Goal: Information Seeking & Learning: Learn about a topic

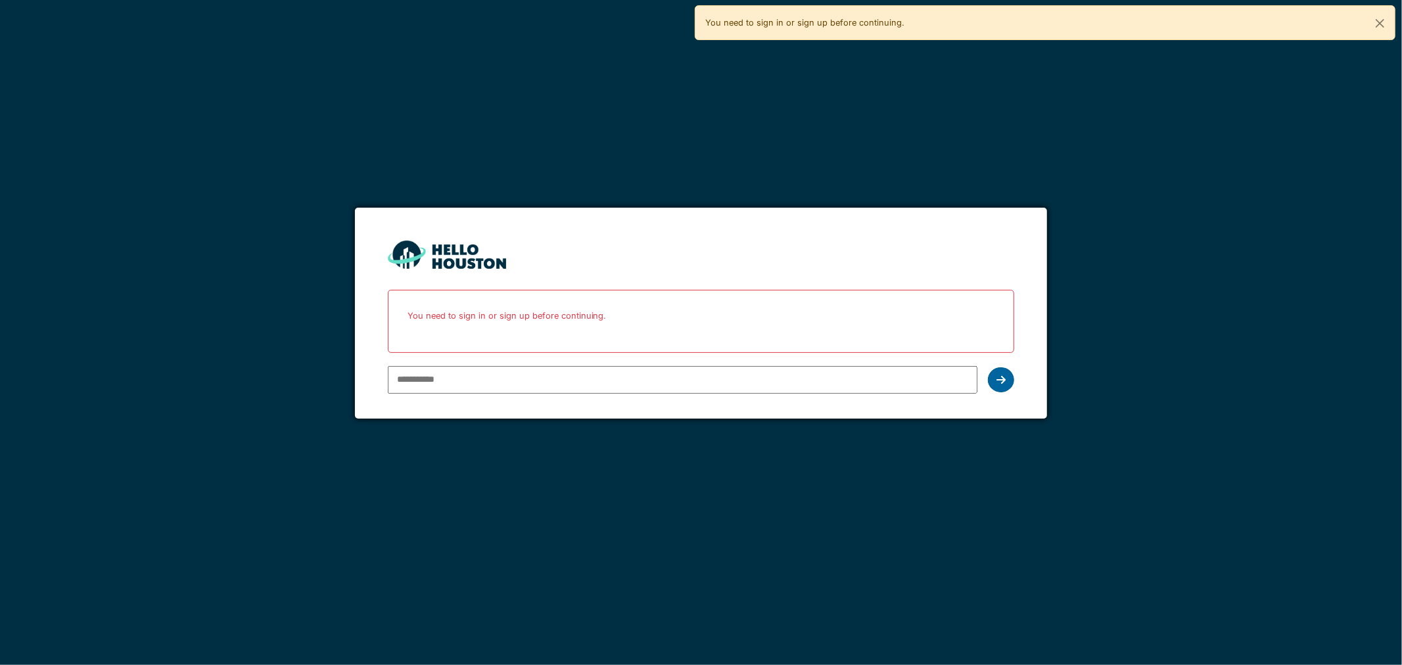
type input "**********"
click at [1009, 388] on div at bounding box center [1001, 379] width 26 height 25
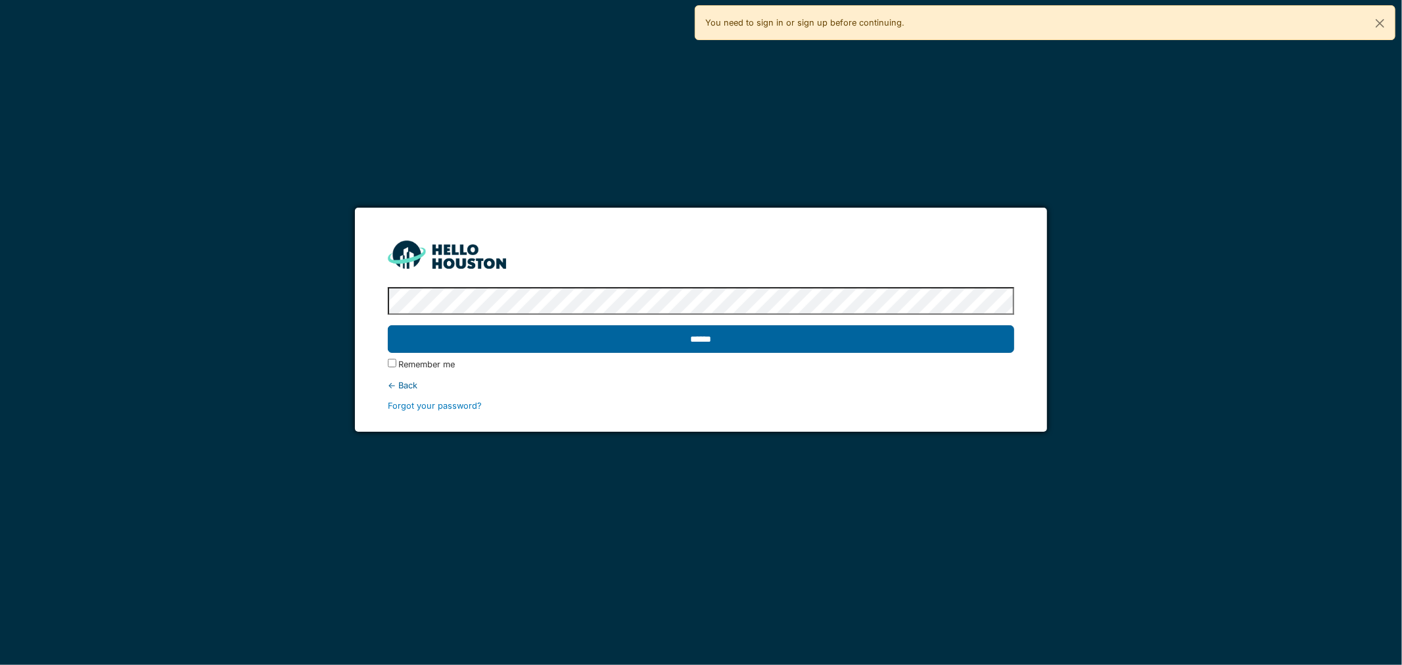
click at [736, 339] on input "******" at bounding box center [701, 339] width 627 height 28
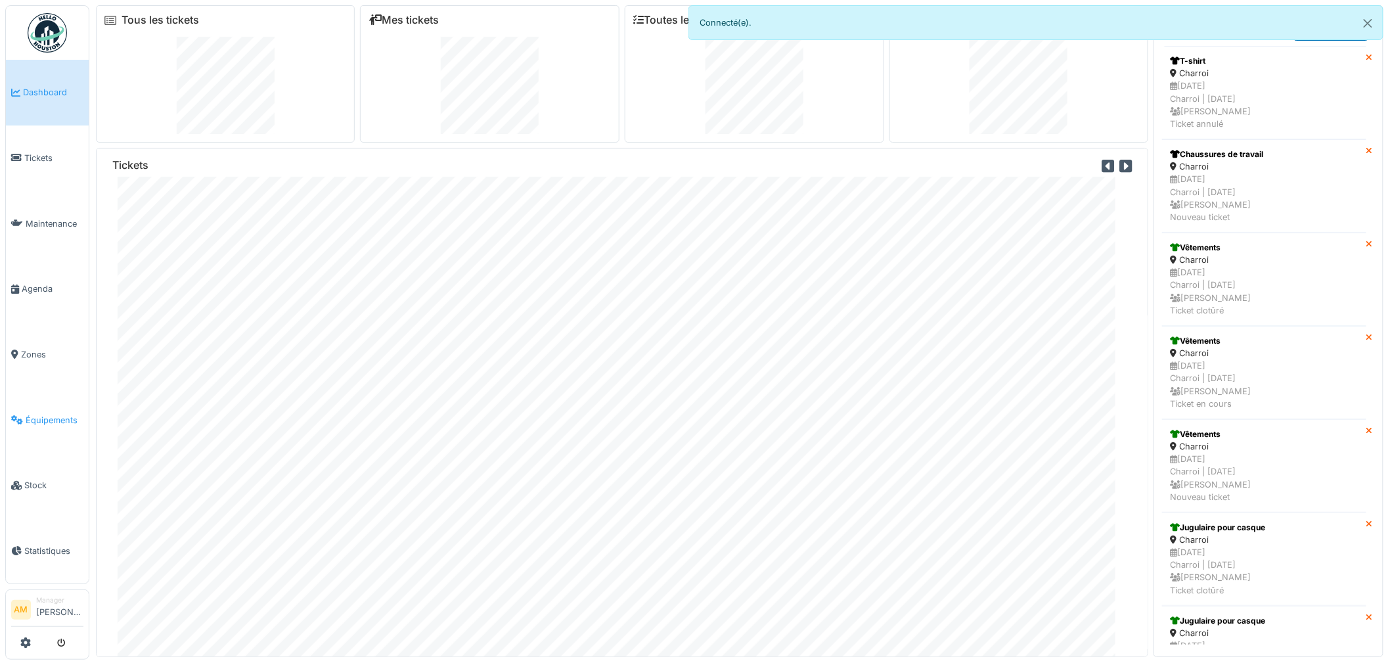
click at [58, 414] on span "Équipements" at bounding box center [55, 420] width 58 height 12
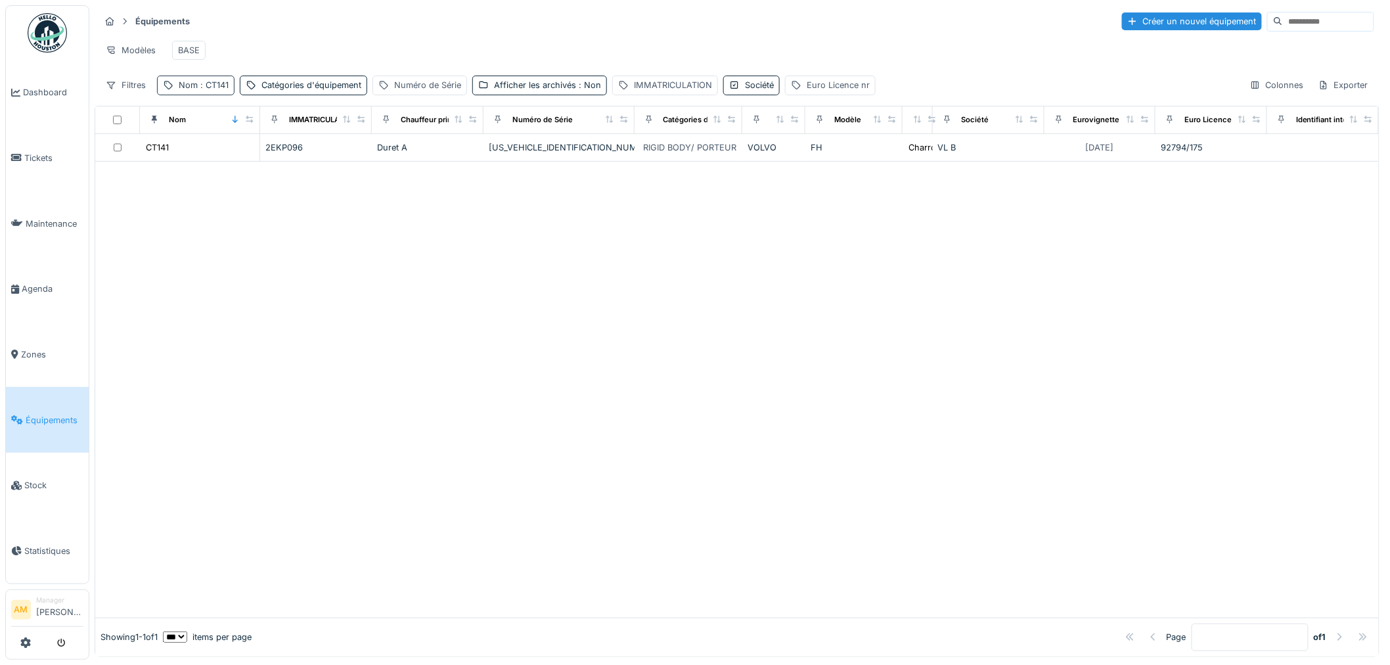
click at [202, 90] on span ": CT141" at bounding box center [213, 85] width 31 height 10
drag, startPoint x: 177, startPoint y: 160, endPoint x: 160, endPoint y: 162, distance: 17.9
click at [160, 162] on div "Nom est Supprimer Nom ***** Ajouter une condition" at bounding box center [228, 220] width 136 height 197
click at [476, 325] on div at bounding box center [737, 390] width 1284 height 456
drag, startPoint x: 409, startPoint y: 336, endPoint x: 276, endPoint y: 304, distance: 137.2
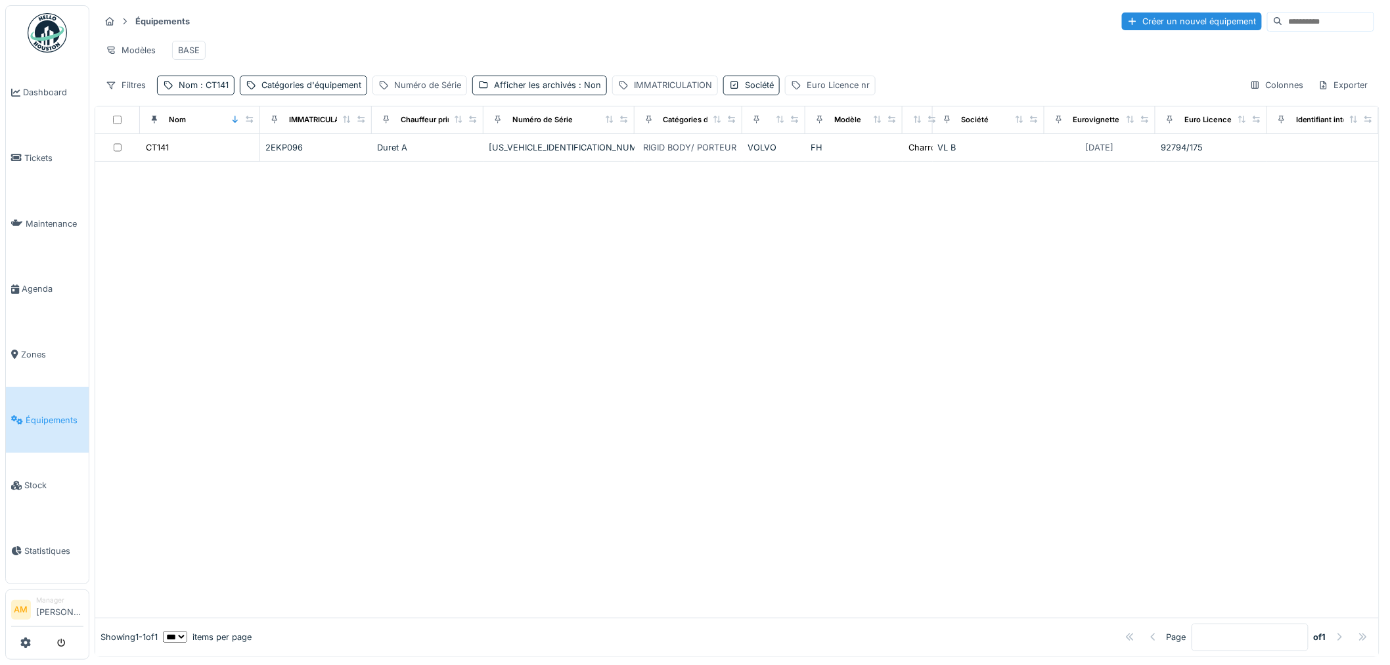
click at [408, 337] on div at bounding box center [737, 390] width 1284 height 456
click at [574, 393] on div at bounding box center [737, 390] width 1284 height 456
drag, startPoint x: 655, startPoint y: 471, endPoint x: 566, endPoint y: 388, distance: 121.3
click at [655, 471] on div at bounding box center [737, 390] width 1284 height 456
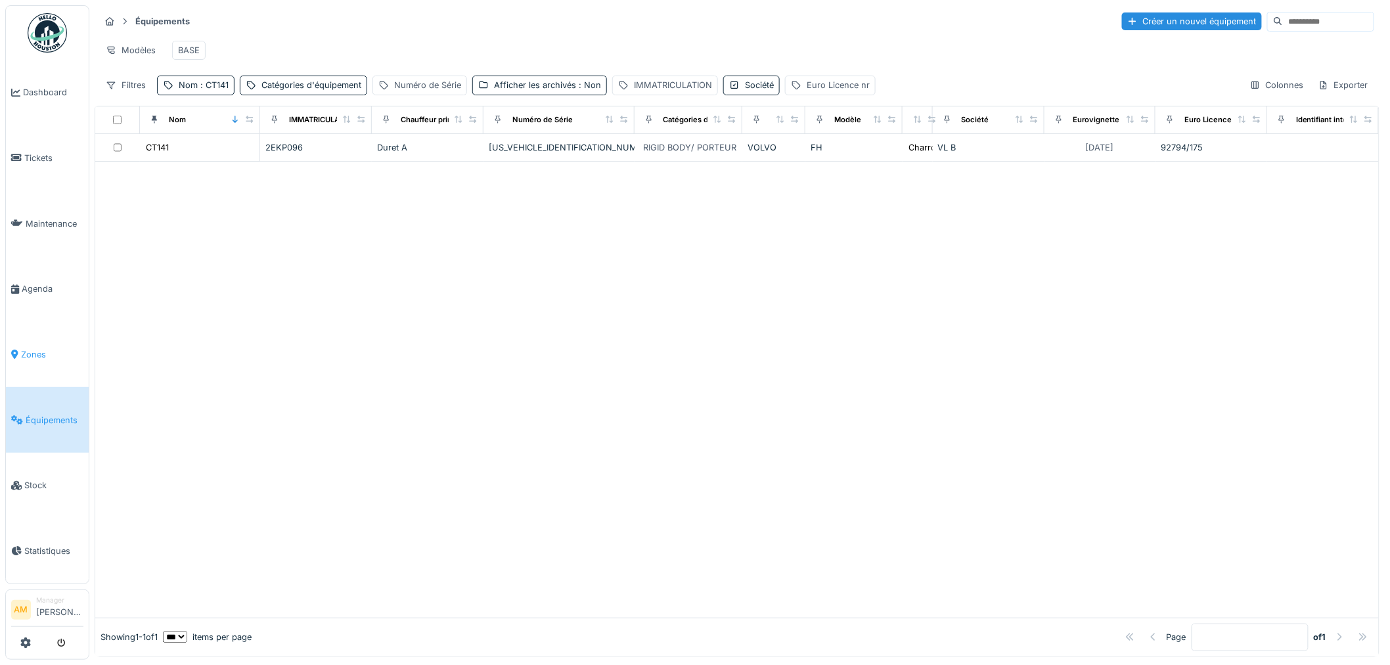
click at [35, 353] on span "Zones" at bounding box center [52, 354] width 62 height 12
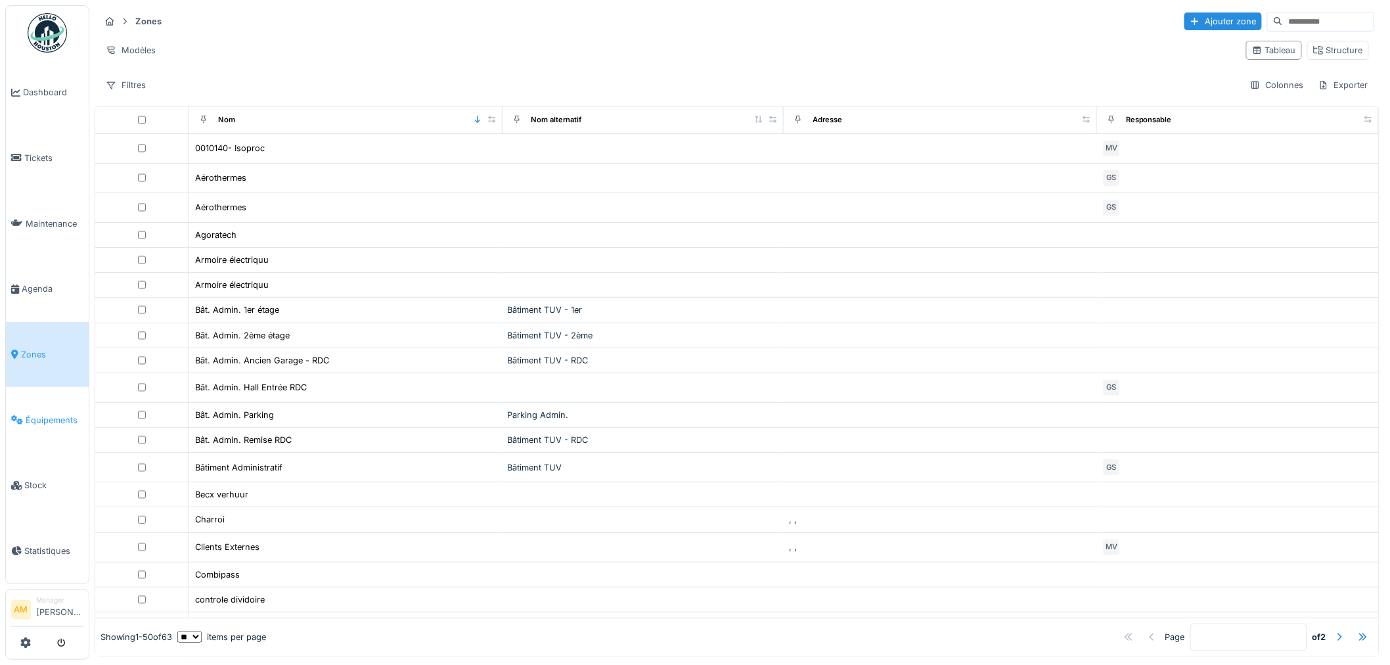
click at [26, 414] on span "Équipements" at bounding box center [55, 420] width 58 height 12
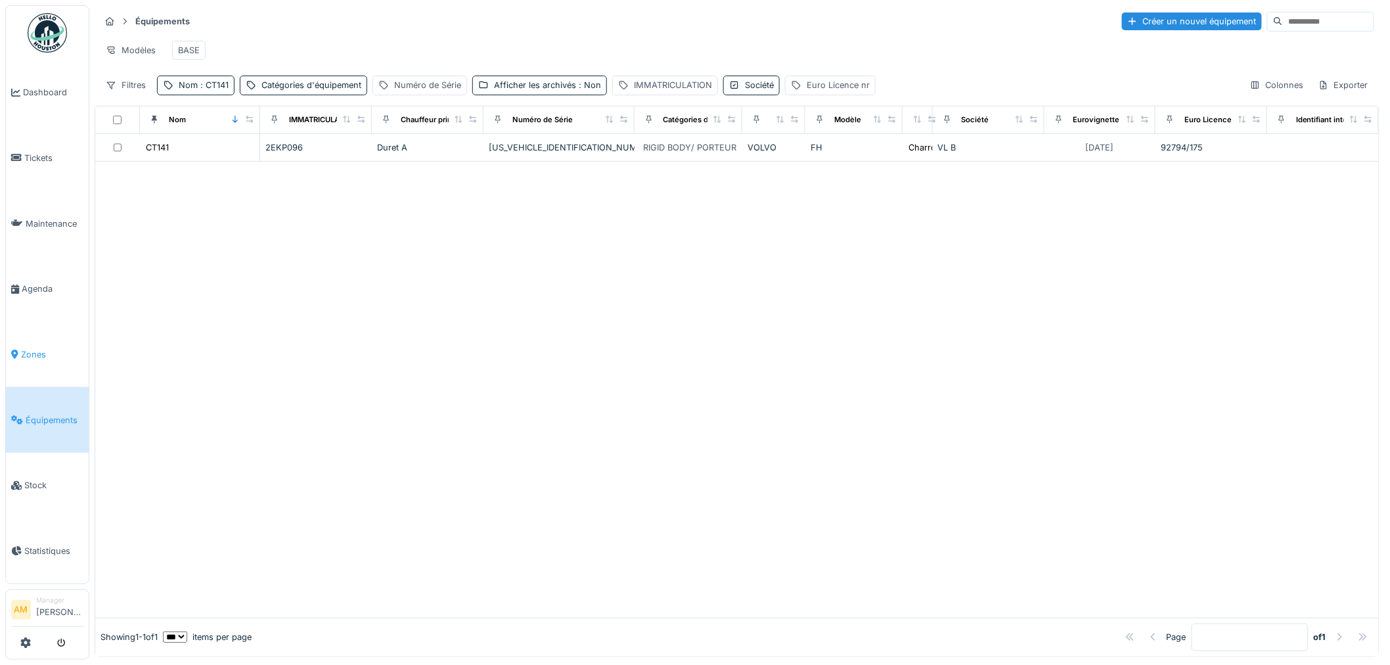
click at [37, 350] on span "Zones" at bounding box center [52, 354] width 62 height 12
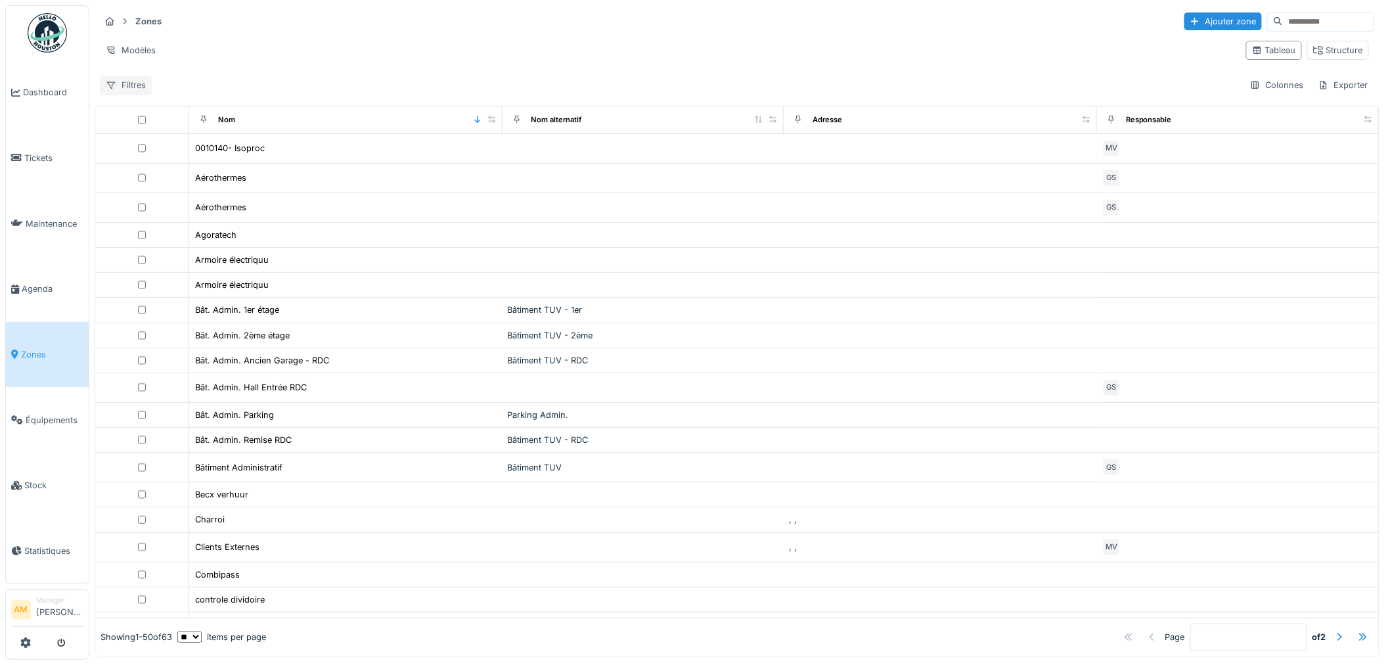
click at [136, 85] on div "Filtres" at bounding box center [126, 85] width 52 height 19
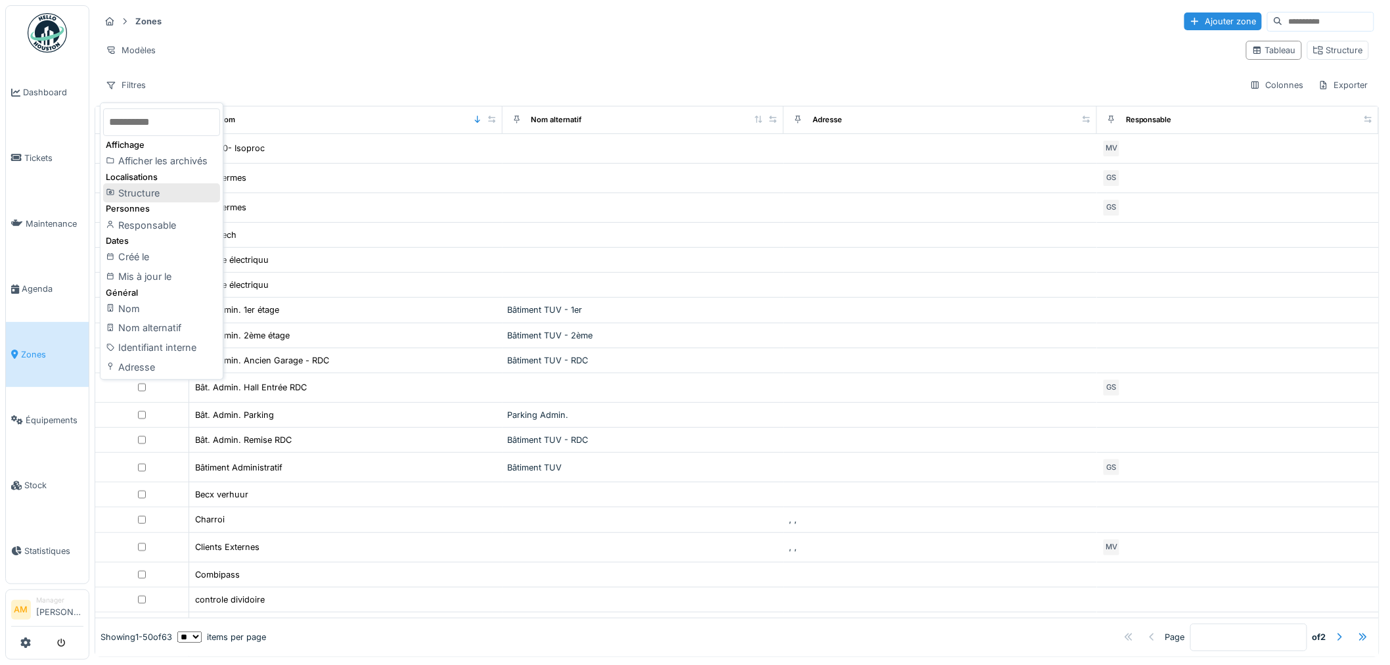
click at [172, 192] on div "Structure" at bounding box center [161, 193] width 117 height 20
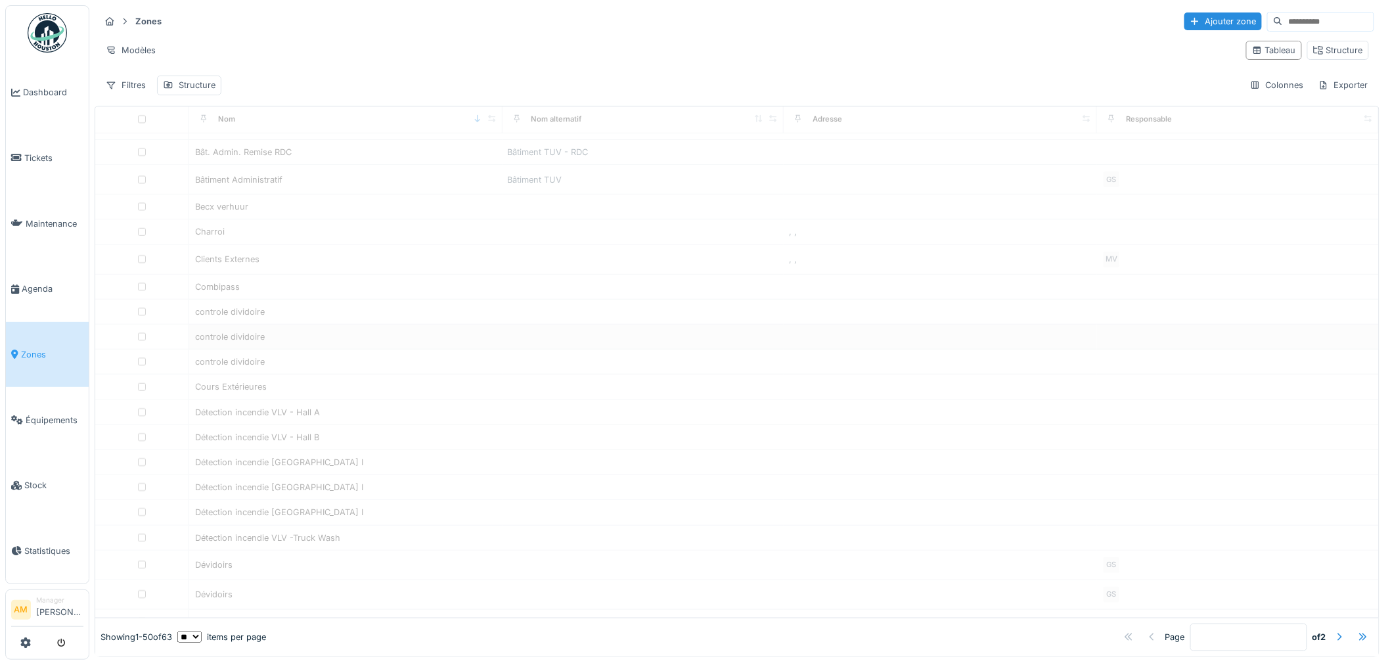
scroll to position [292, 0]
click at [25, 339] on link "Zones" at bounding box center [47, 355] width 83 height 66
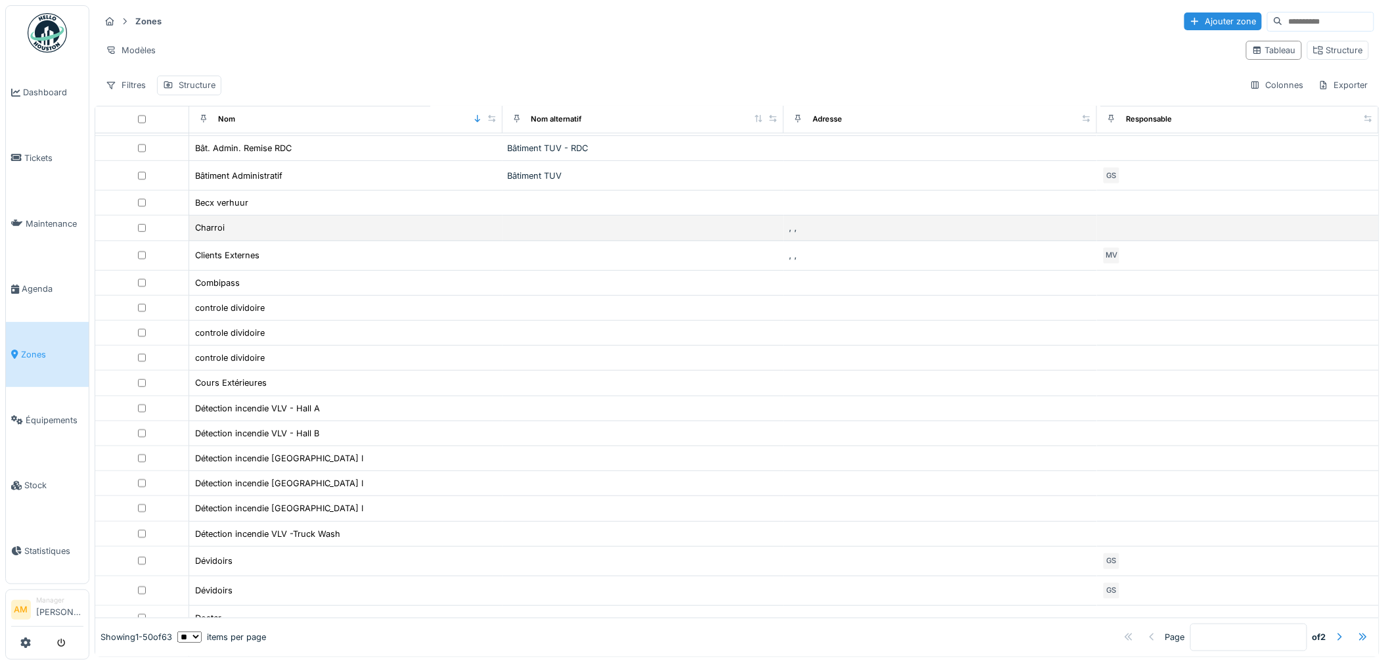
scroll to position [0, 0]
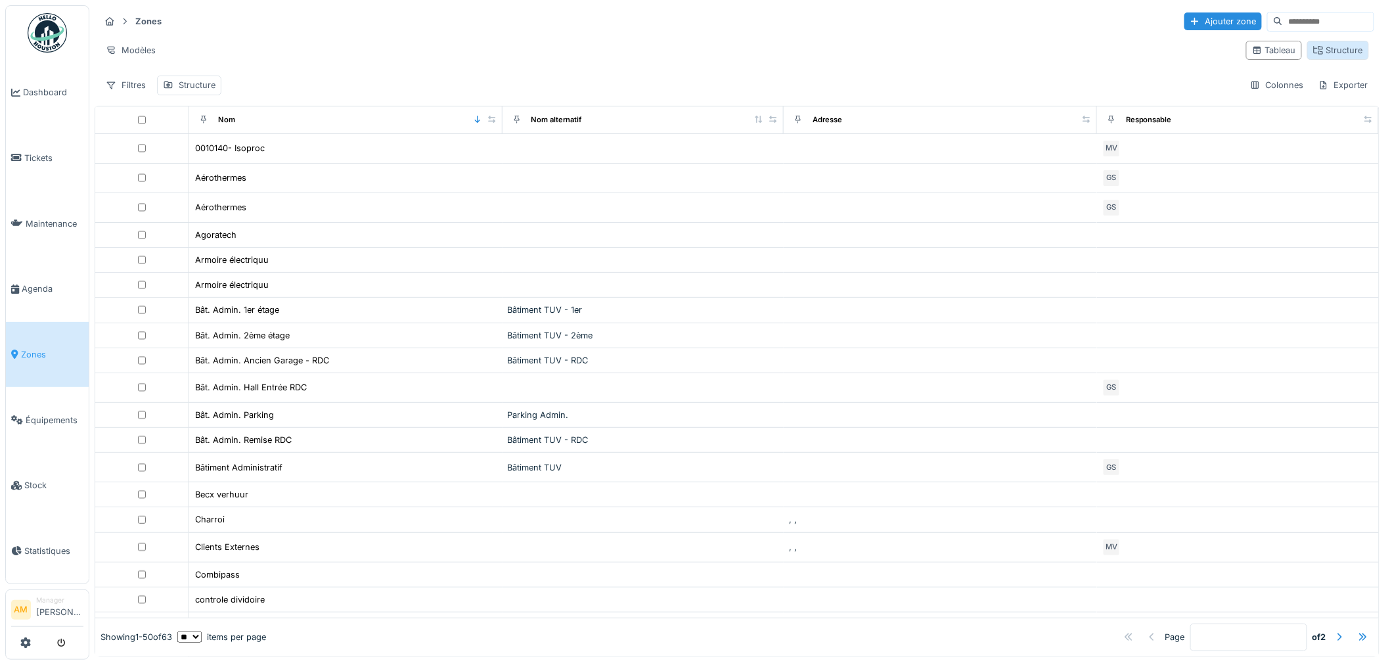
click at [1314, 50] on div "Structure" at bounding box center [1339, 50] width 50 height 12
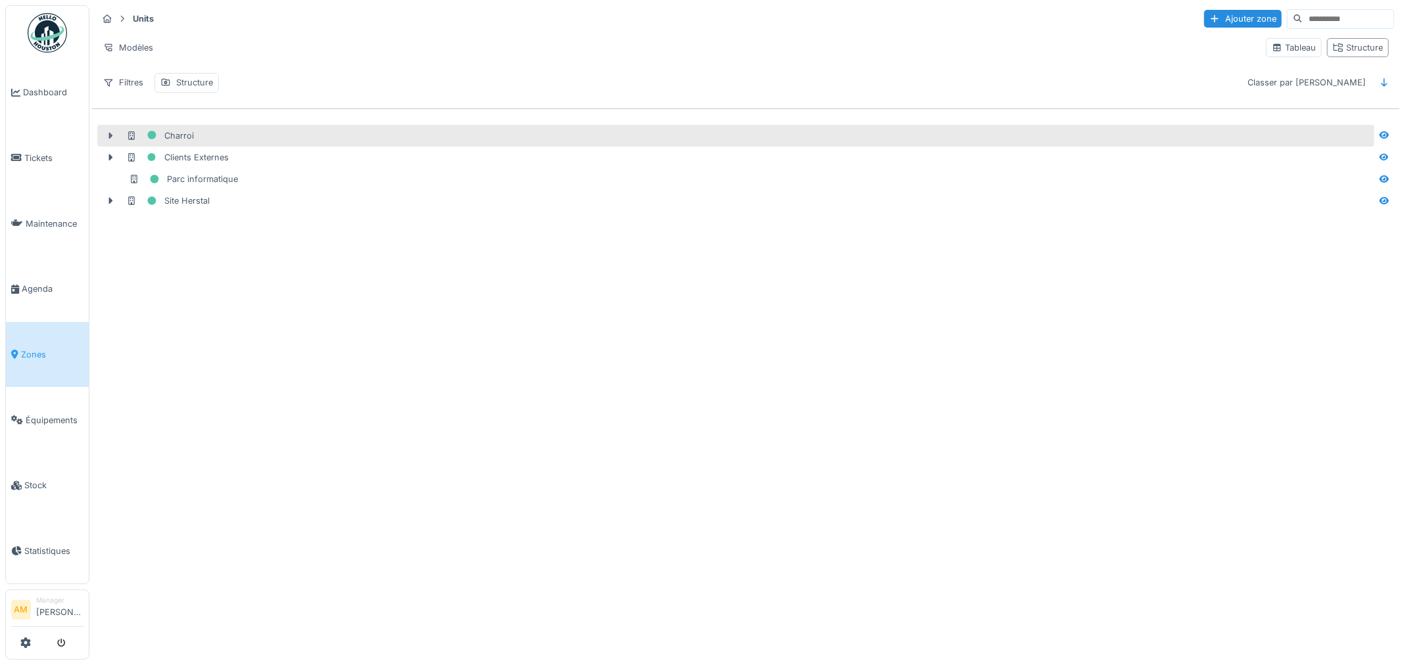
click at [106, 136] on icon at bounding box center [110, 135] width 11 height 9
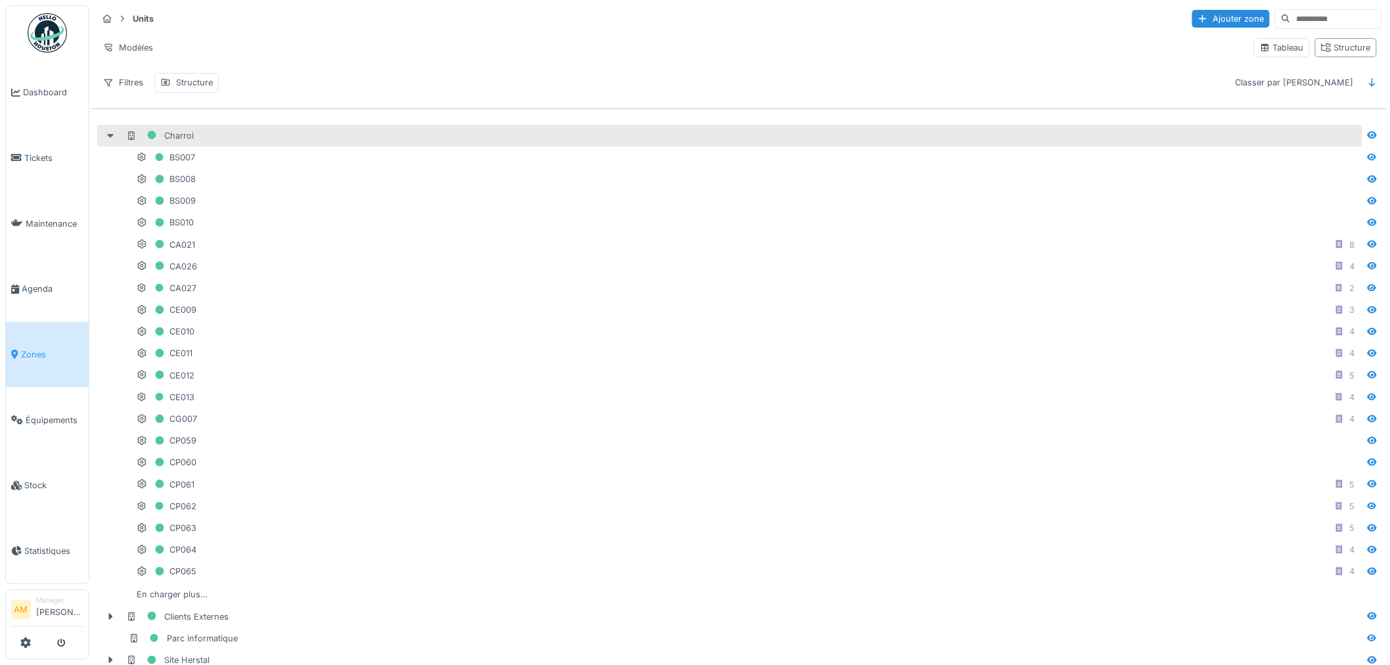
click at [110, 136] on icon at bounding box center [110, 136] width 7 height 4
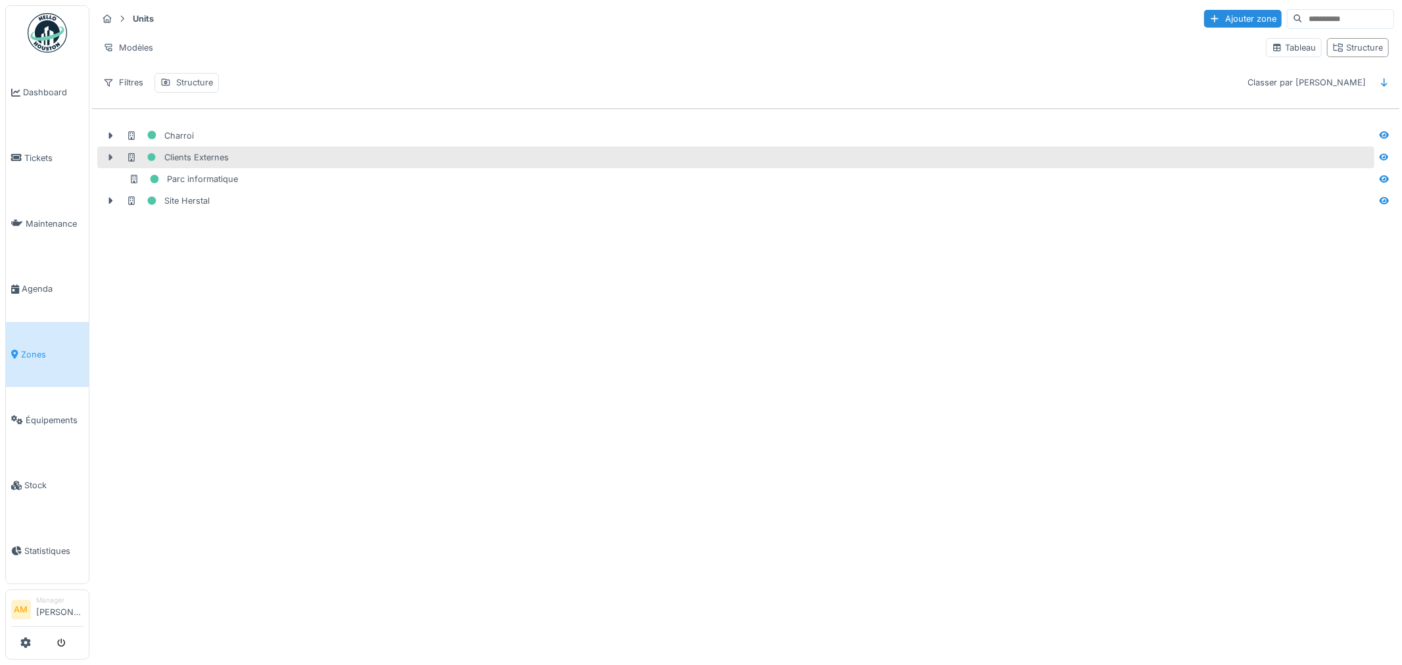
click at [112, 160] on icon at bounding box center [110, 157] width 11 height 9
click at [108, 158] on icon at bounding box center [110, 158] width 7 height 4
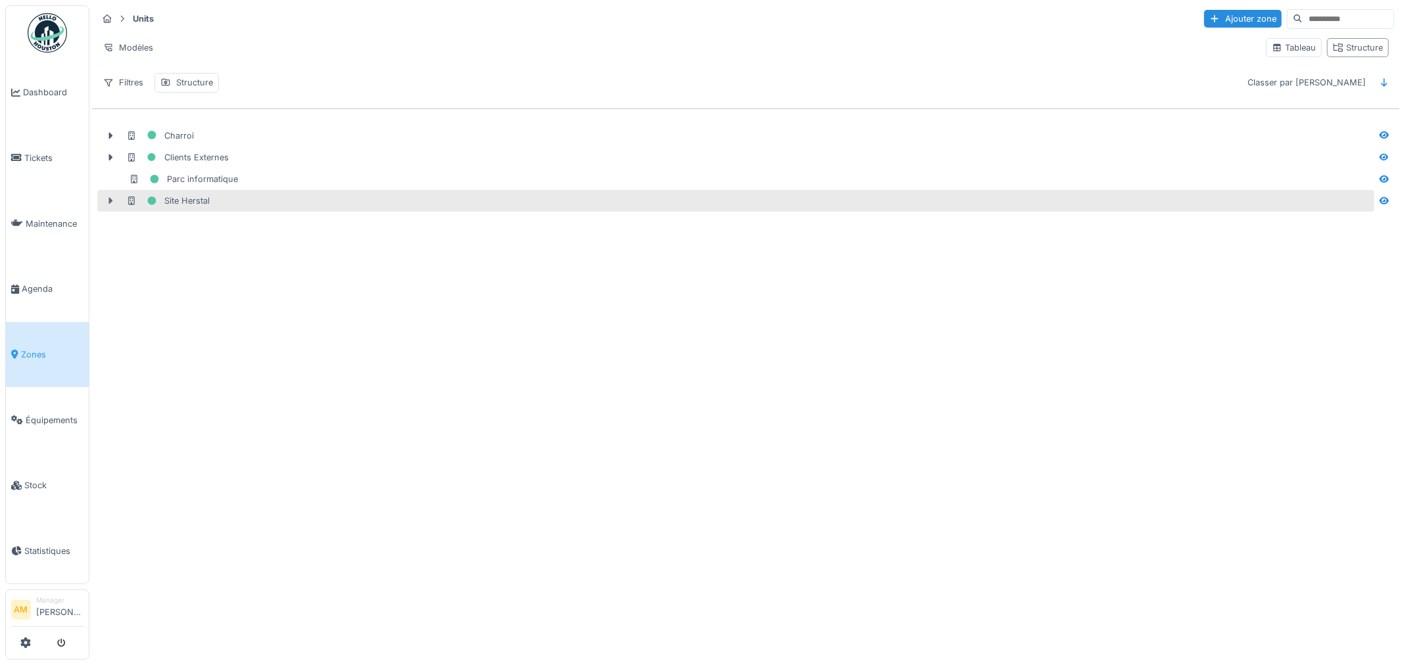
click at [115, 200] on icon at bounding box center [110, 200] width 11 height 9
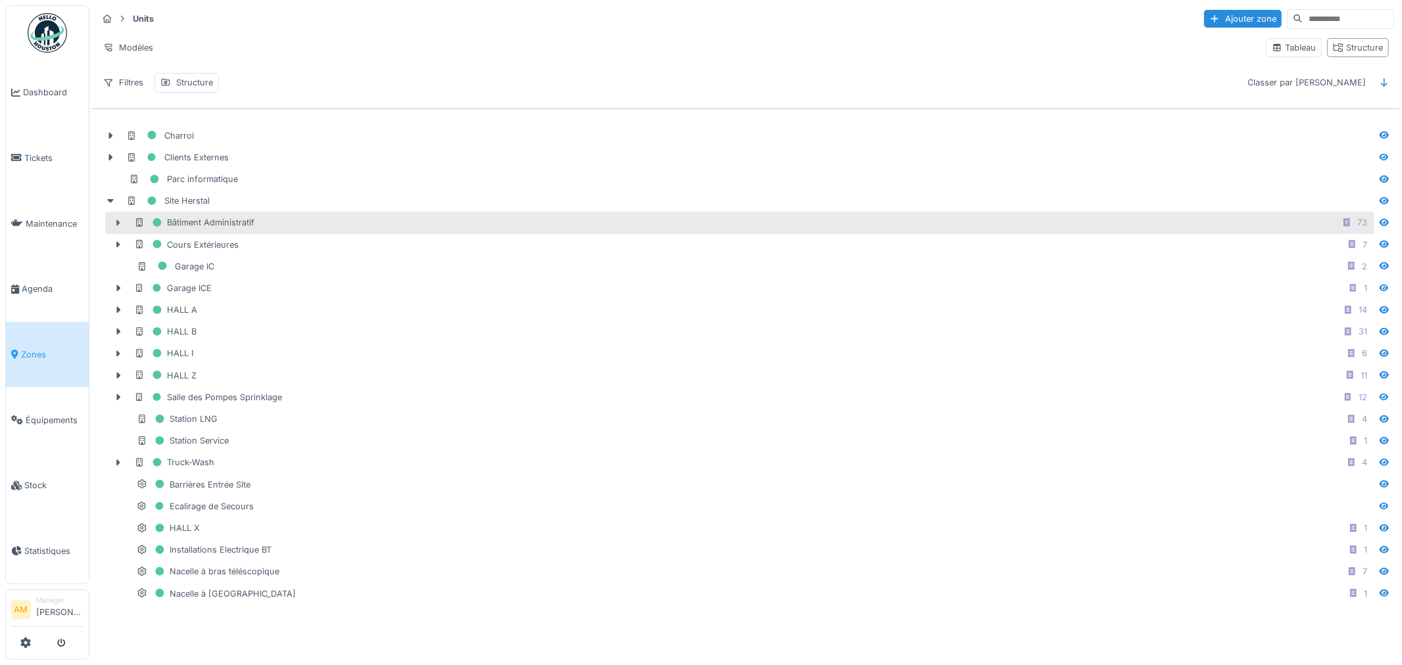
click at [116, 223] on icon at bounding box center [118, 223] width 11 height 9
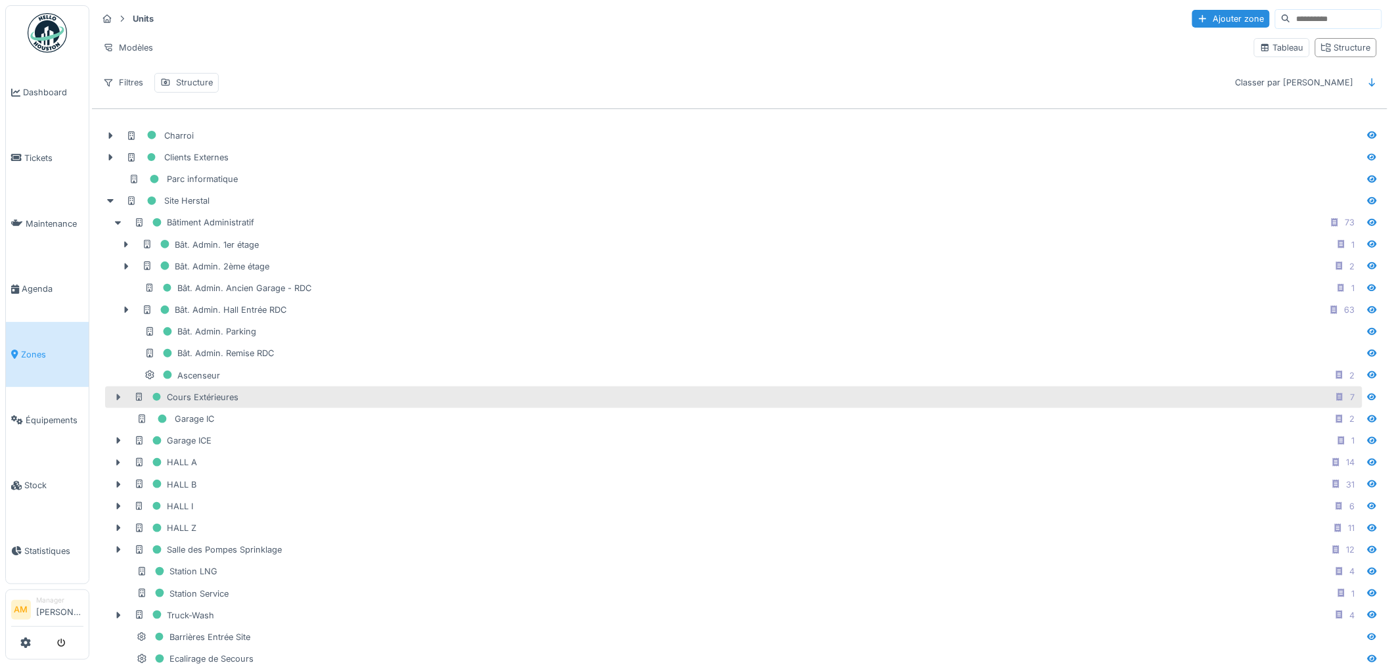
click at [114, 402] on icon at bounding box center [118, 397] width 11 height 9
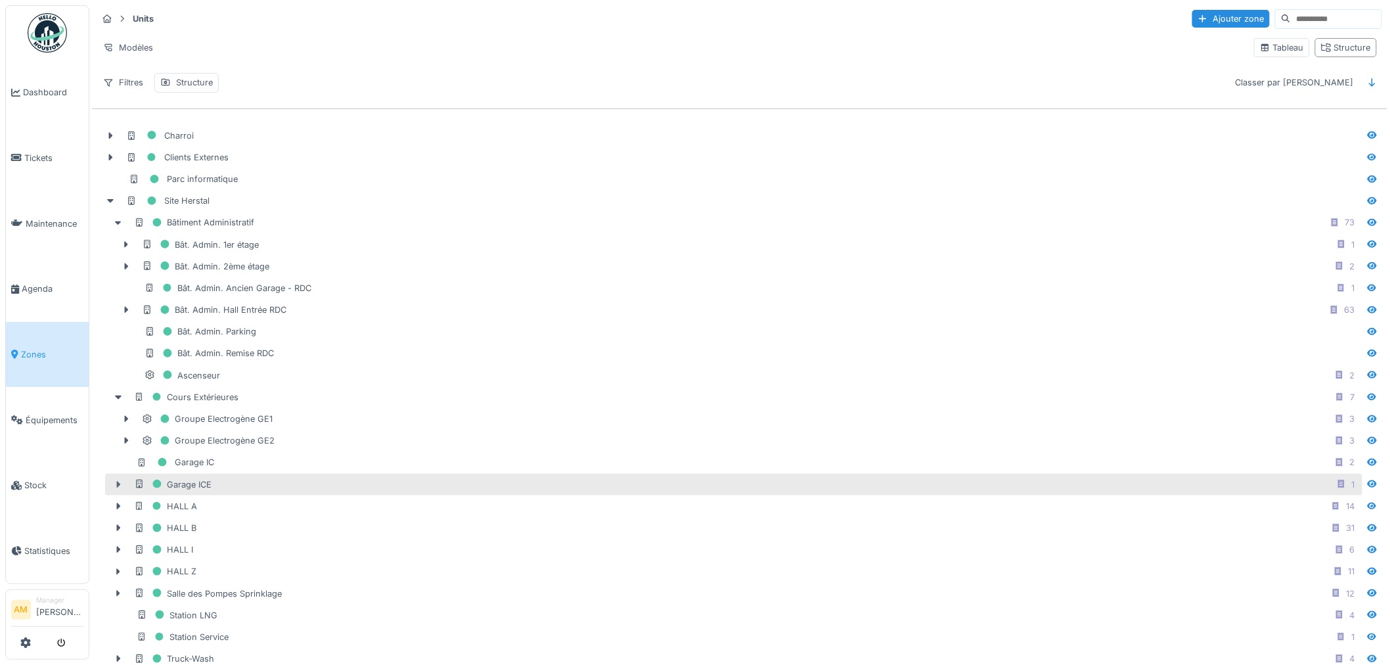
click at [113, 486] on icon at bounding box center [118, 484] width 11 height 9
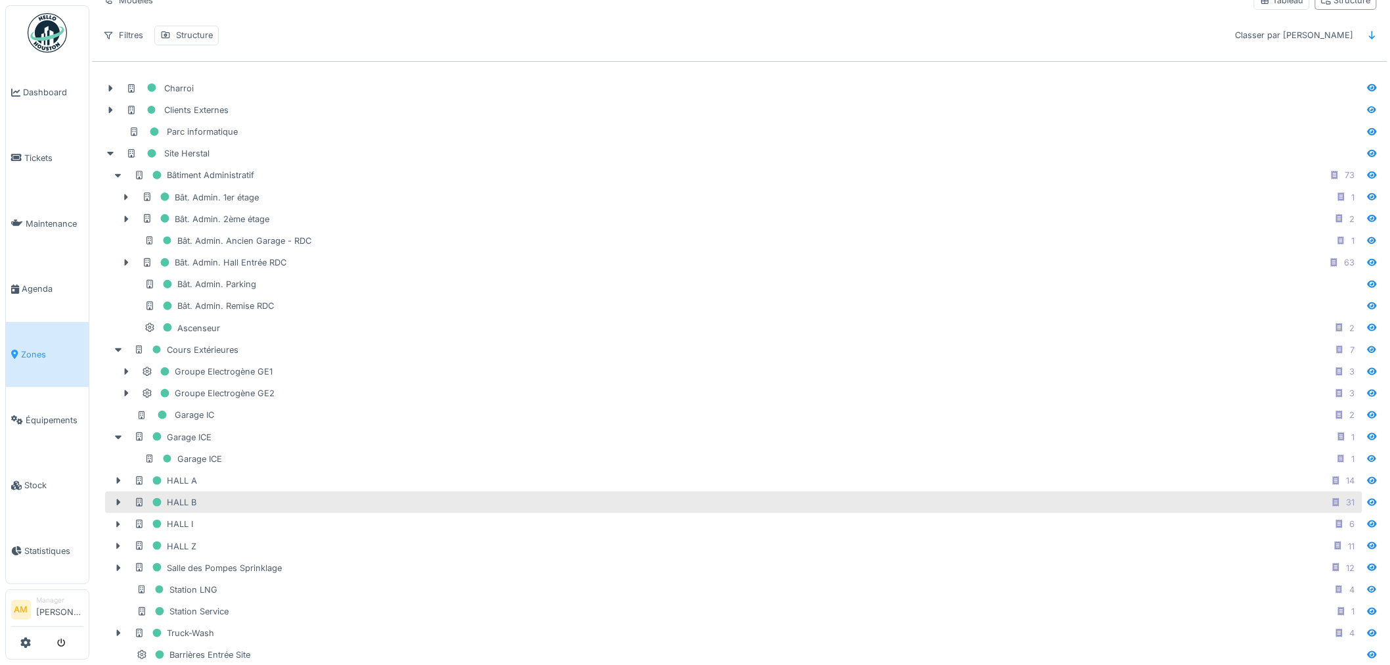
scroll to position [73, 0]
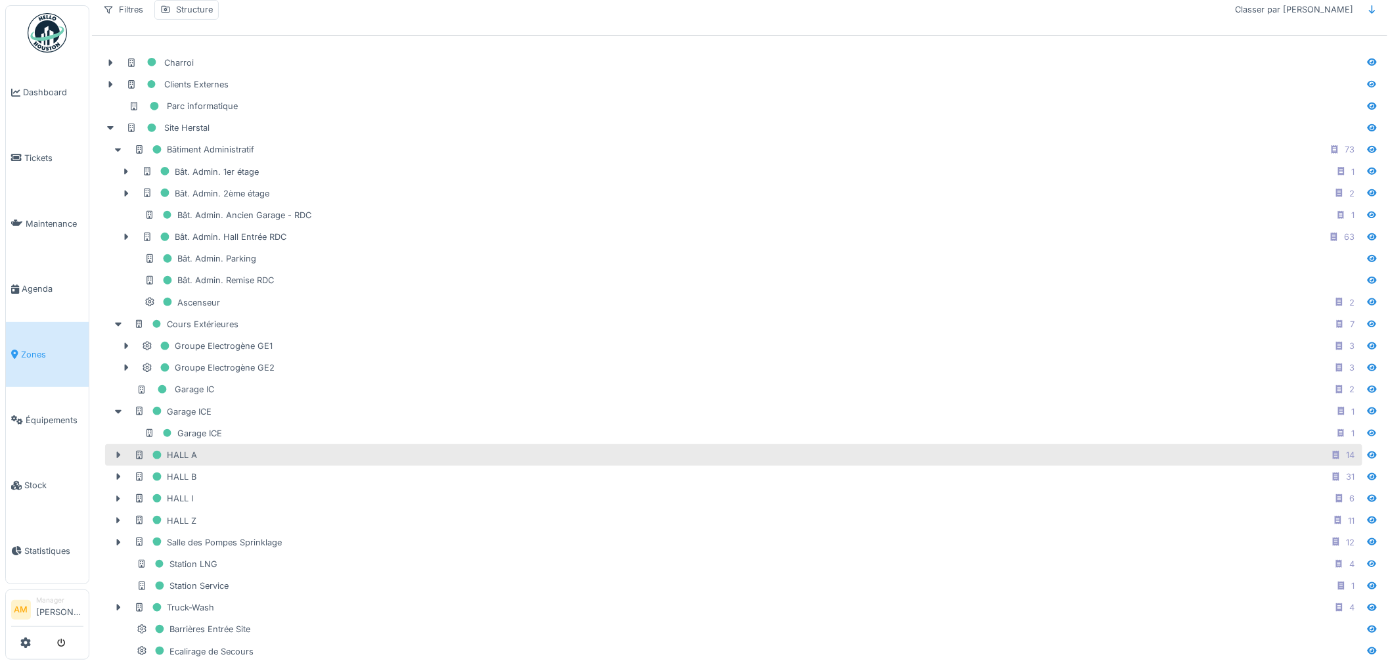
click at [117, 459] on icon at bounding box center [118, 455] width 11 height 9
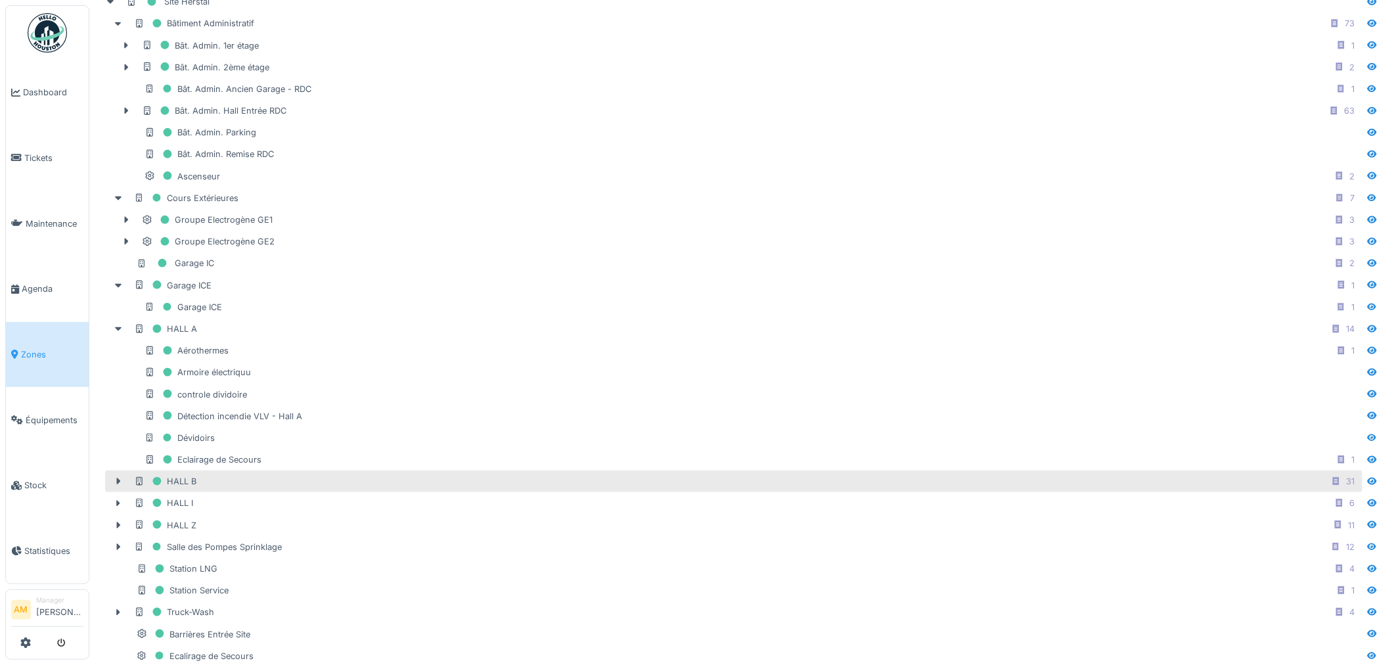
scroll to position [219, 0]
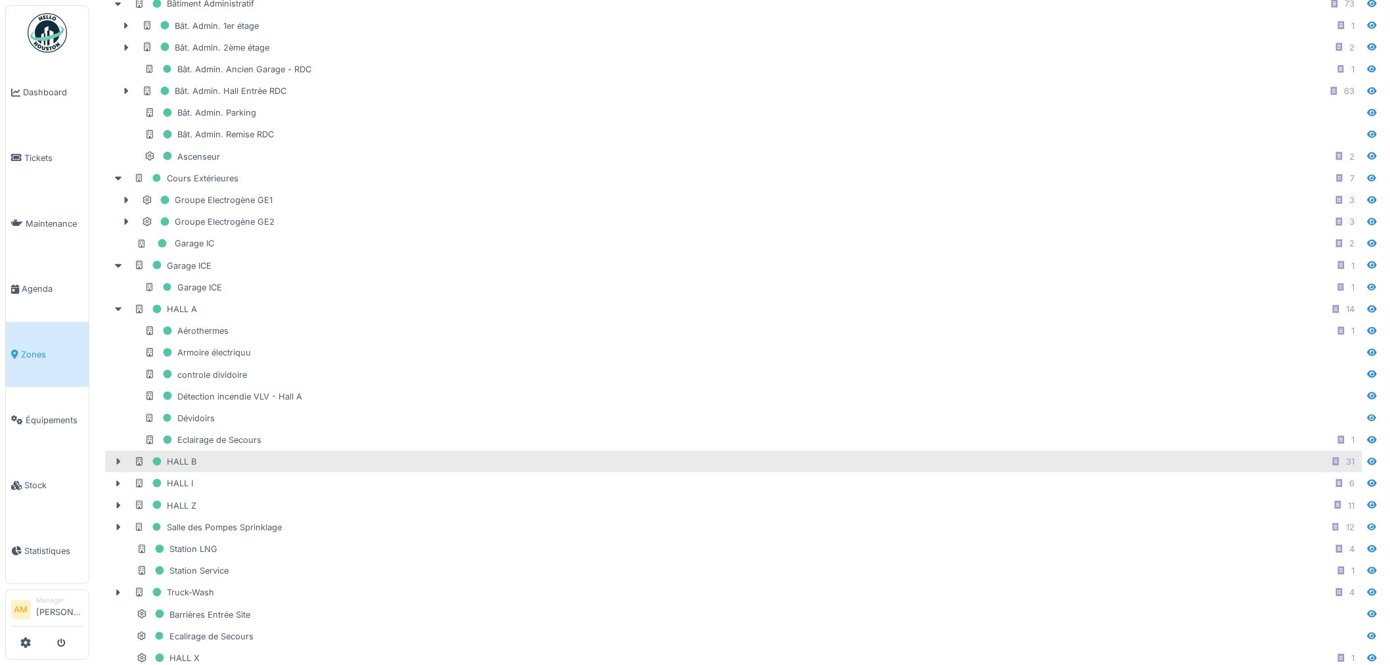
click at [119, 465] on icon at bounding box center [119, 462] width 4 height 7
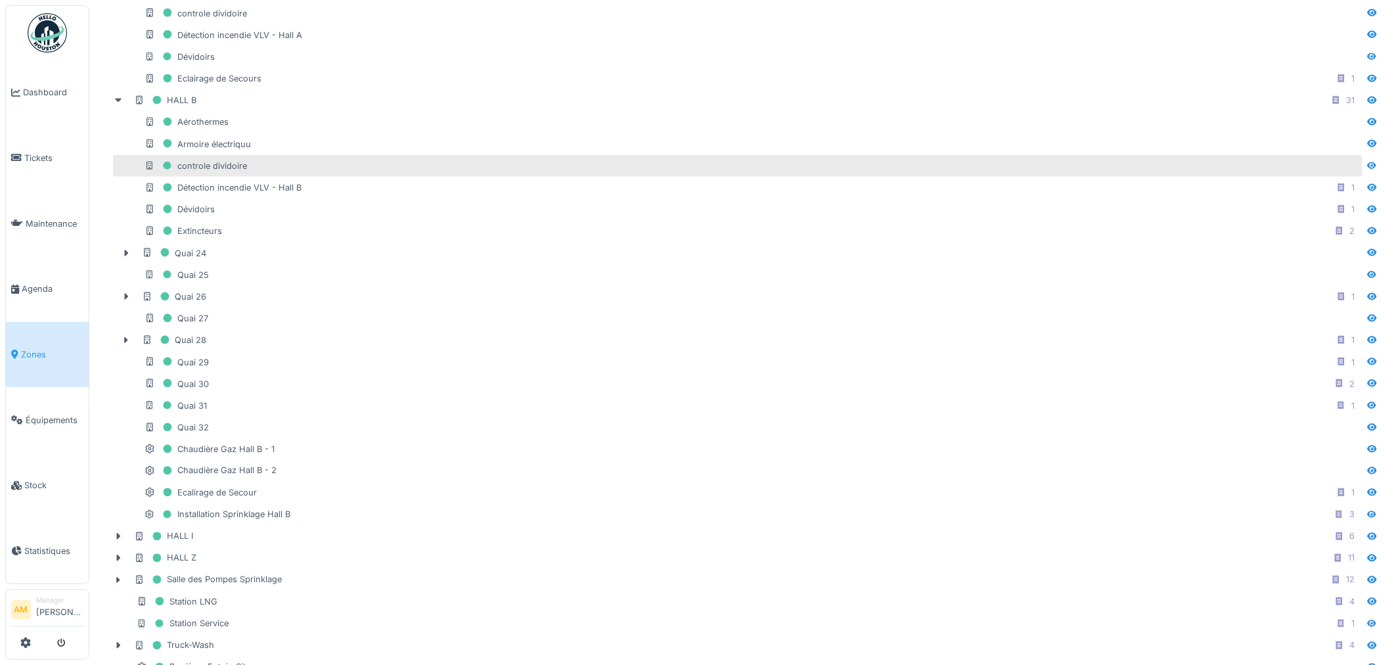
scroll to position [584, 0]
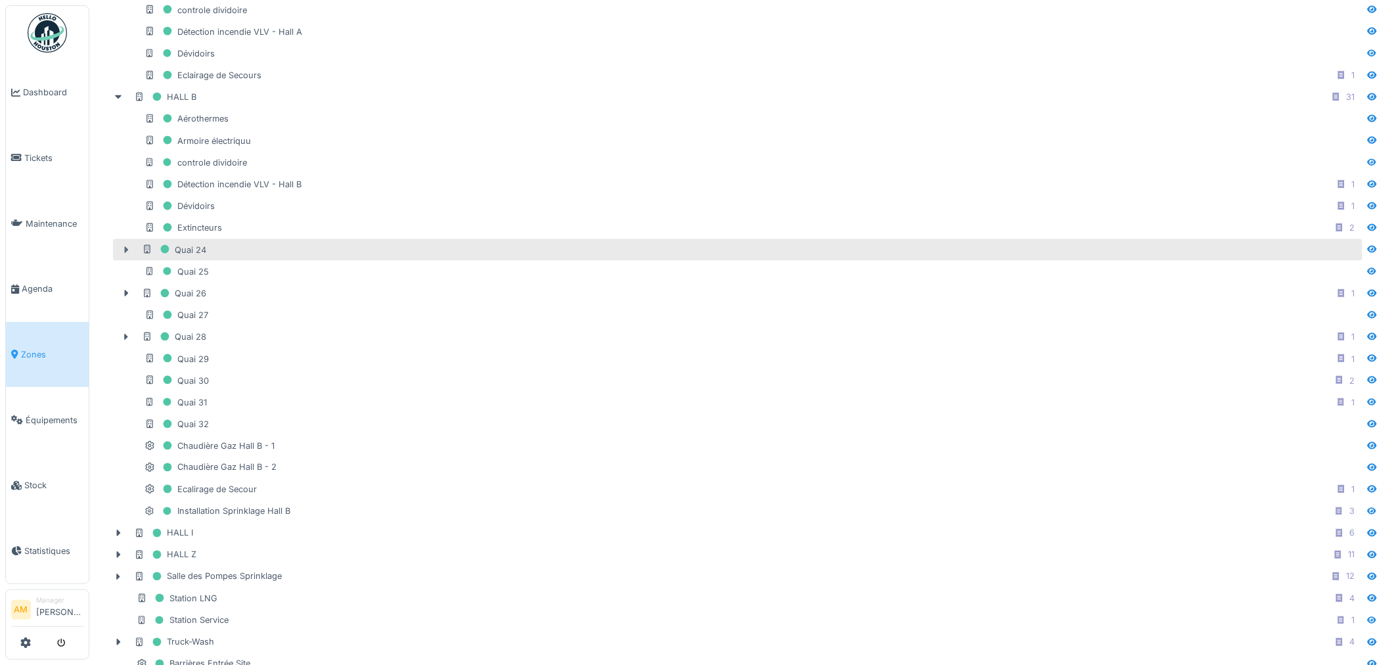
click at [127, 253] on icon at bounding box center [127, 249] width 4 height 7
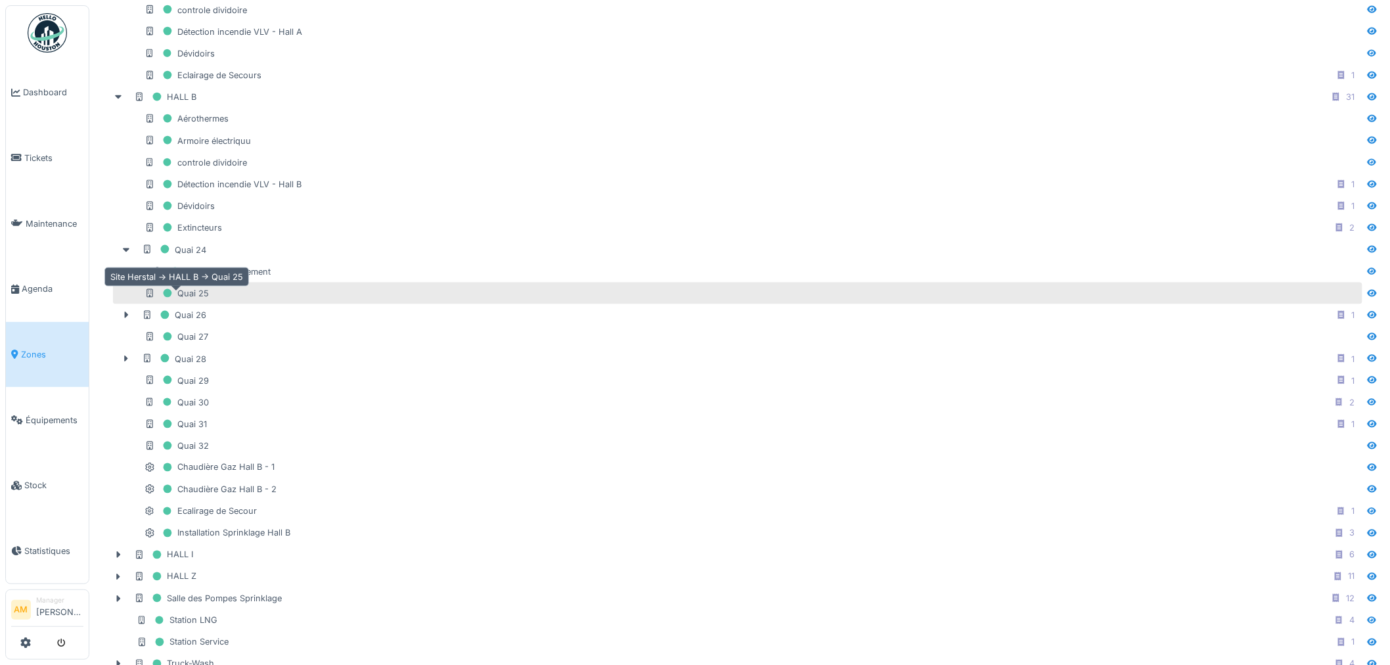
click at [149, 298] on icon at bounding box center [150, 293] width 7 height 9
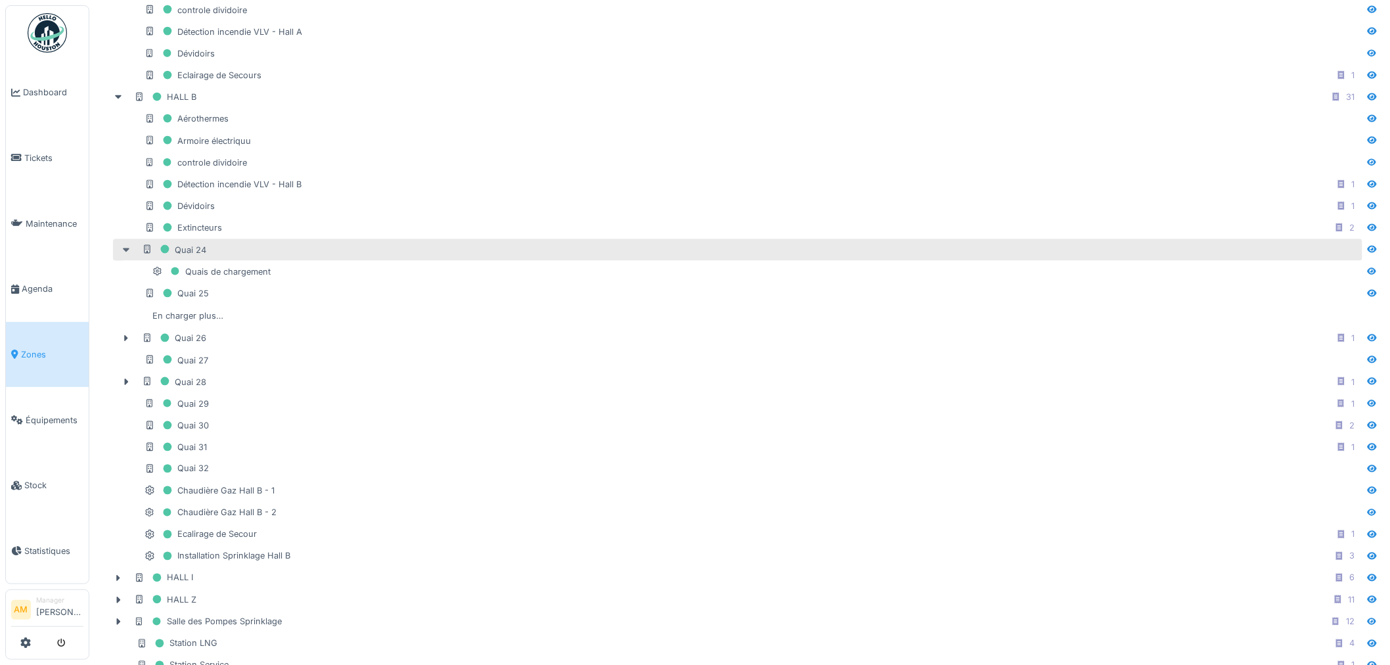
click at [126, 254] on icon at bounding box center [126, 250] width 11 height 9
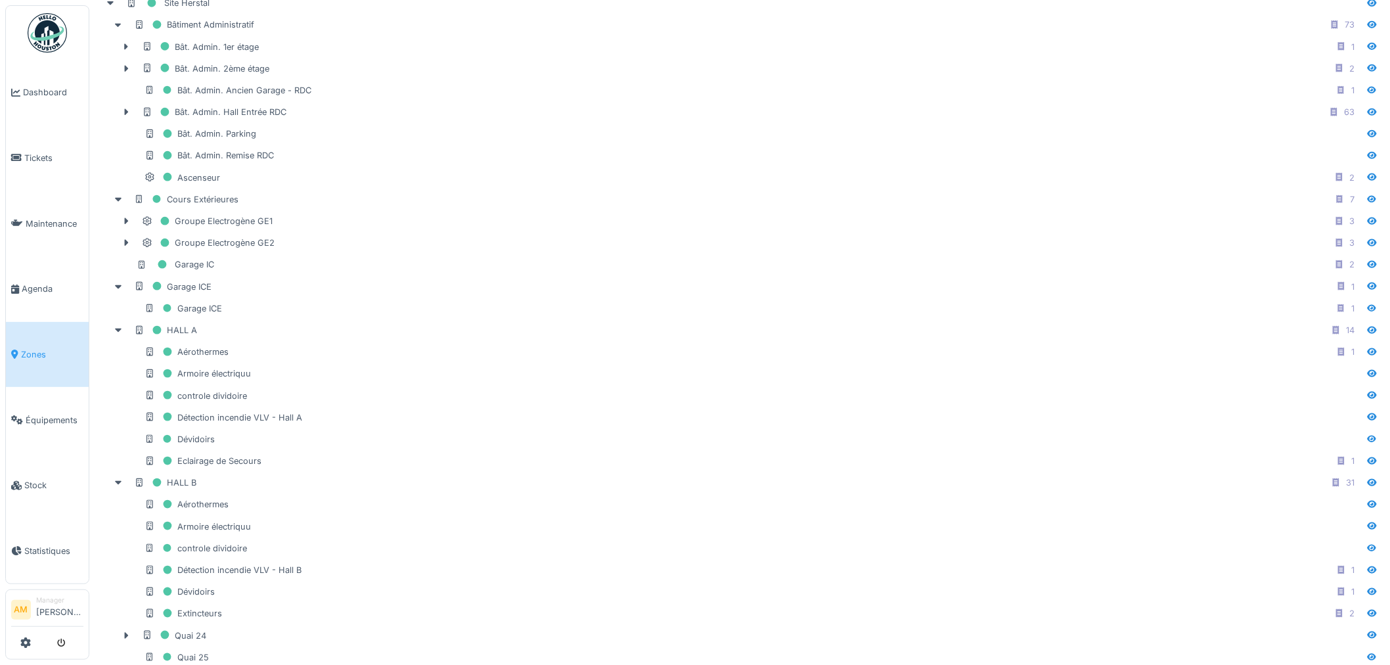
scroll to position [0, 0]
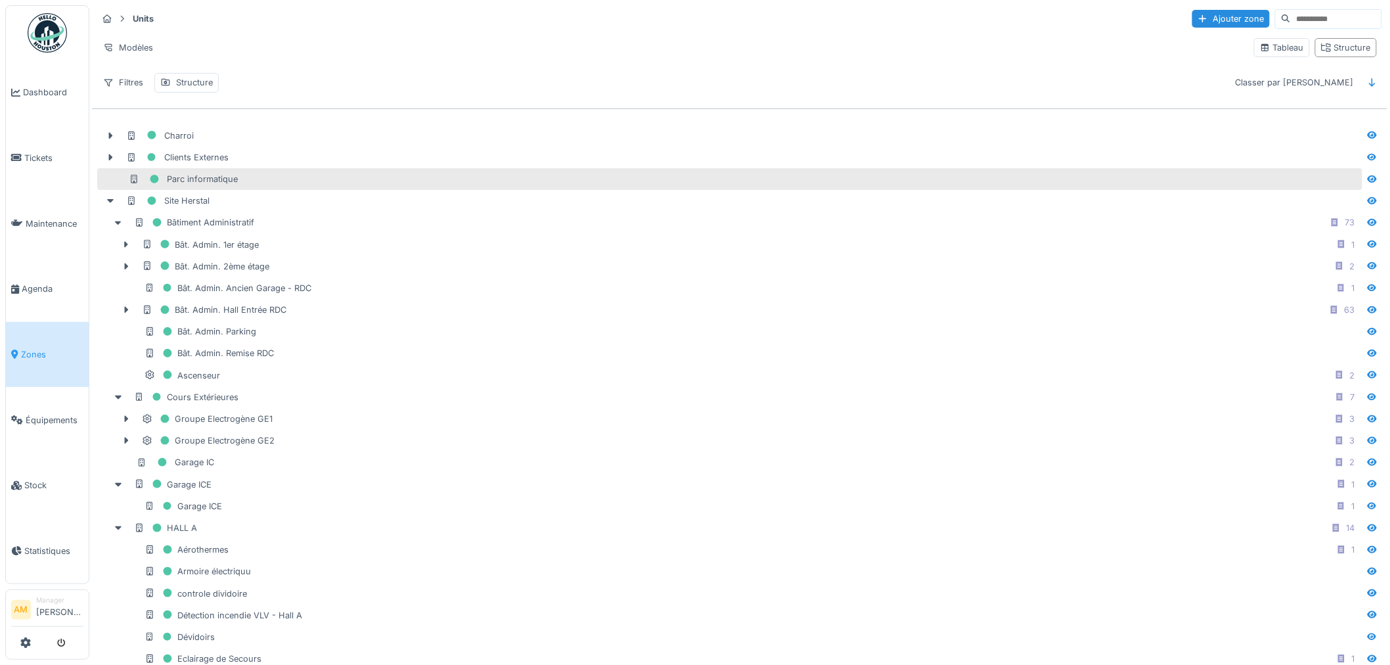
click at [204, 179] on div "Parc informatique" at bounding box center [183, 179] width 109 height 16
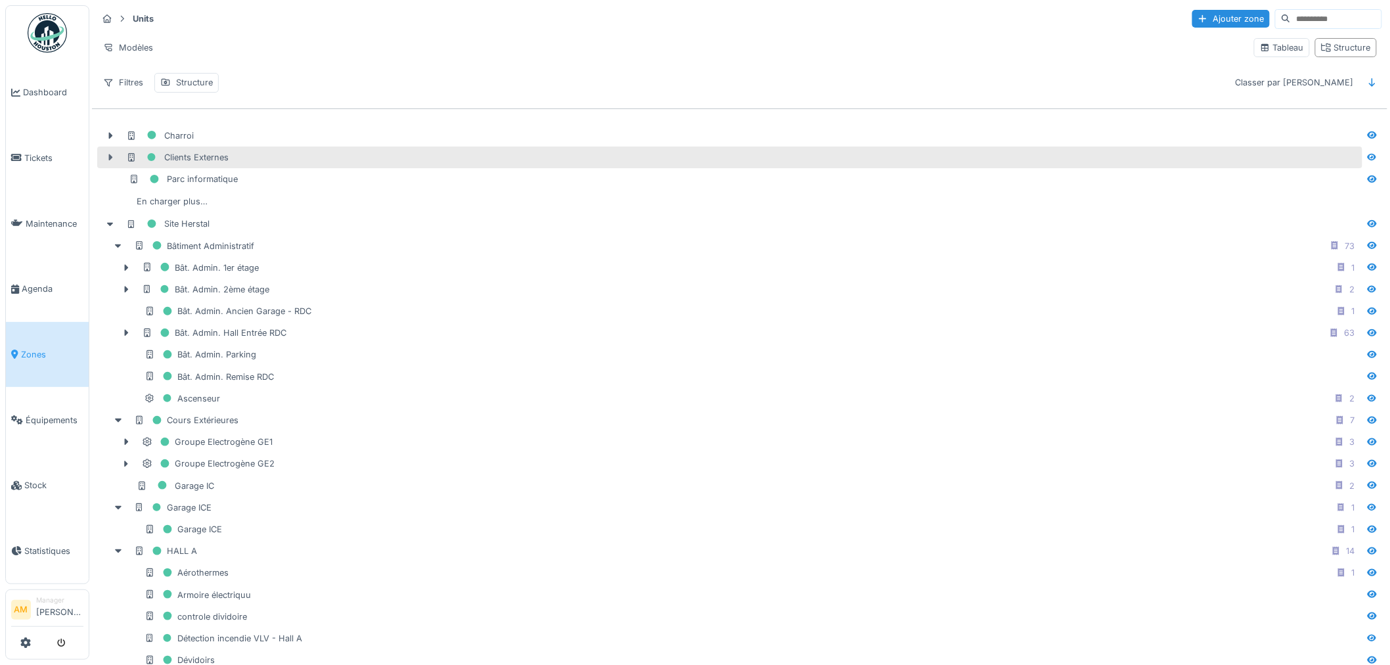
click at [110, 158] on icon at bounding box center [111, 157] width 4 height 7
click at [110, 158] on icon at bounding box center [110, 158] width 7 height 4
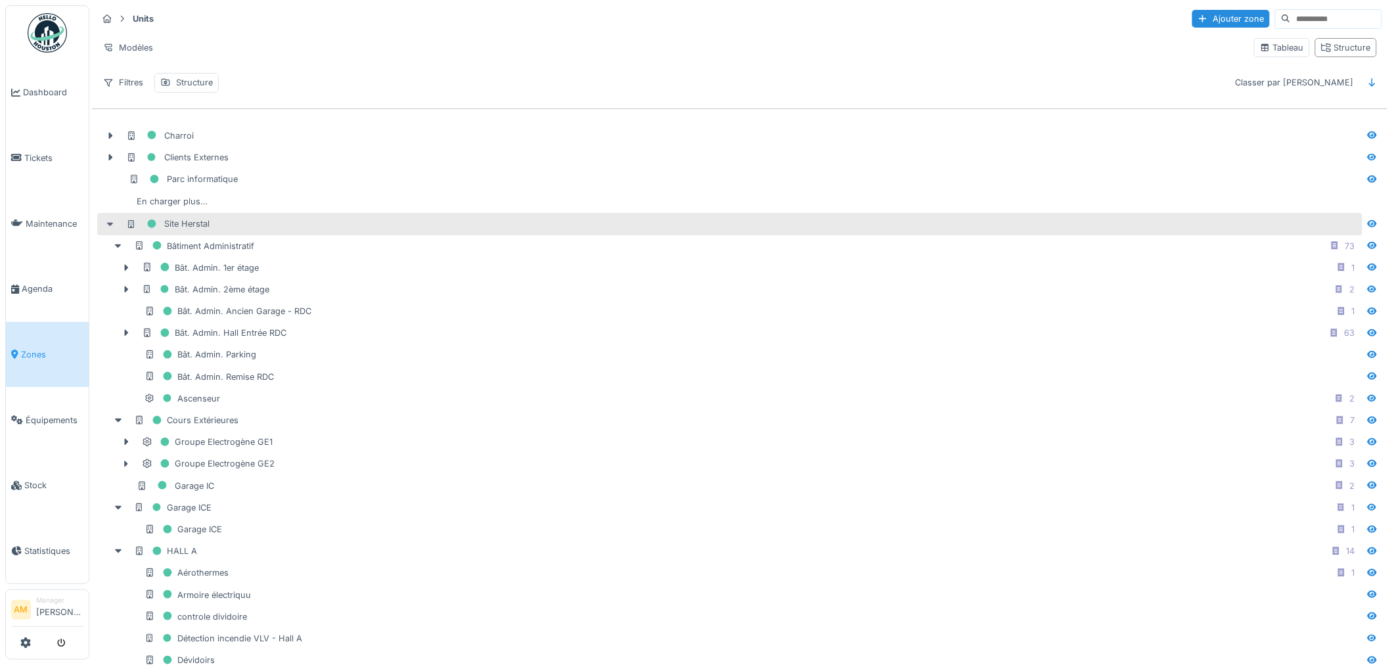
click at [110, 226] on icon at bounding box center [110, 224] width 7 height 4
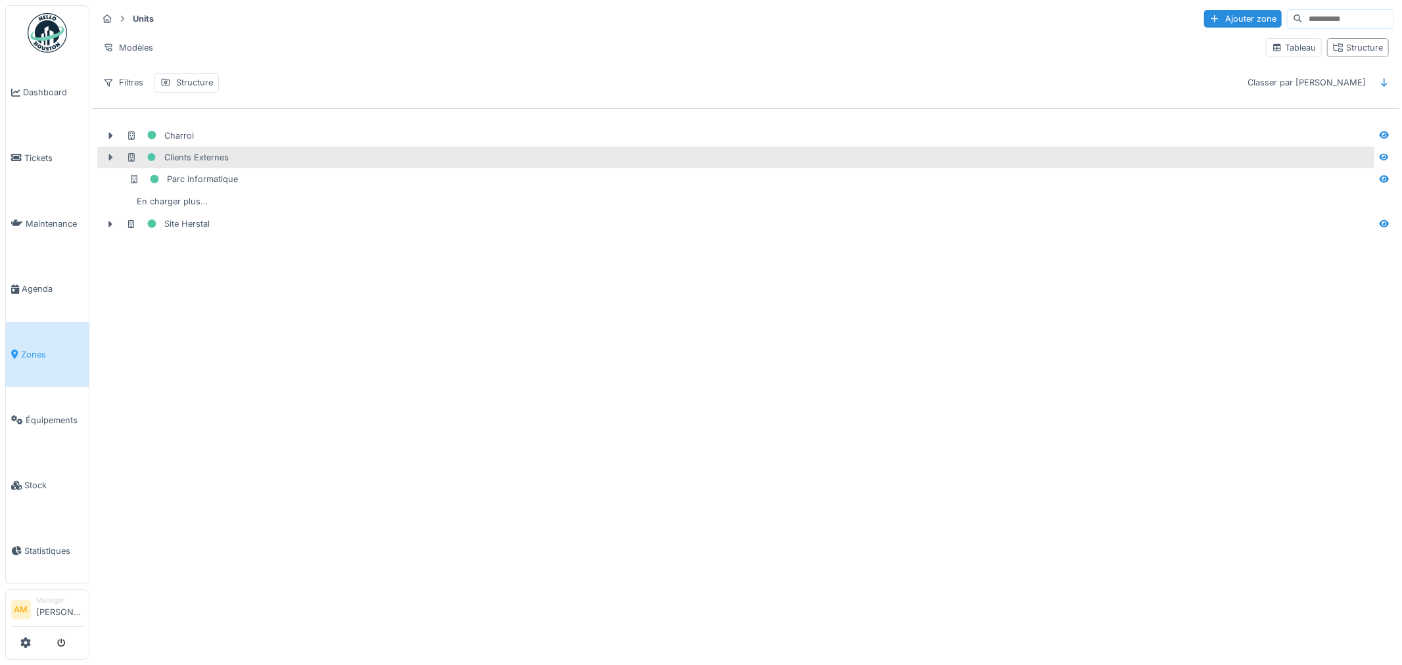
click at [109, 160] on icon at bounding box center [111, 157] width 4 height 7
click at [109, 160] on icon at bounding box center [110, 157] width 11 height 9
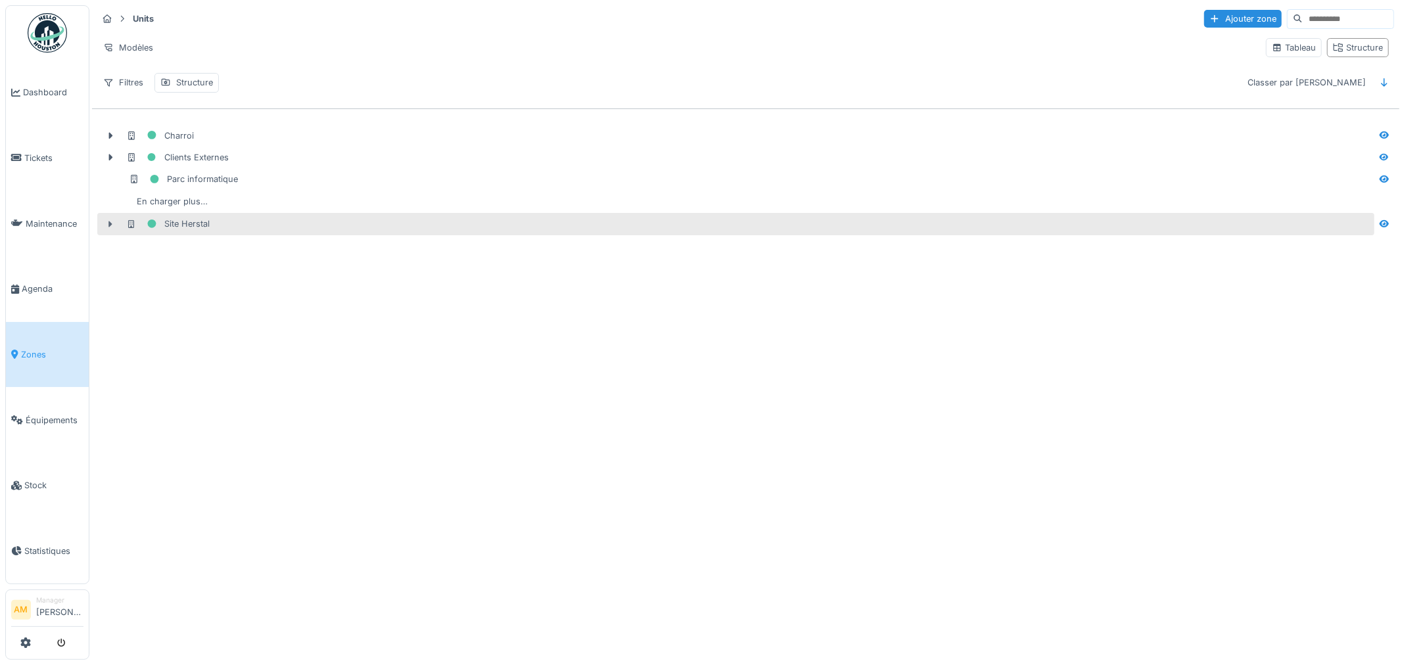
click at [108, 221] on icon at bounding box center [110, 224] width 11 height 9
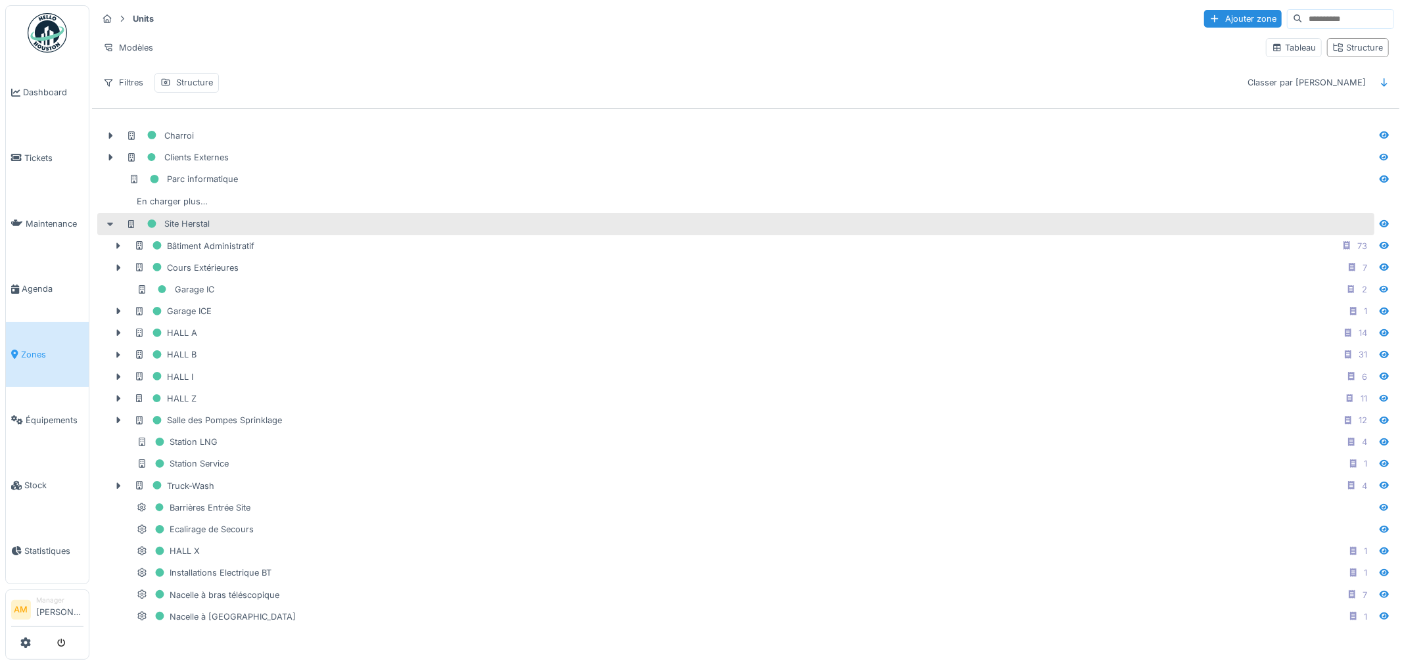
click at [110, 226] on icon at bounding box center [110, 224] width 7 height 4
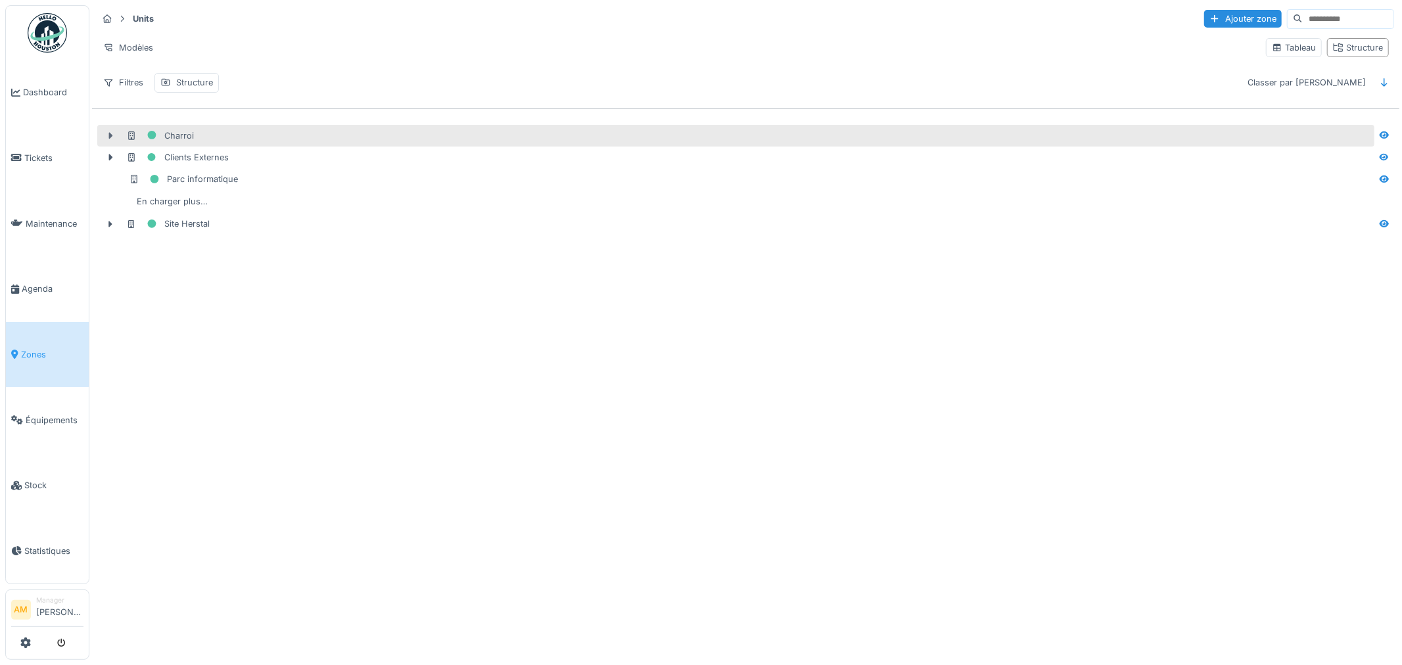
click at [109, 136] on icon at bounding box center [111, 135] width 4 height 7
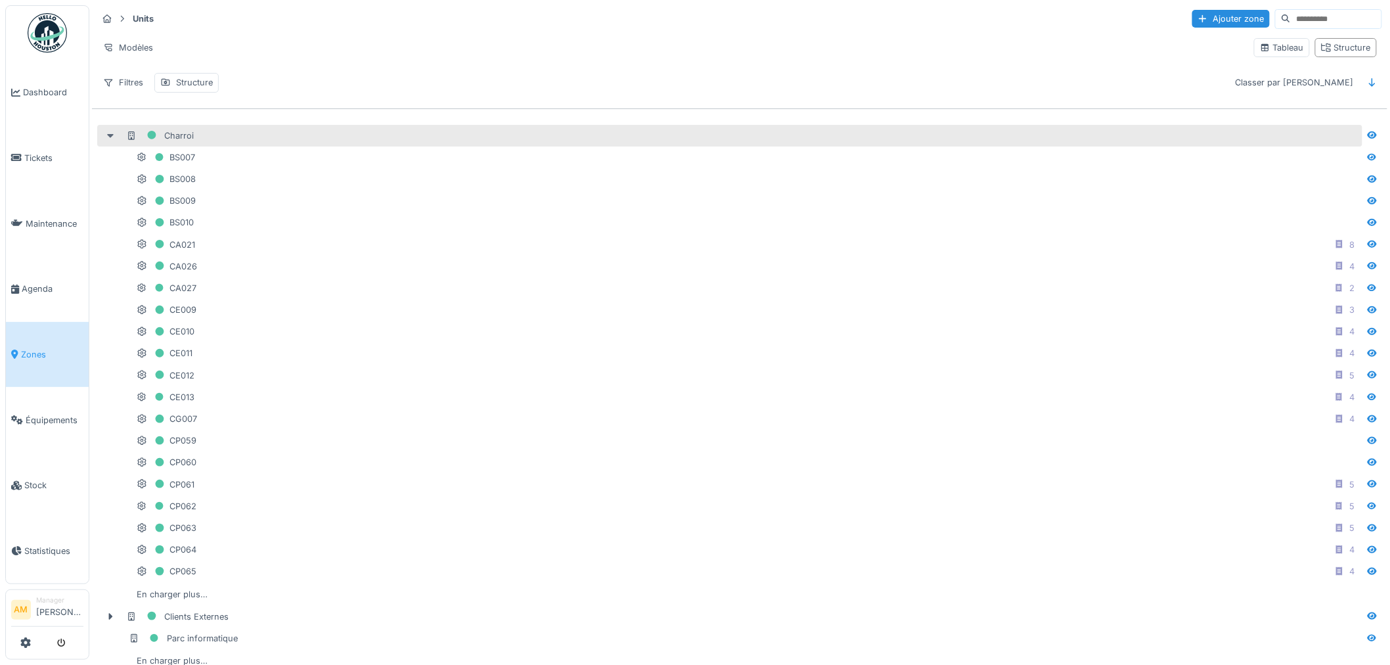
click at [108, 136] on icon at bounding box center [110, 136] width 7 height 4
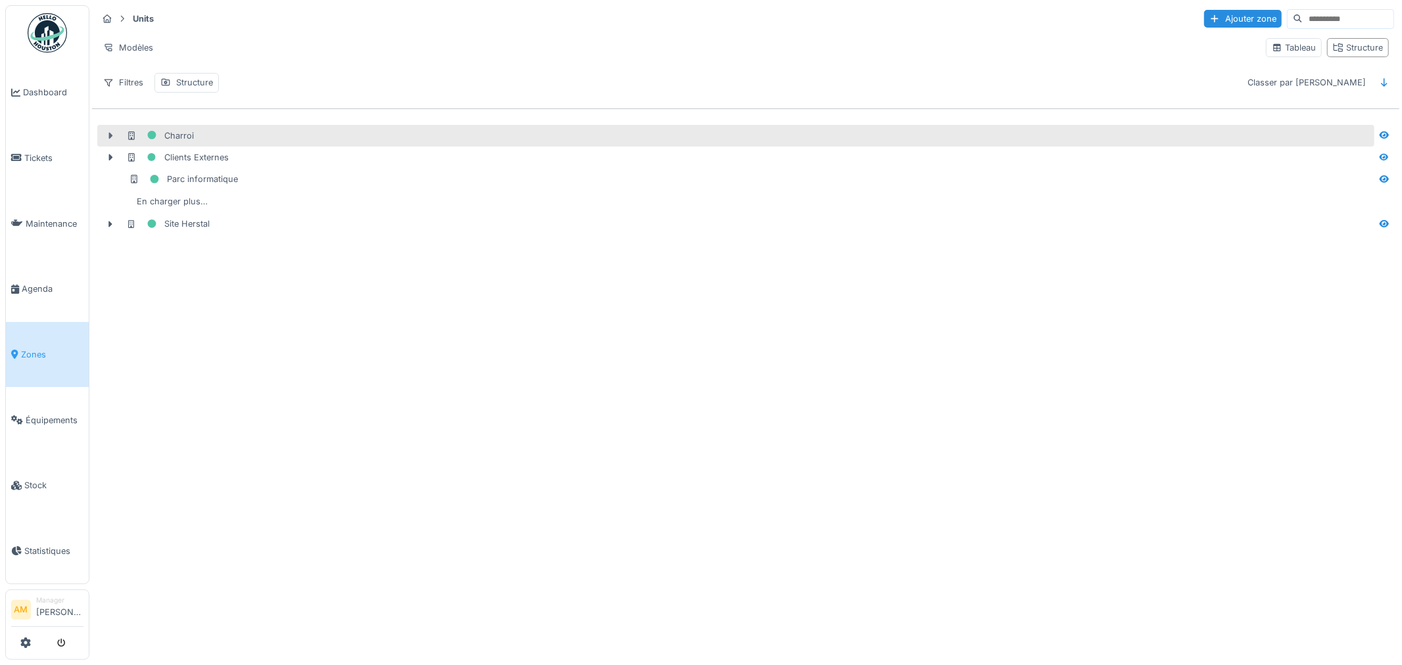
click at [112, 134] on icon at bounding box center [110, 135] width 11 height 9
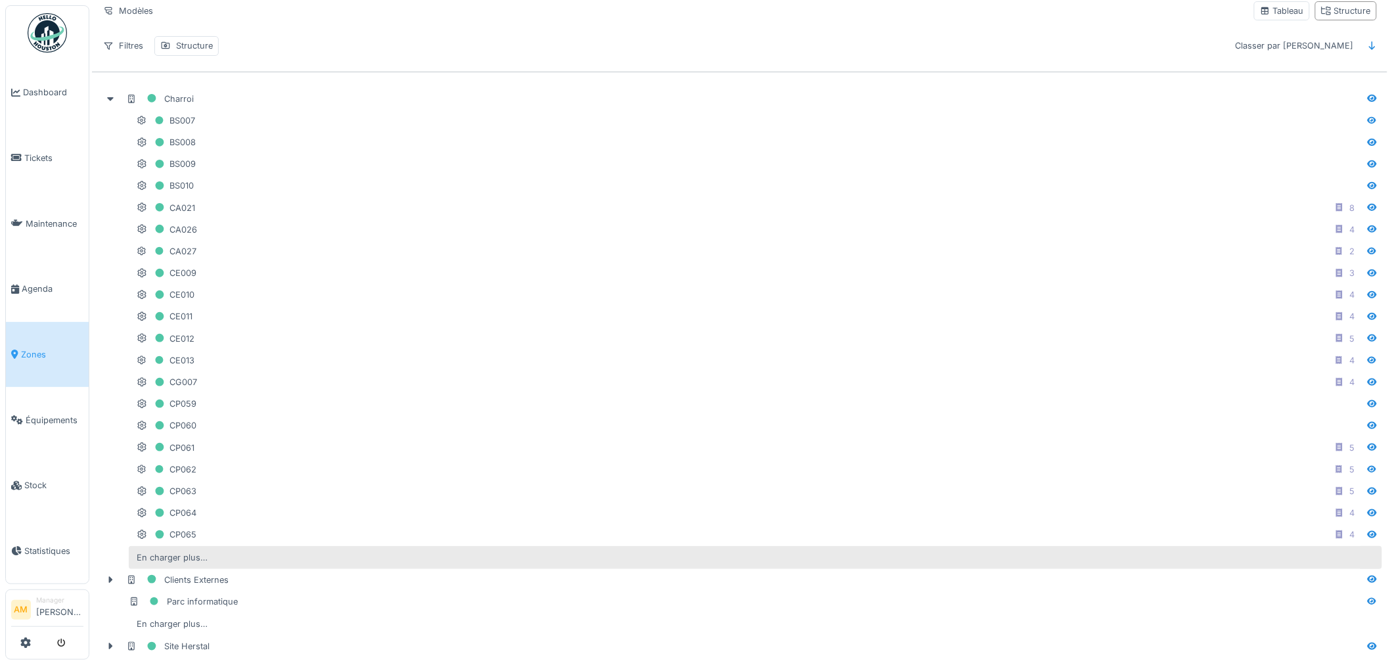
scroll to position [51, 0]
click at [175, 549] on div "En charger plus…" at bounding box center [171, 558] width 81 height 18
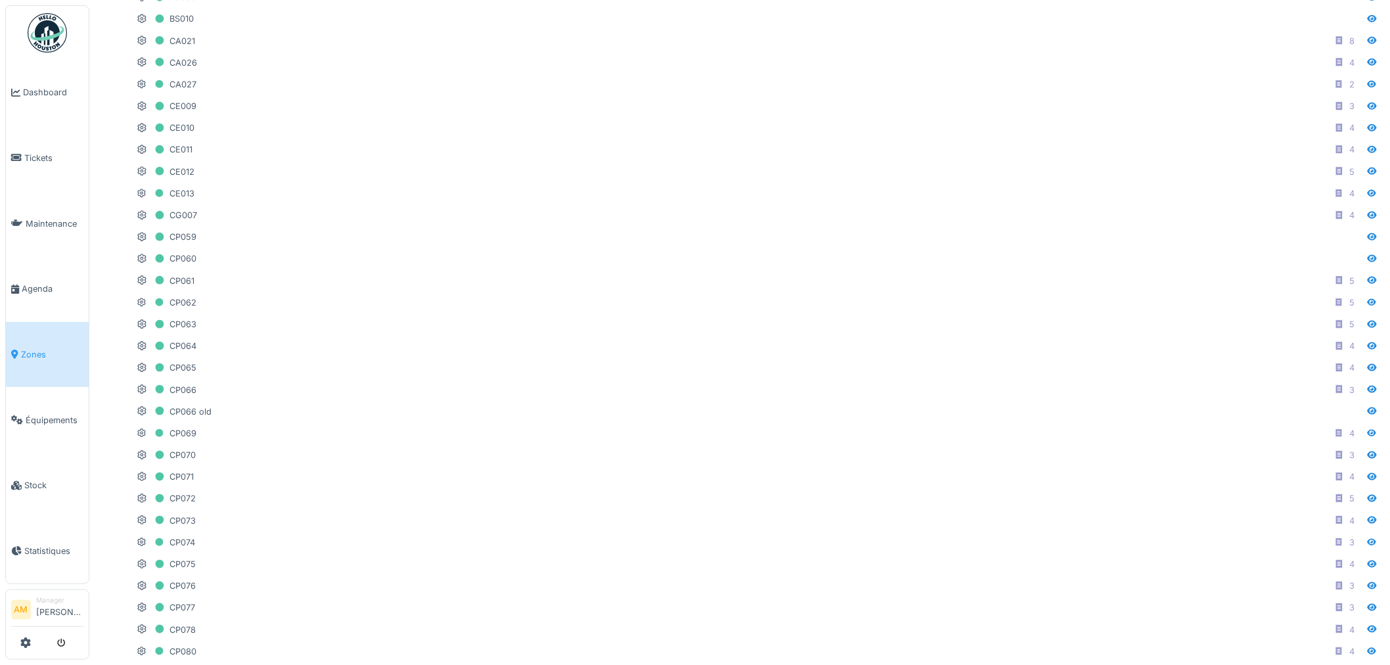
scroll to position [0, 0]
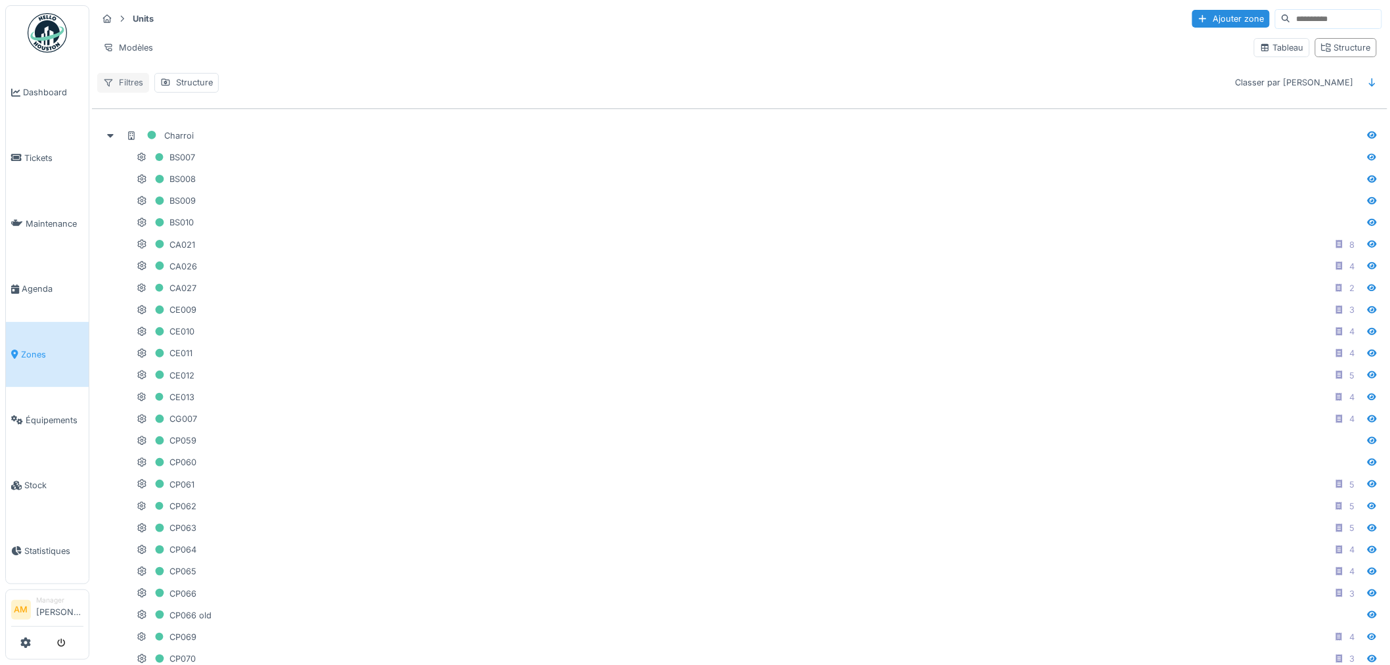
click at [130, 86] on div "Filtres" at bounding box center [123, 82] width 52 height 19
click at [1289, 38] on div "Tableau" at bounding box center [1282, 47] width 56 height 19
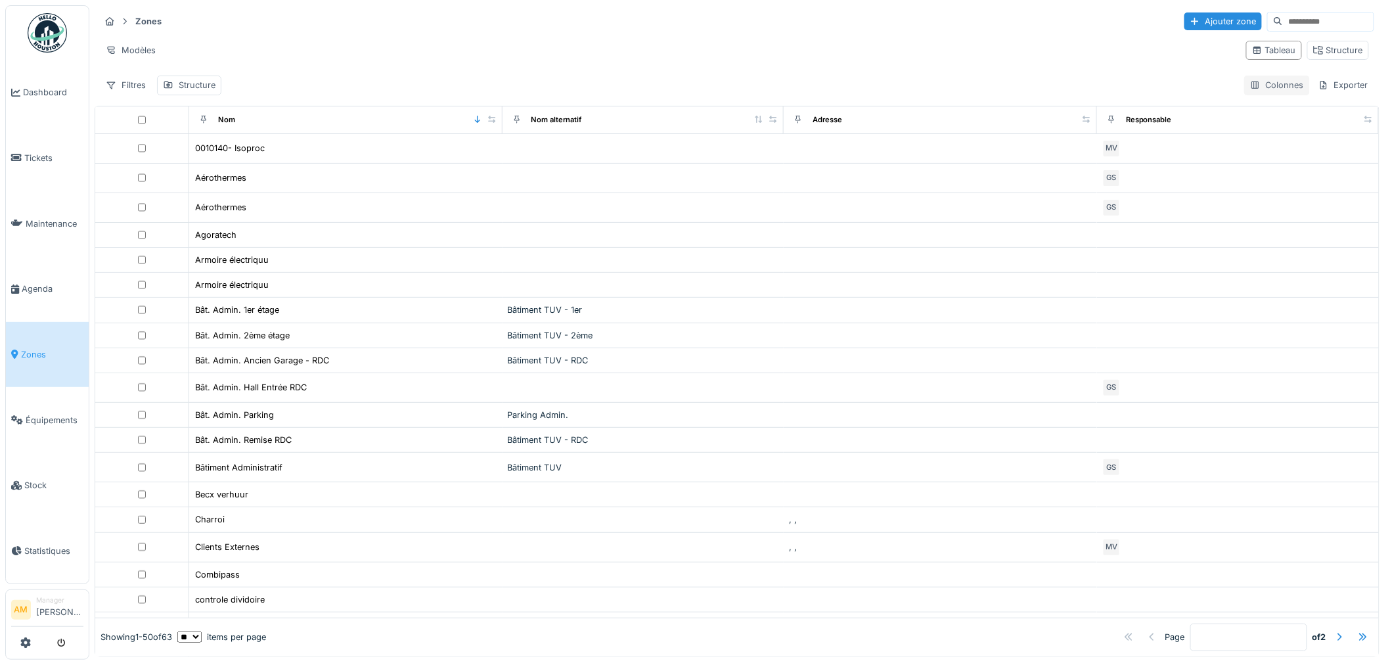
click at [1263, 85] on div "Colonnes" at bounding box center [1278, 85] width 66 height 19
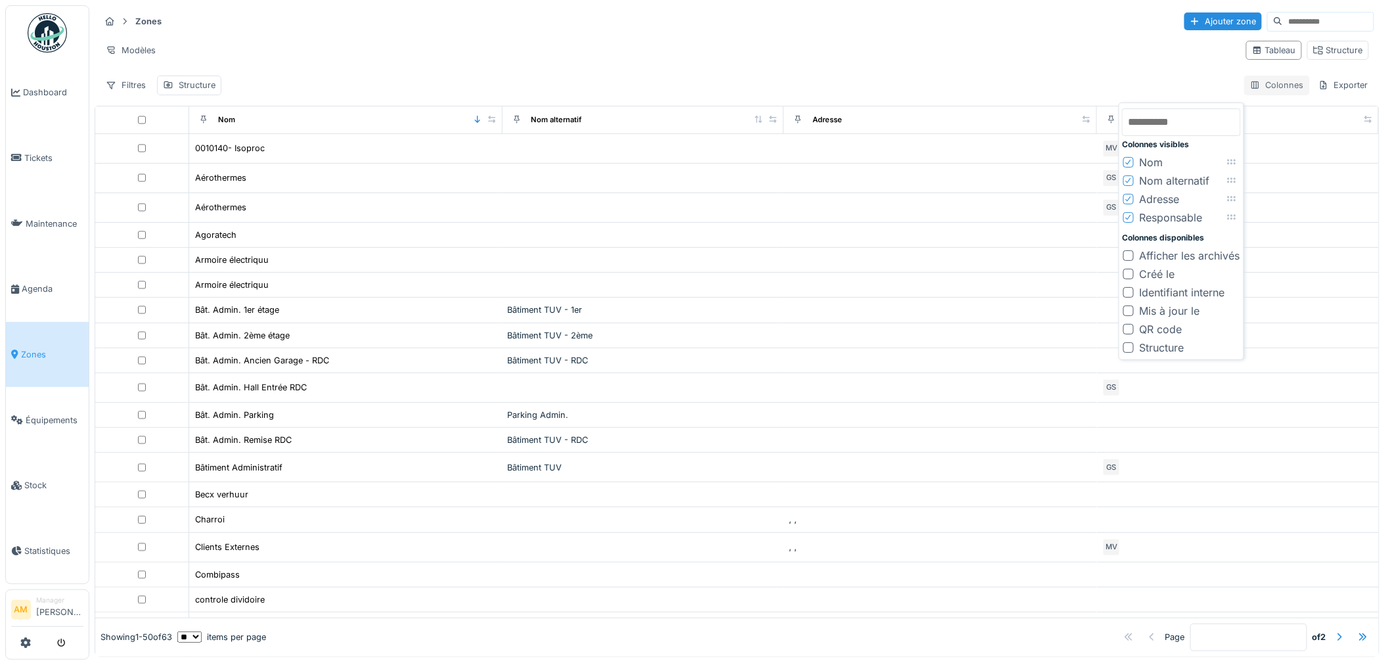
click at [1263, 84] on div "Colonnes" at bounding box center [1278, 85] width 66 height 19
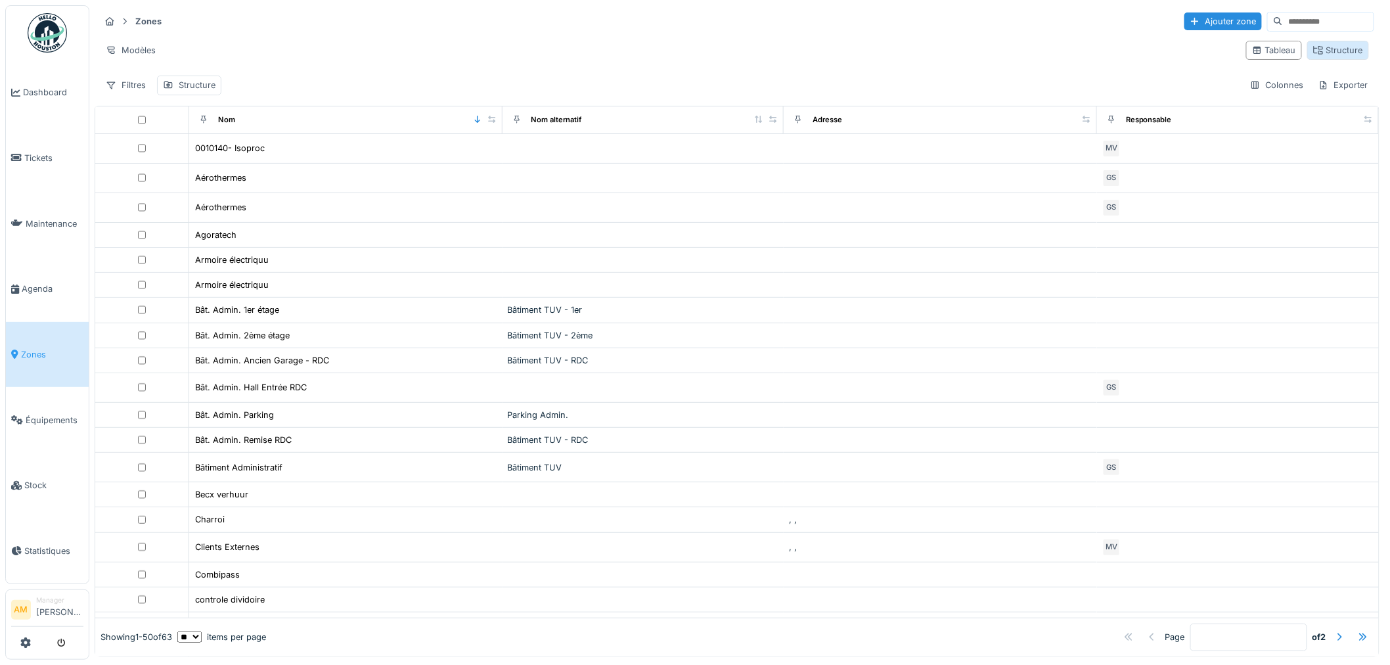
click at [1314, 51] on div "Structure" at bounding box center [1339, 50] width 50 height 12
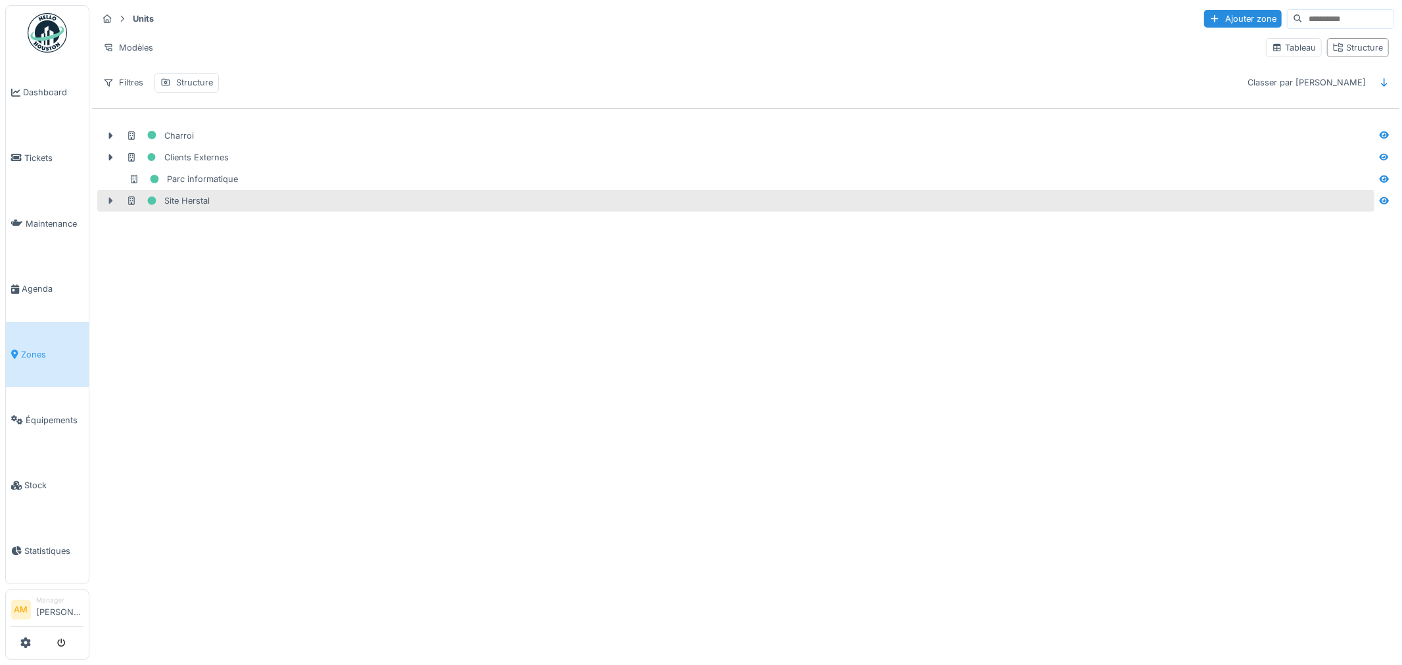
click at [108, 204] on icon at bounding box center [110, 200] width 11 height 9
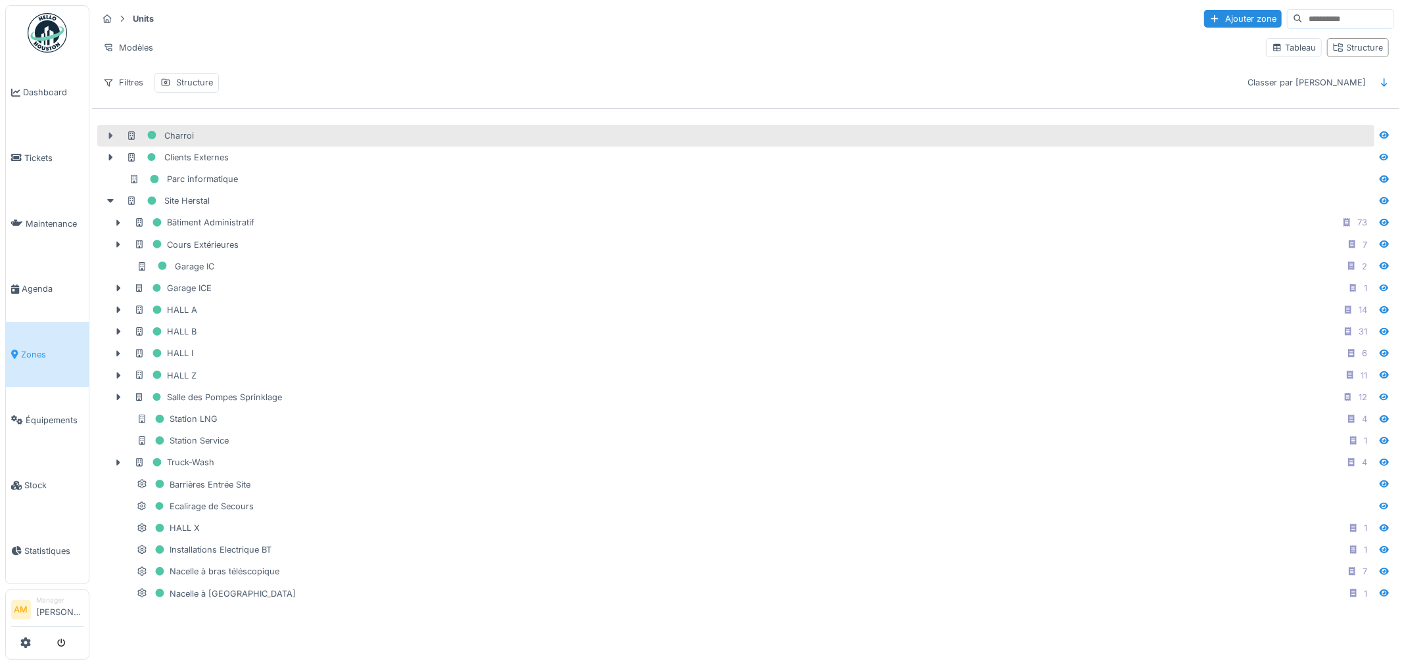
click at [110, 135] on icon at bounding box center [111, 135] width 4 height 7
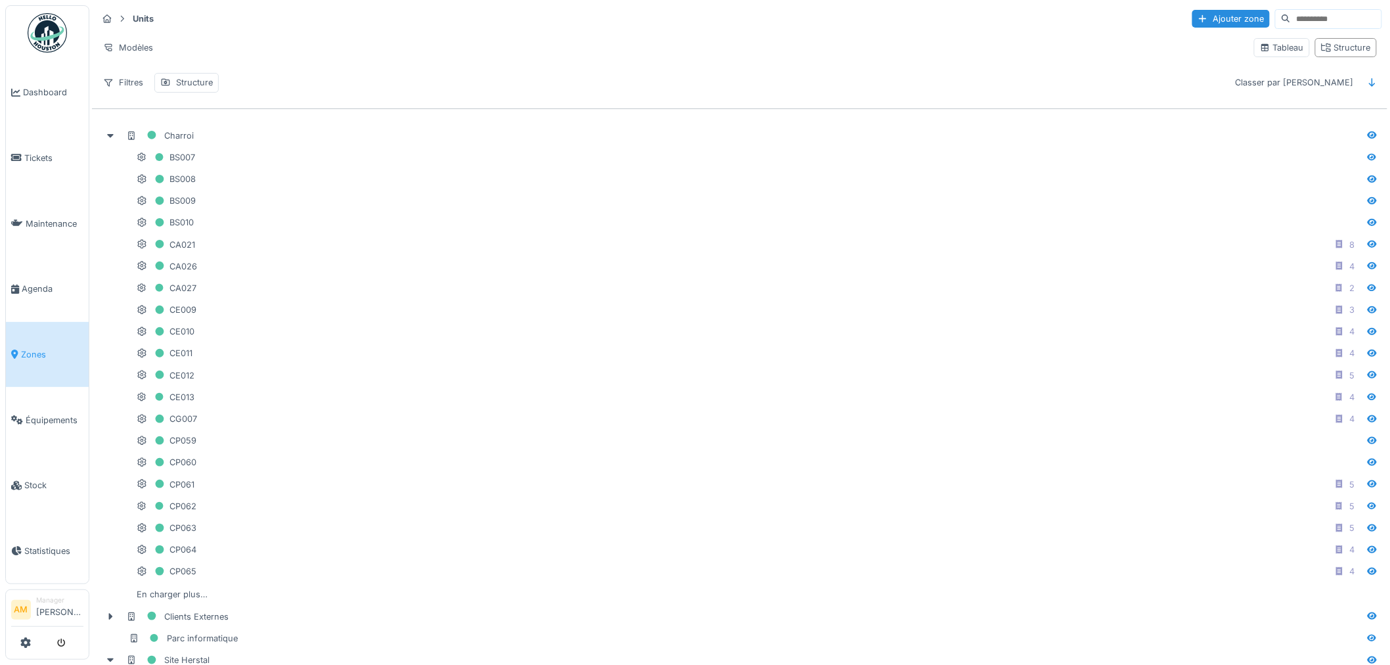
click at [28, 350] on span "Zones" at bounding box center [52, 354] width 62 height 12
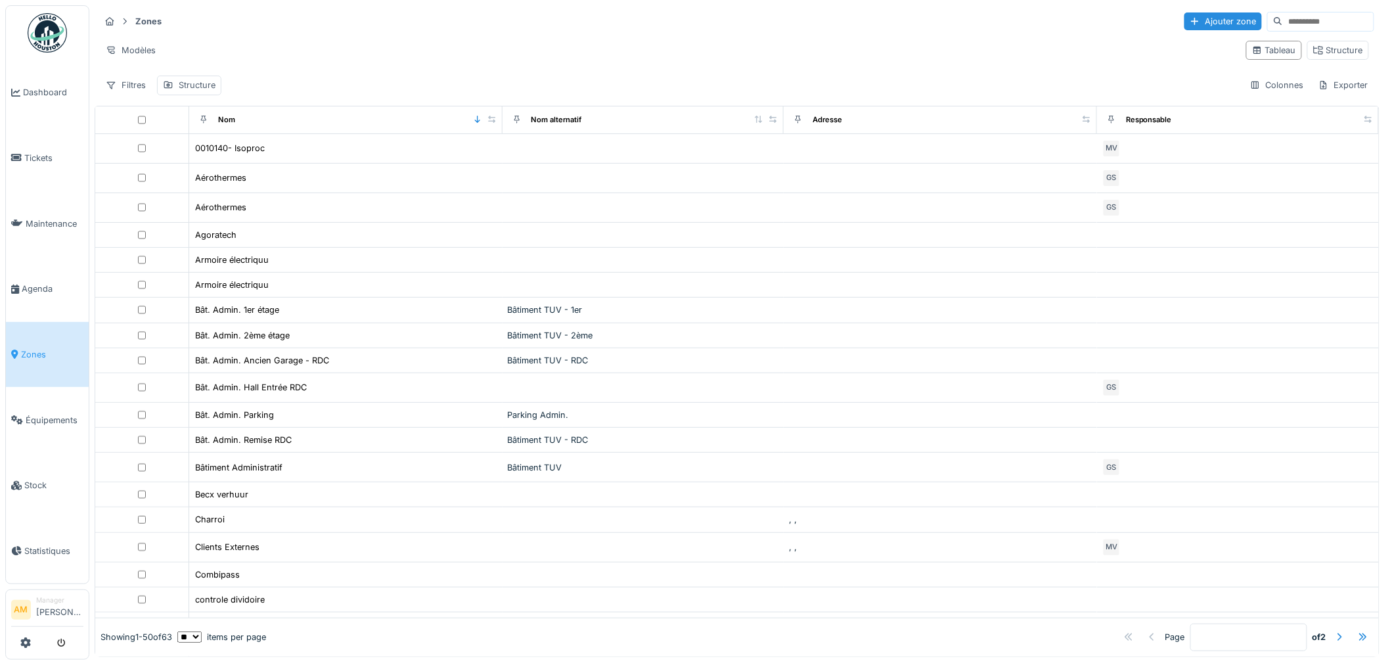
click at [202, 632] on select "** ** ** *** *** ***" at bounding box center [189, 637] width 24 height 11
click at [473, 120] on icon at bounding box center [477, 119] width 9 height 7
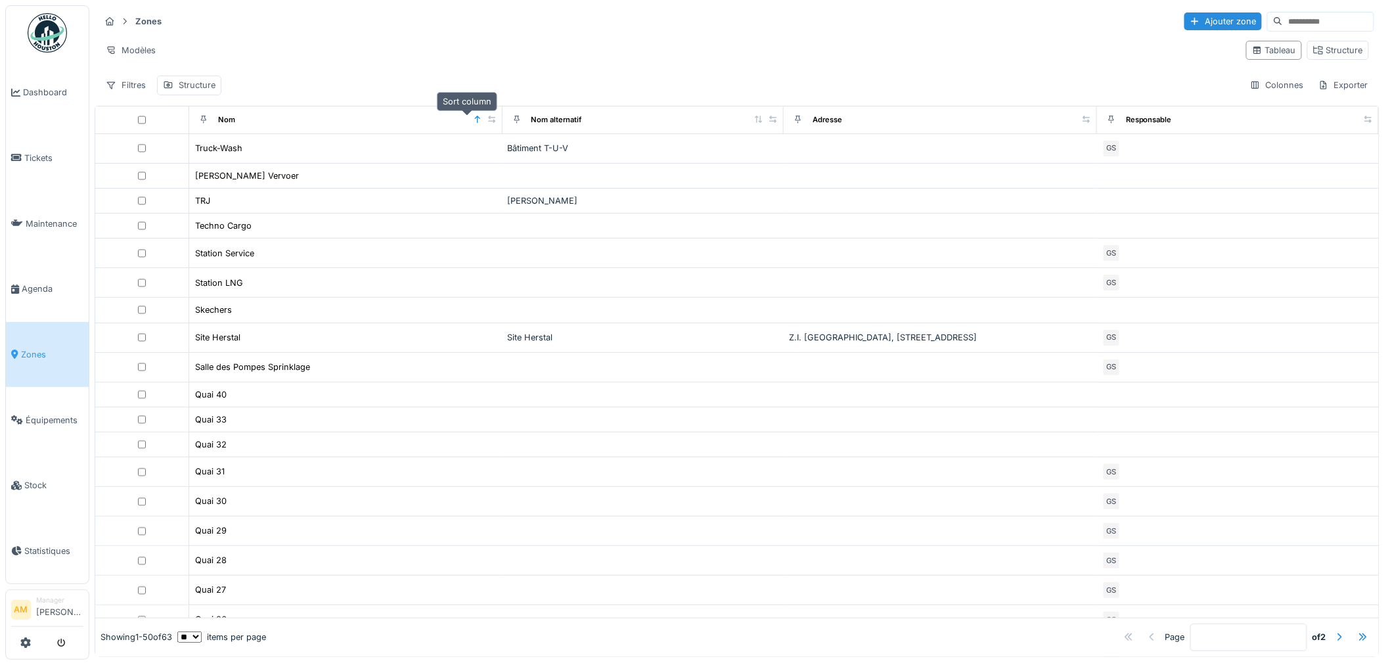
click at [473, 120] on icon at bounding box center [477, 119] width 9 height 7
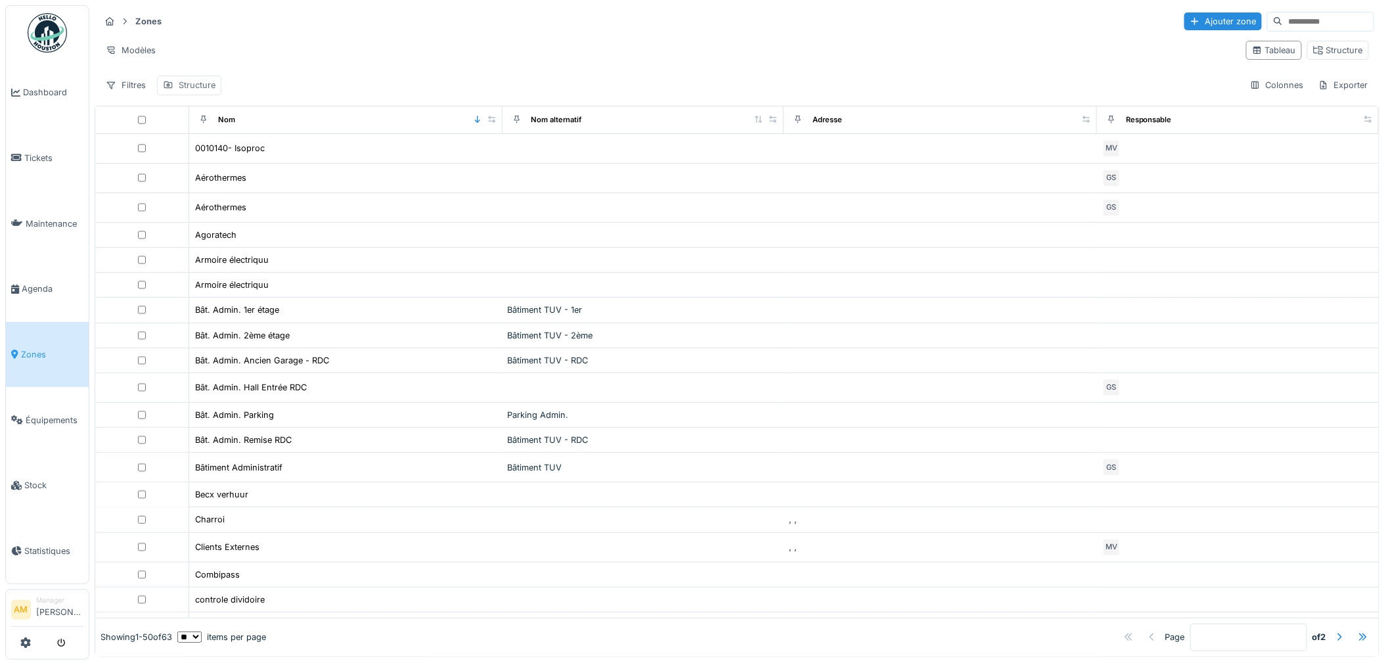
click at [204, 87] on div "Structure" at bounding box center [197, 85] width 37 height 12
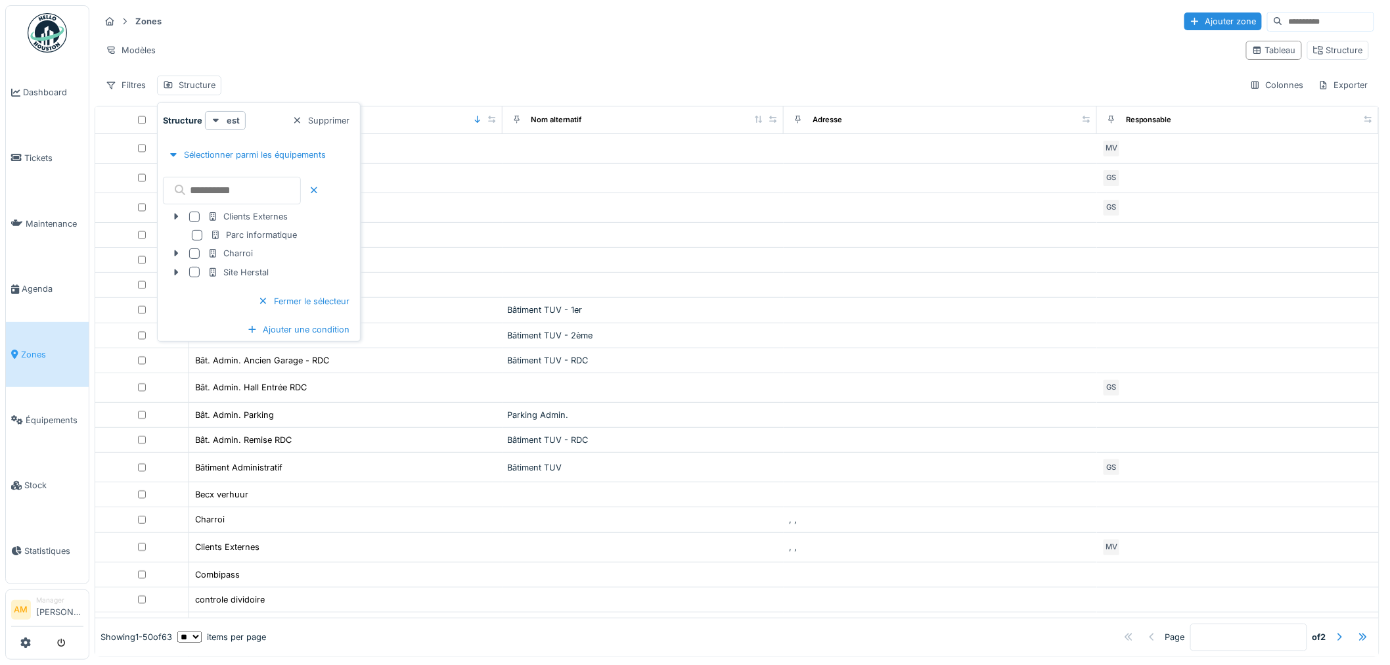
click at [191, 250] on div at bounding box center [194, 253] width 11 height 11
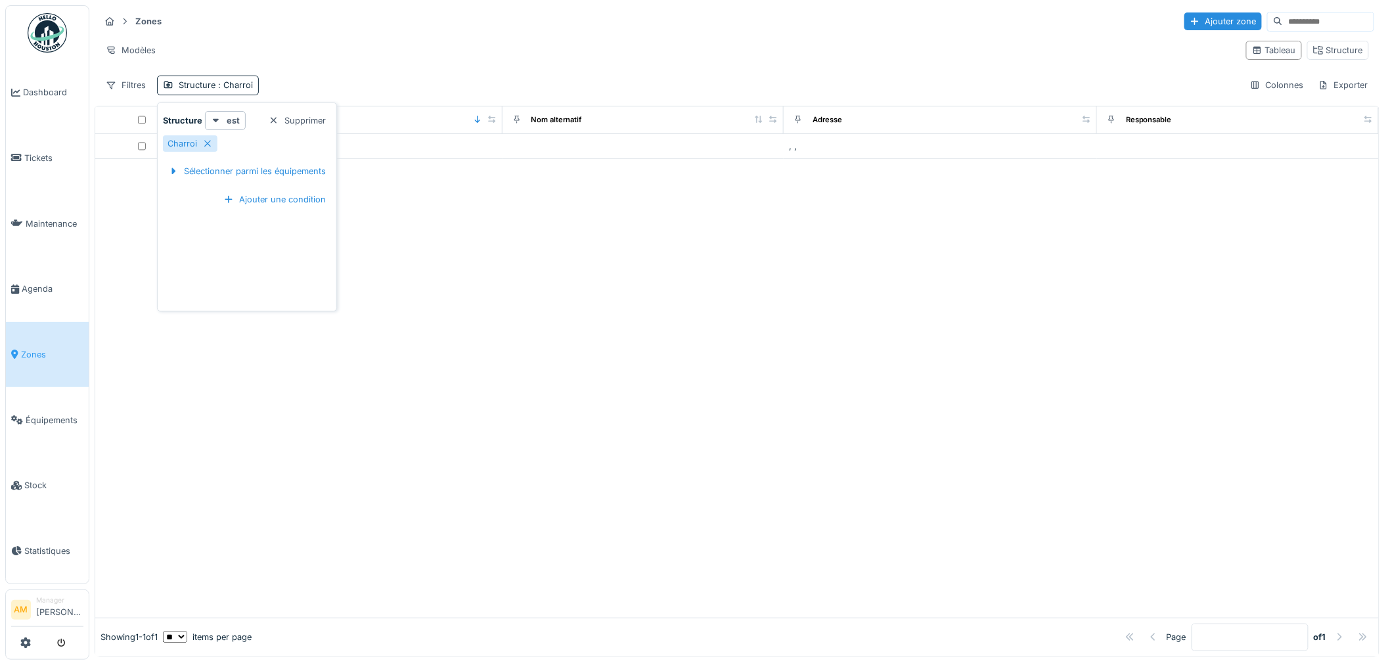
click at [408, 43] on div "Modèles" at bounding box center [668, 50] width 1136 height 19
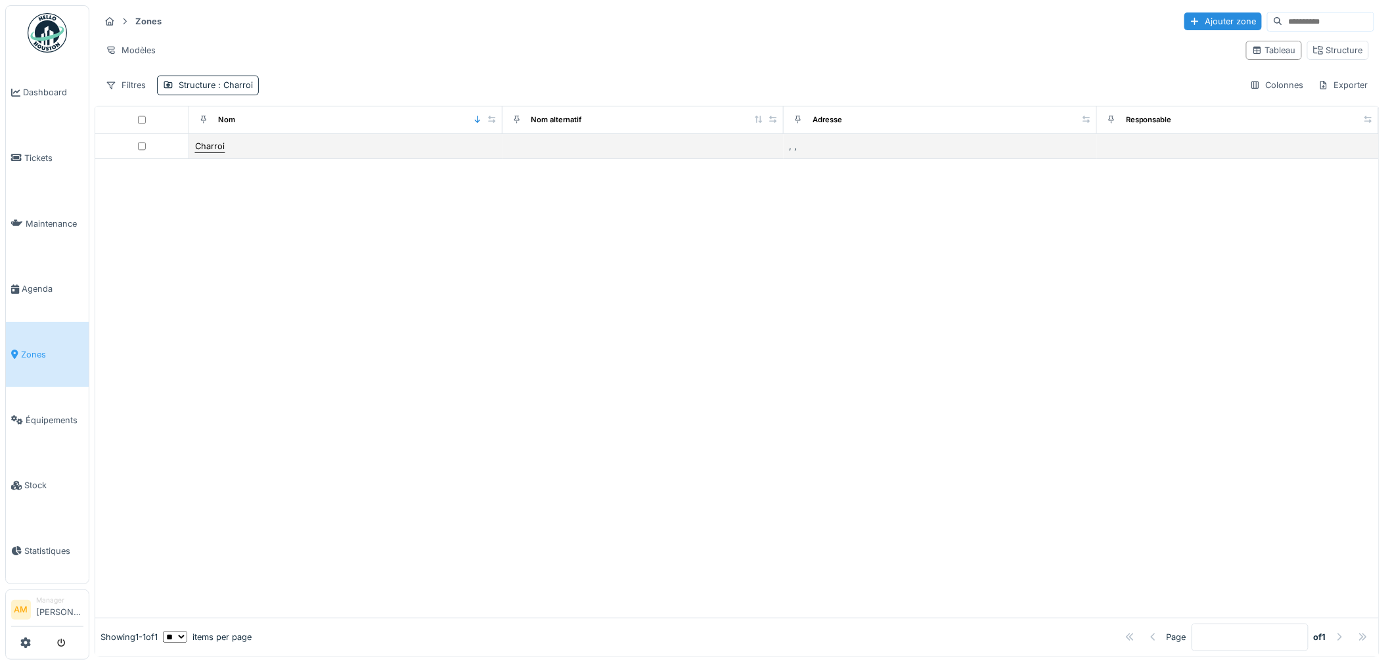
click at [201, 153] on div "Charroi" at bounding box center [210, 146] width 31 height 14
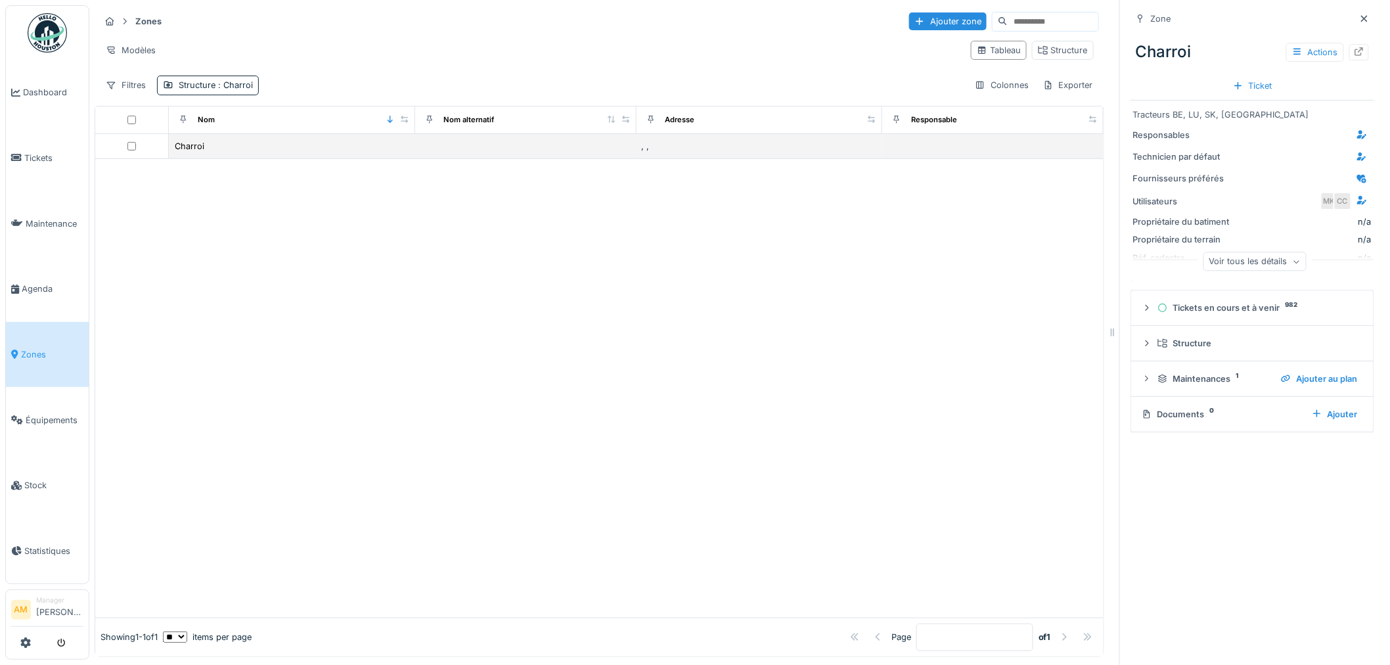
click at [137, 147] on div at bounding box center [132, 146] width 62 height 9
click at [125, 149] on div at bounding box center [132, 146] width 62 height 9
click at [248, 260] on div at bounding box center [599, 388] width 1009 height 459
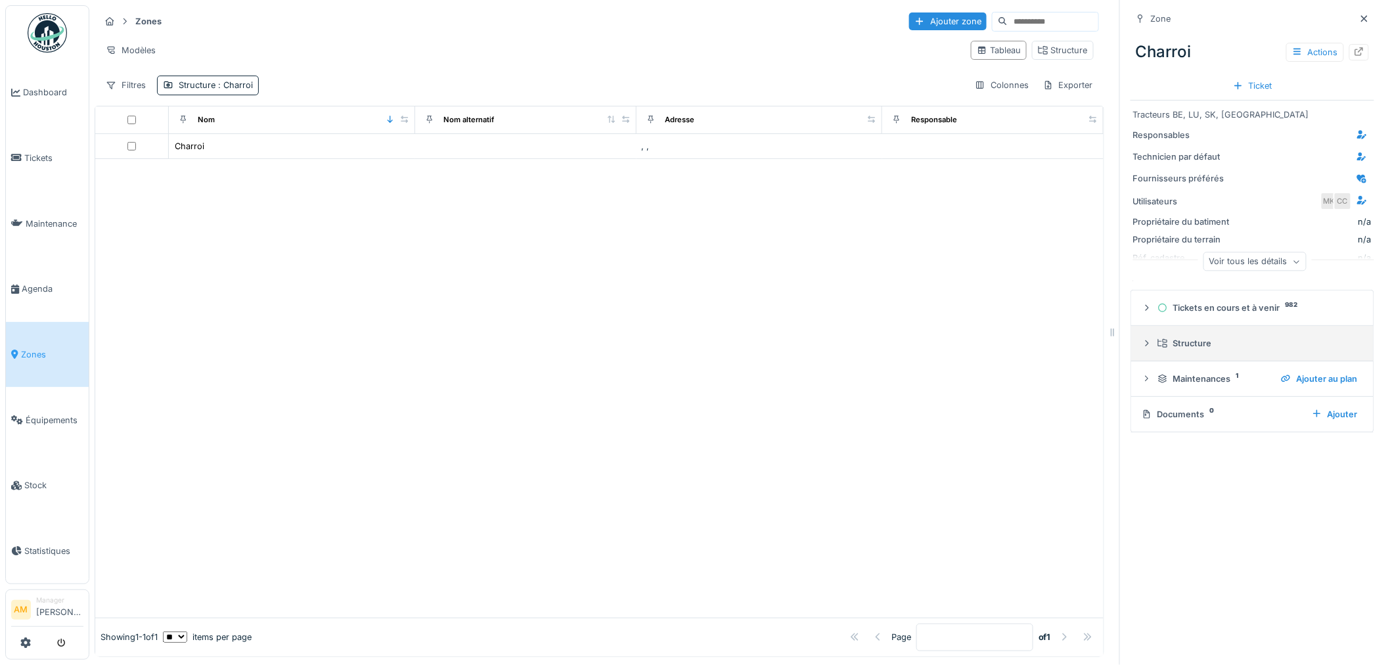
click at [1148, 338] on summary "Structure" at bounding box center [1253, 343] width 232 height 24
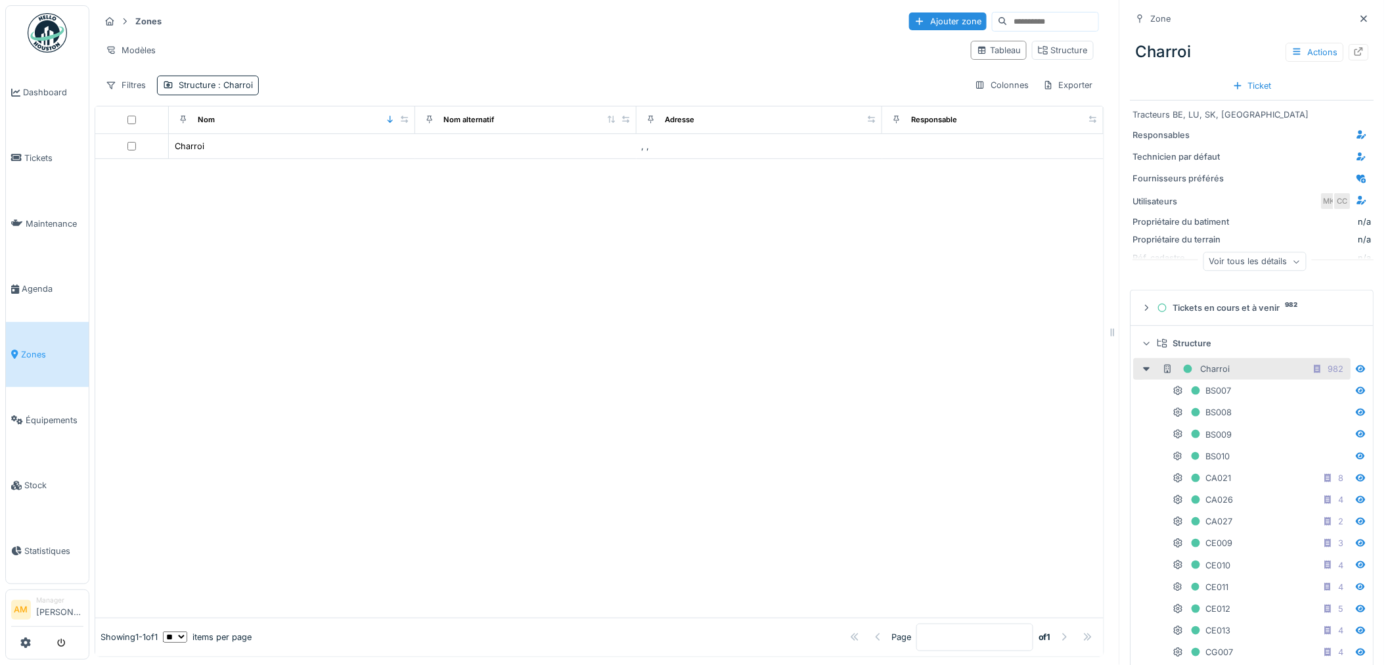
click at [1350, 50] on div at bounding box center [1360, 52] width 20 height 16
click at [279, 359] on div at bounding box center [599, 388] width 1009 height 459
click at [54, 152] on span "Tickets" at bounding box center [53, 158] width 59 height 12
drag, startPoint x: 290, startPoint y: 285, endPoint x: 29, endPoint y: 344, distance: 267.5
click at [283, 296] on div at bounding box center [599, 388] width 1009 height 459
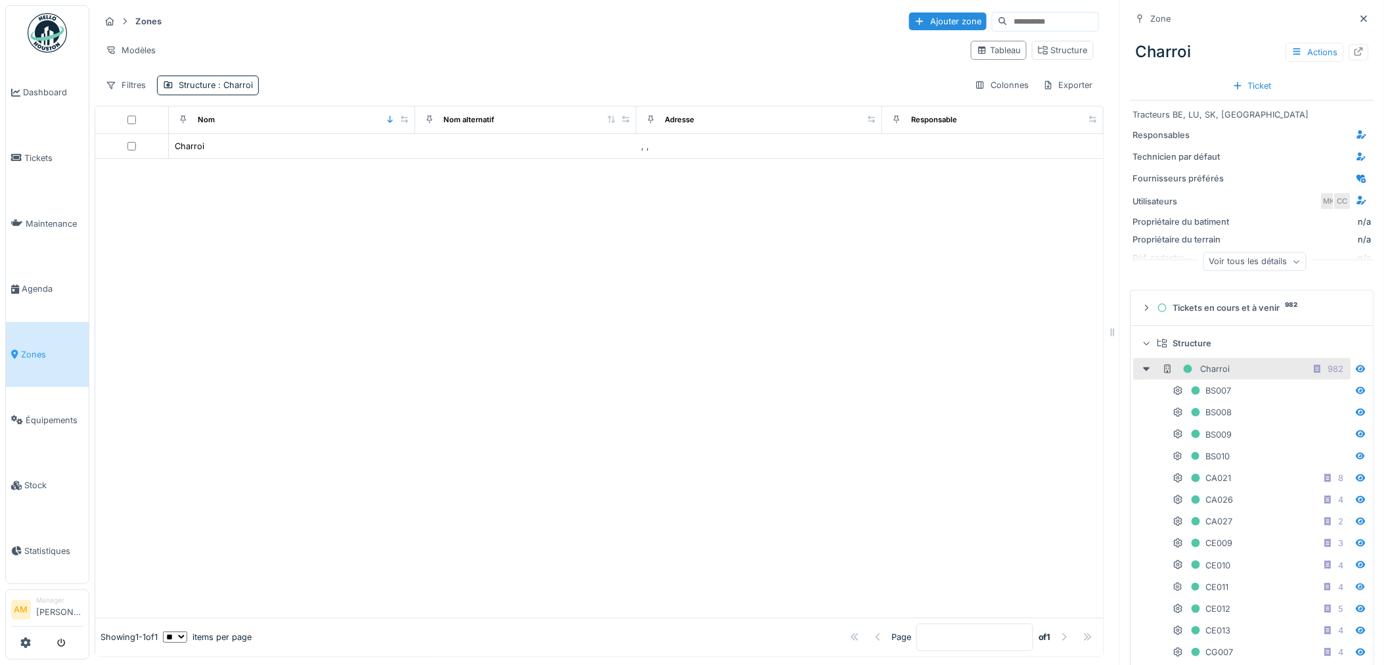
click at [48, 348] on span "Zones" at bounding box center [52, 354] width 62 height 12
click at [1362, 18] on icon at bounding box center [1365, 18] width 7 height 7
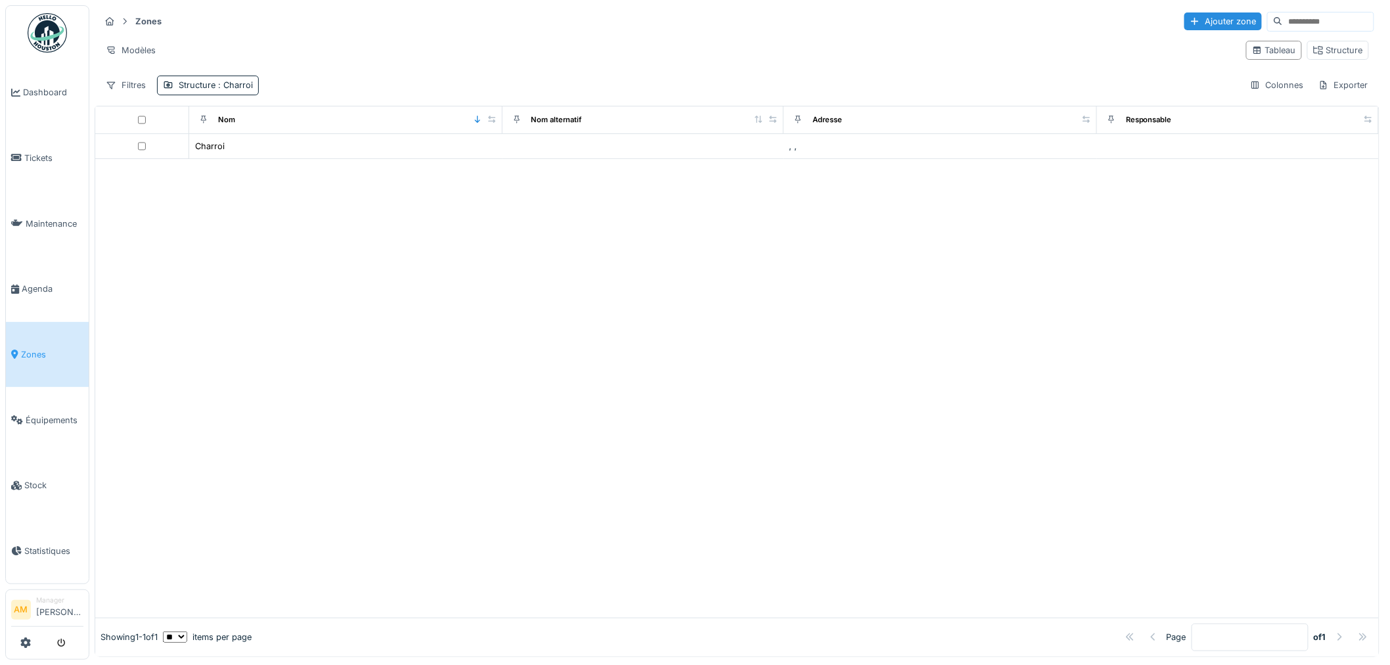
click at [34, 348] on span "Zones" at bounding box center [52, 354] width 62 height 12
click at [40, 152] on span "Tickets" at bounding box center [53, 158] width 59 height 12
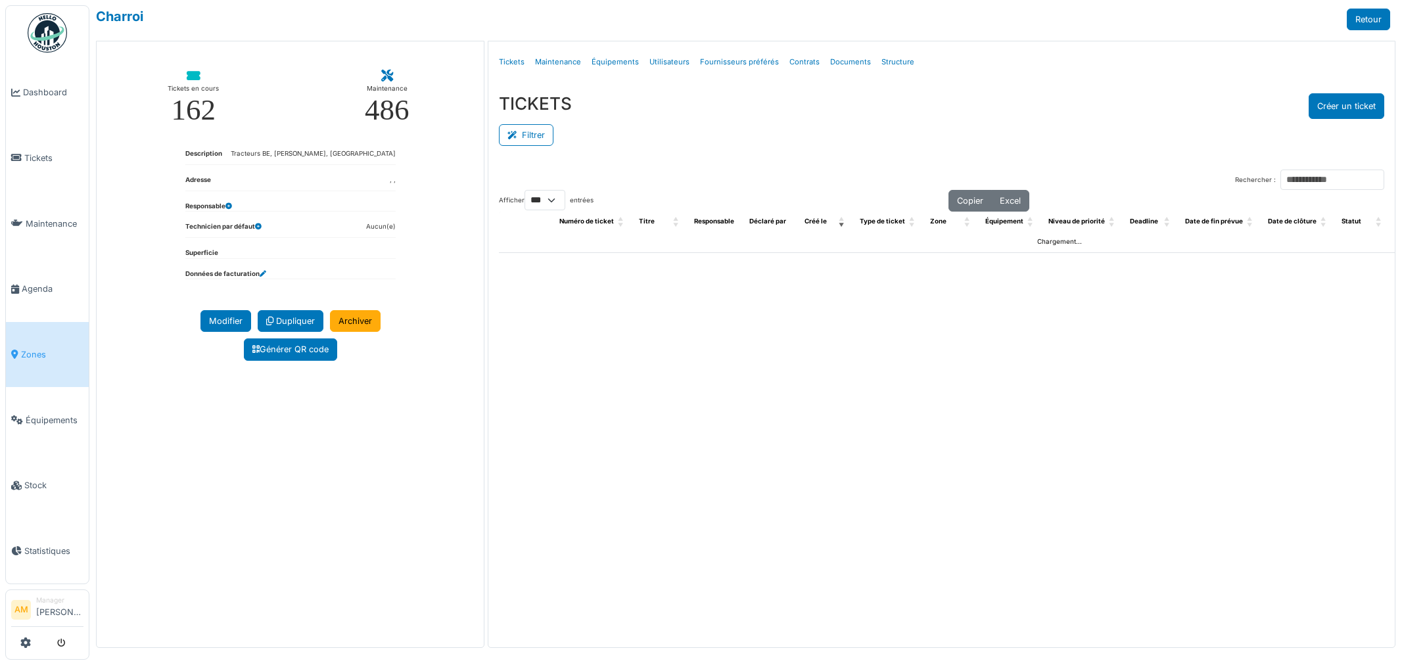
select select "***"
click at [626, 66] on link "Équipements" at bounding box center [615, 62] width 58 height 31
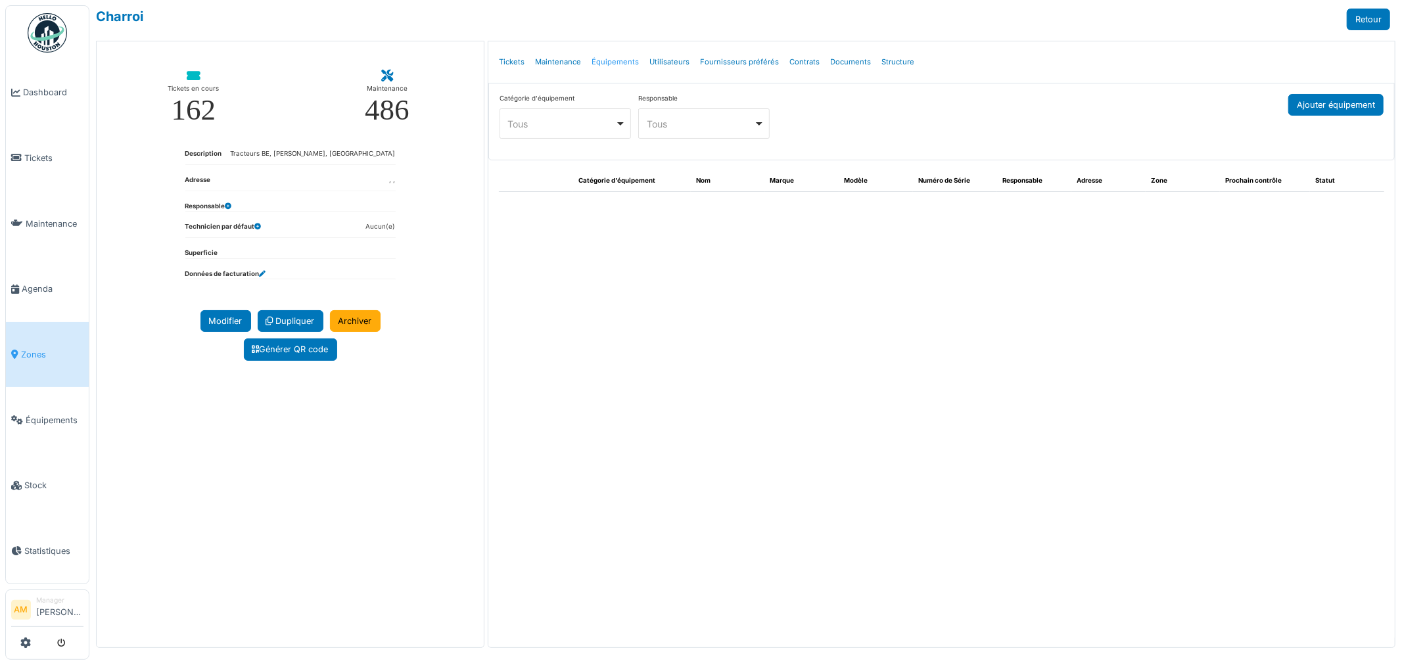
select select "***"
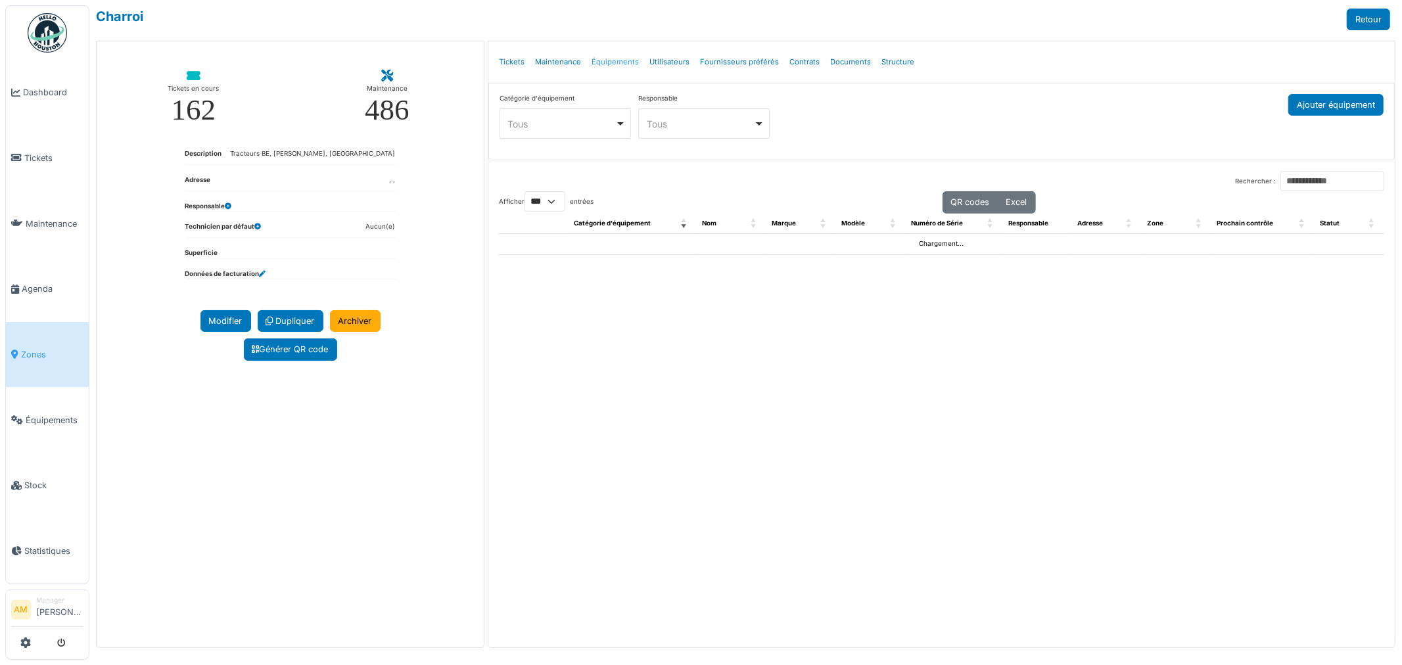
click at [620, 60] on link "Équipements" at bounding box center [615, 62] width 58 height 31
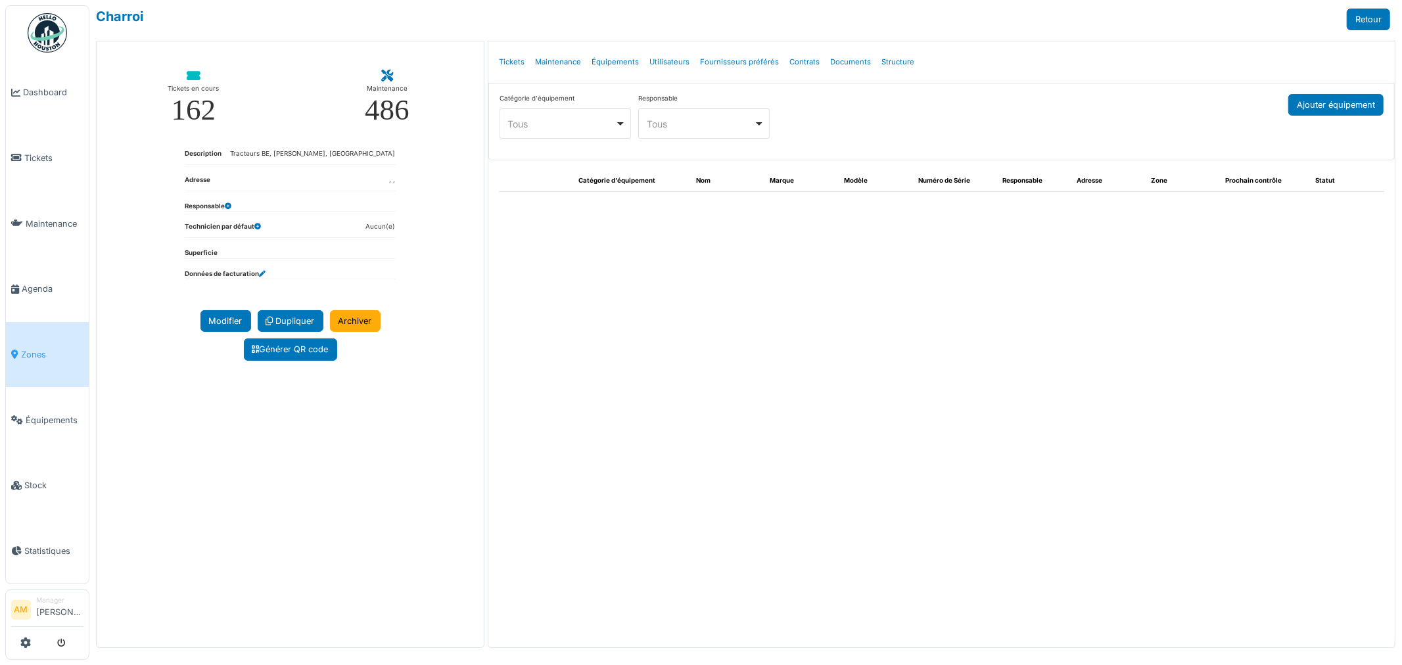
select select "***"
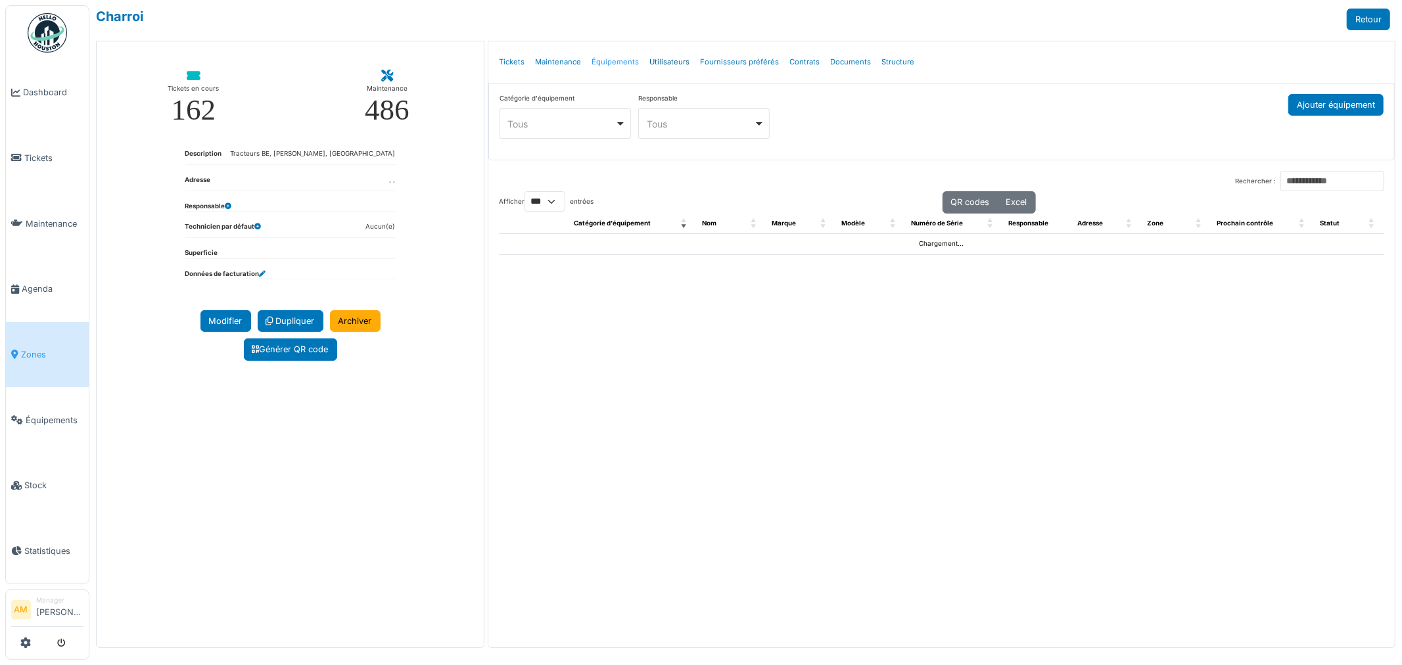
drag, startPoint x: 640, startPoint y: 60, endPoint x: 632, endPoint y: 60, distance: 7.9
click at [644, 60] on link "Utilisateurs" at bounding box center [669, 62] width 51 height 31
click at [620, 58] on link "Équipements" at bounding box center [615, 62] width 58 height 31
select select "***"
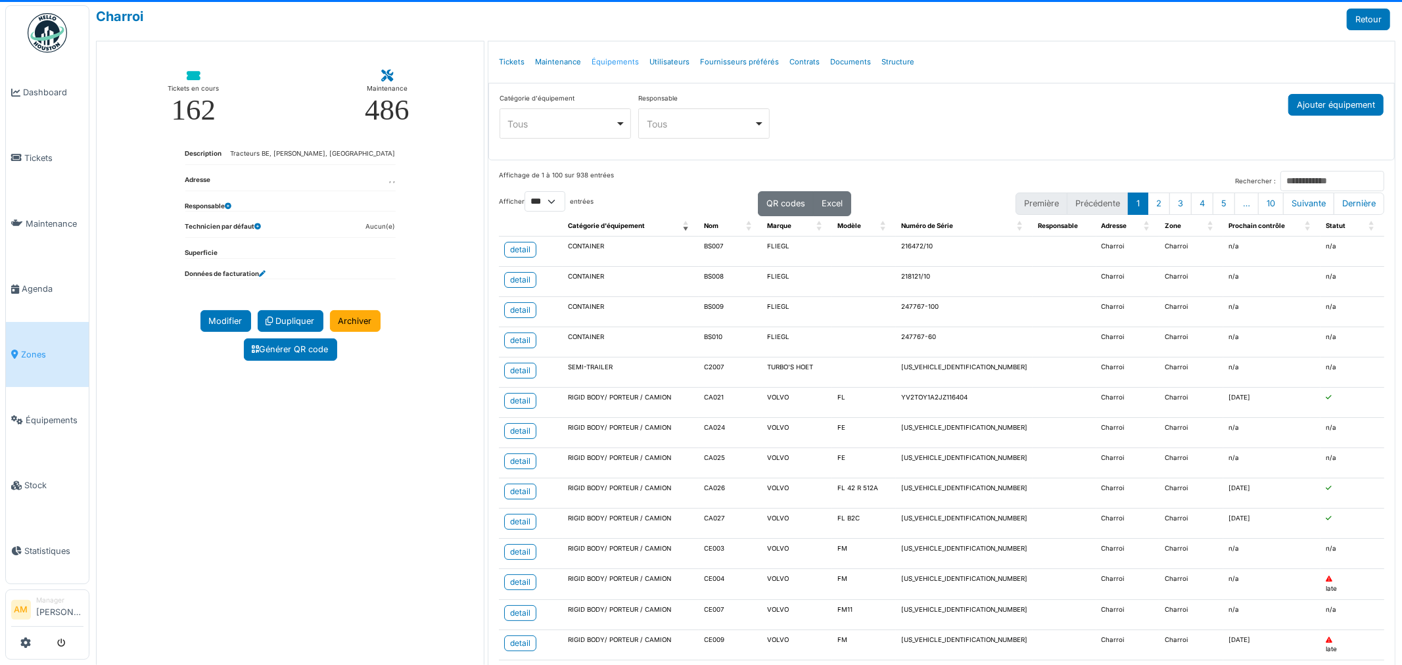
click at [620, 60] on link "Équipements" at bounding box center [615, 62] width 58 height 31
select select "***"
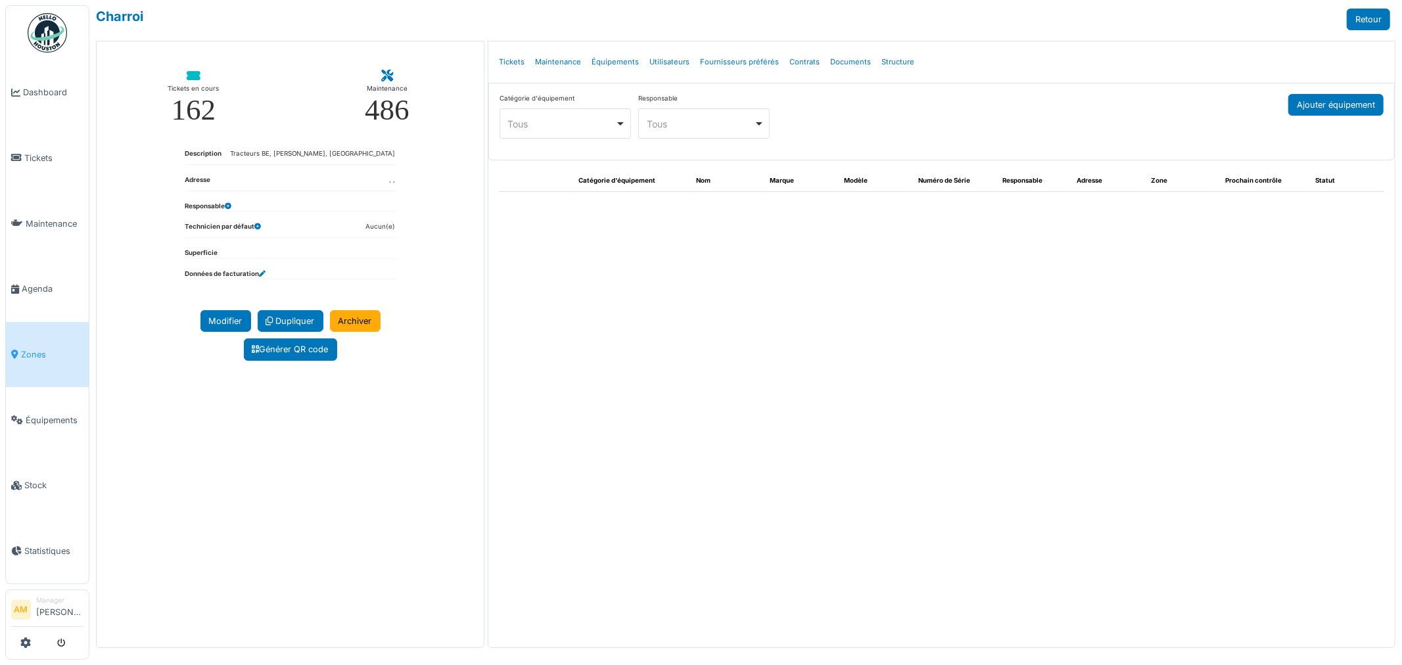
select select "***"
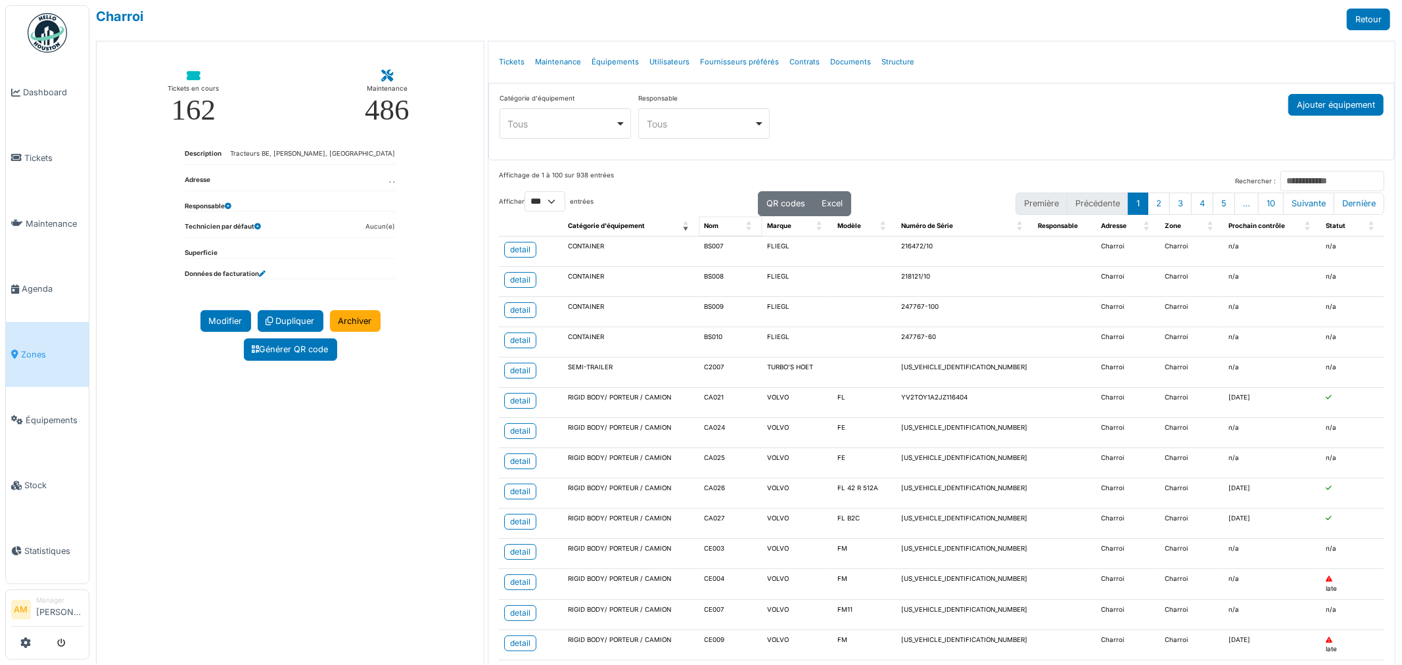
click at [753, 231] on span "Nom: Activate to sort" at bounding box center [751, 226] width 8 height 20
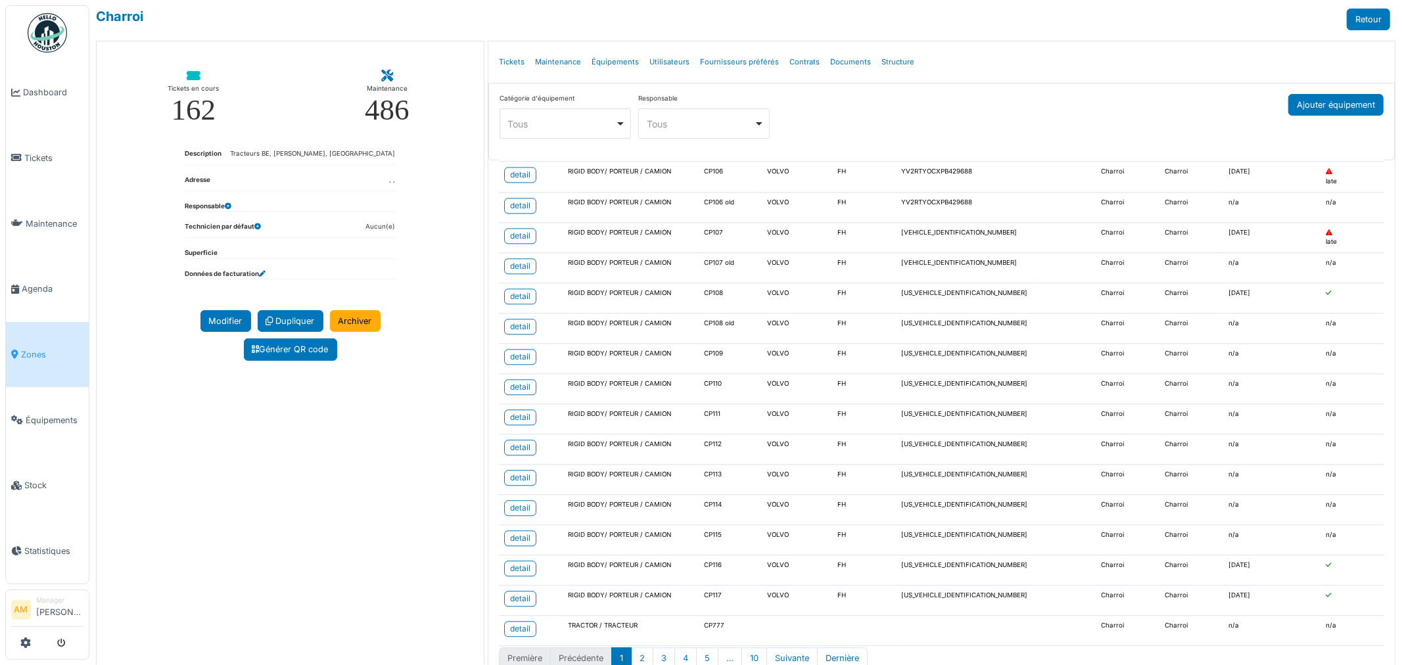
scroll to position [2634, 0]
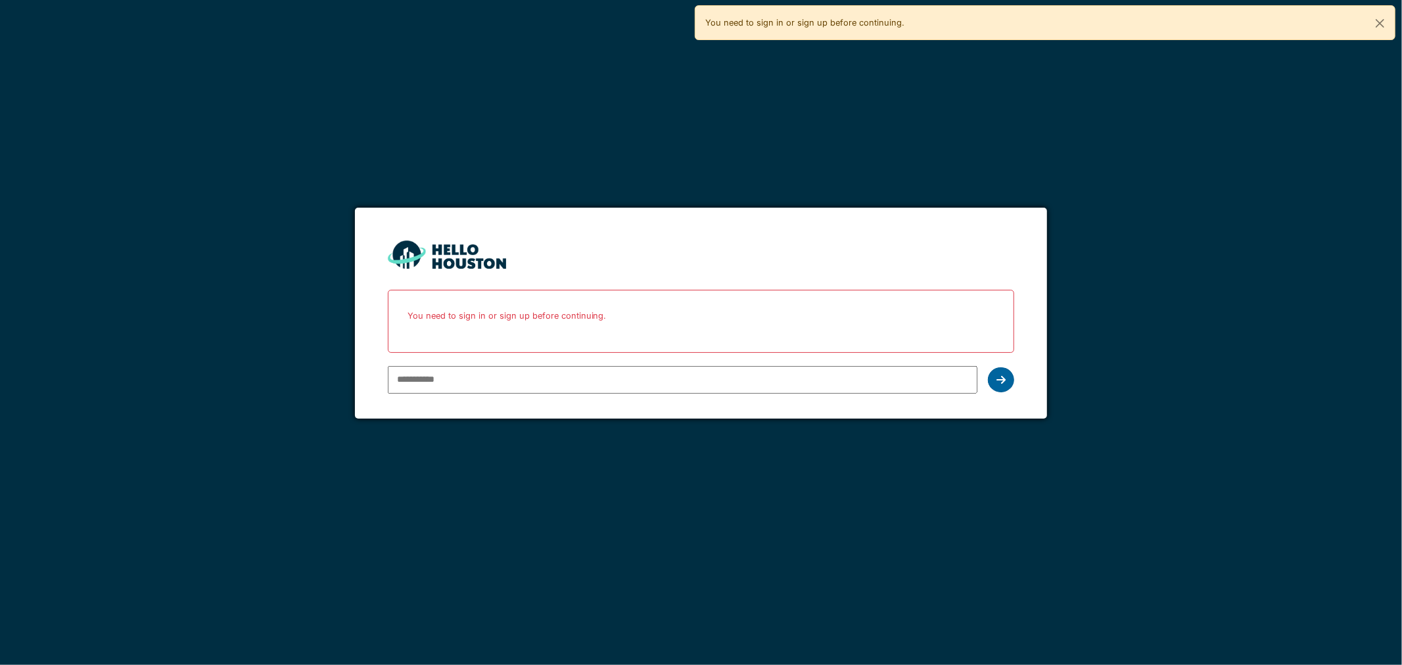
type input "**********"
click at [1007, 381] on div at bounding box center [1001, 379] width 26 height 25
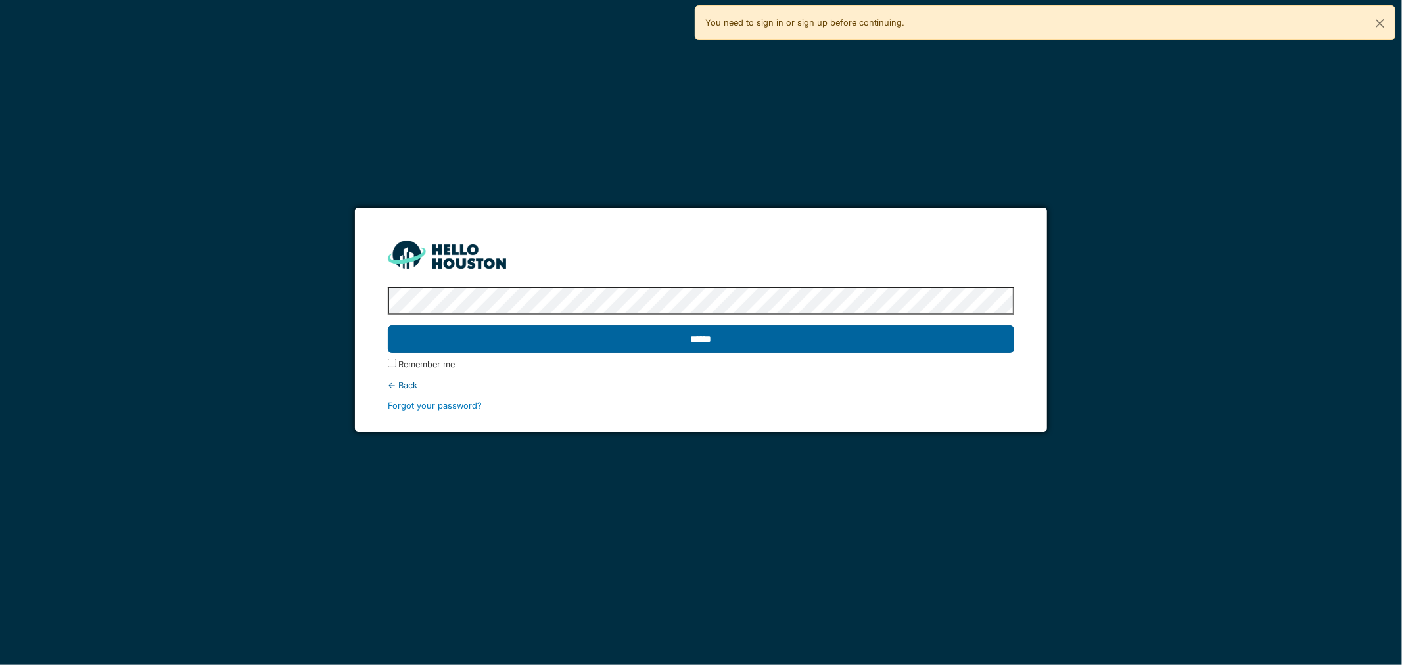
click at [509, 337] on input "******" at bounding box center [701, 339] width 627 height 28
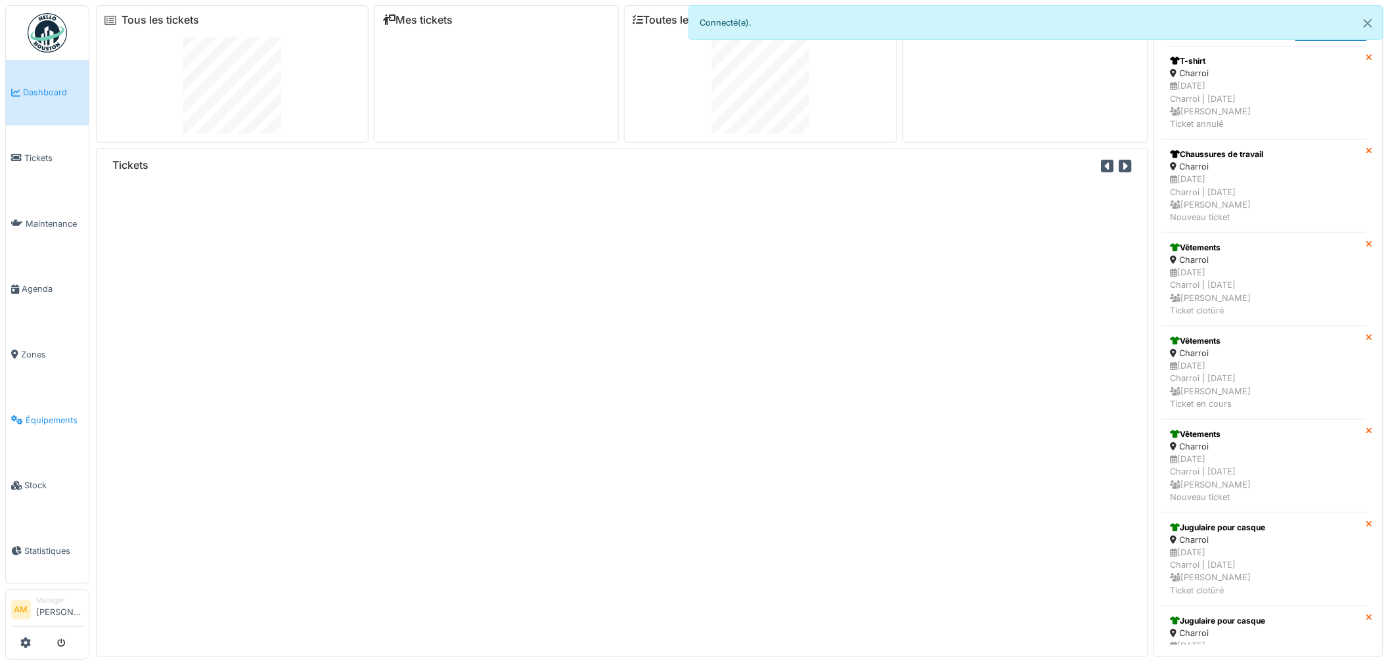
click at [47, 414] on span "Équipements" at bounding box center [55, 420] width 58 height 12
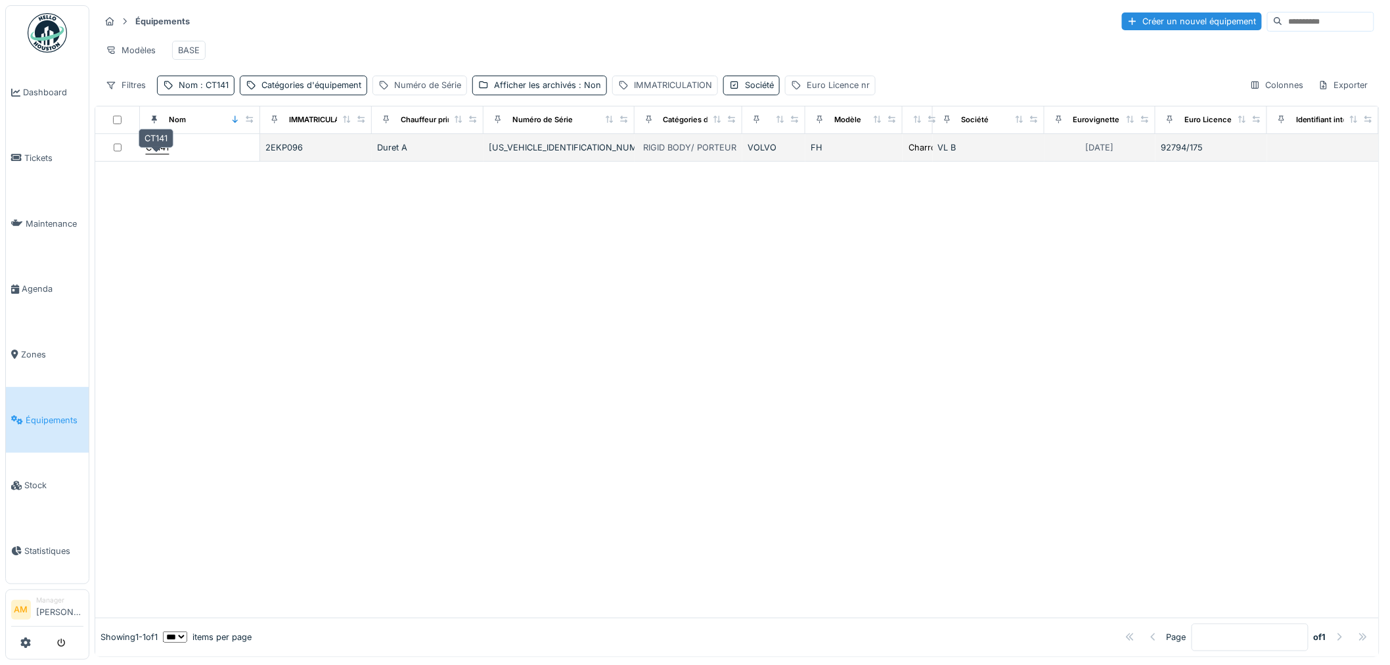
click at [156, 154] on div "CT141" at bounding box center [157, 147] width 23 height 12
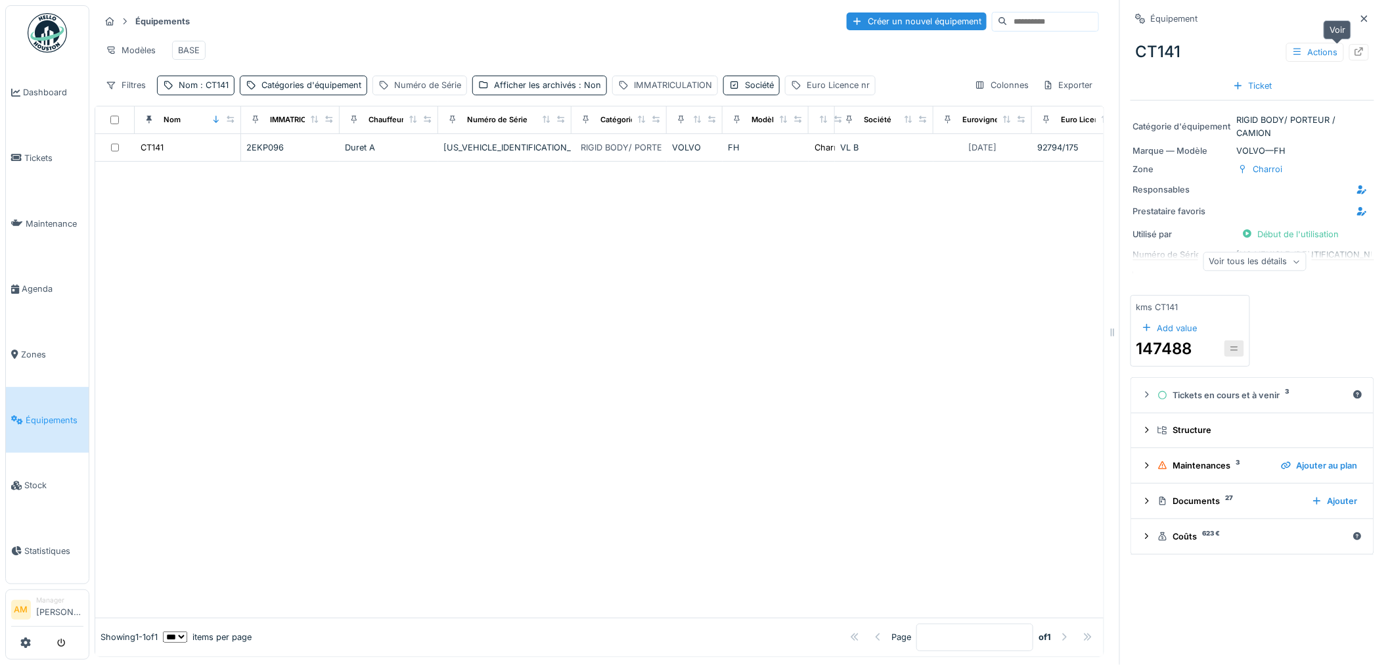
click at [1350, 55] on div at bounding box center [1360, 52] width 20 height 16
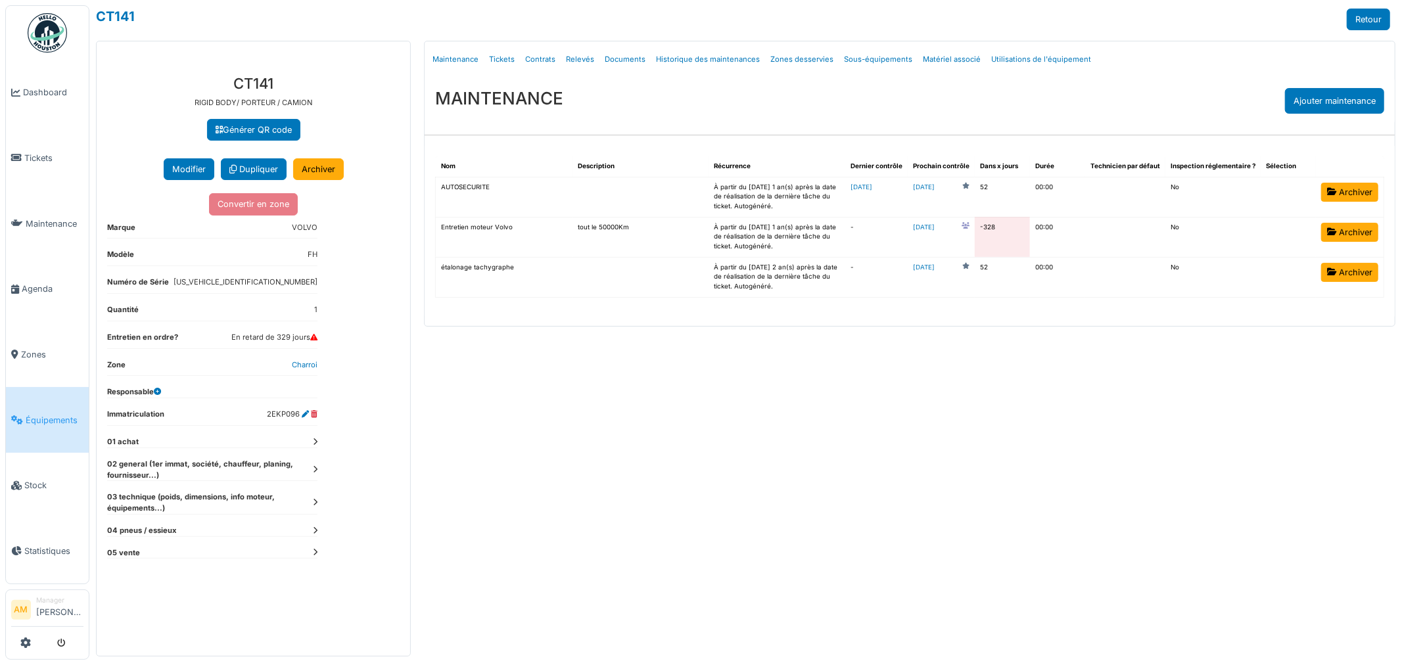
click at [313, 471] on icon at bounding box center [315, 469] width 5 height 7
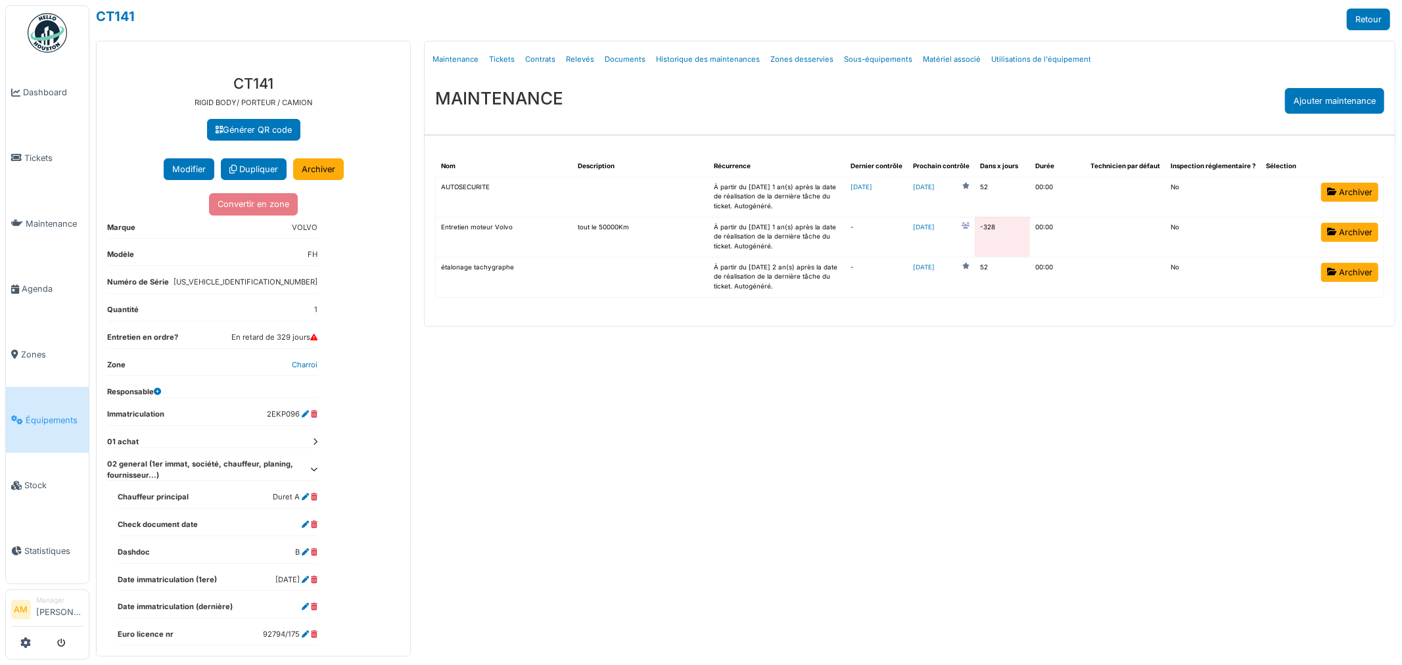
scroll to position [254, 0]
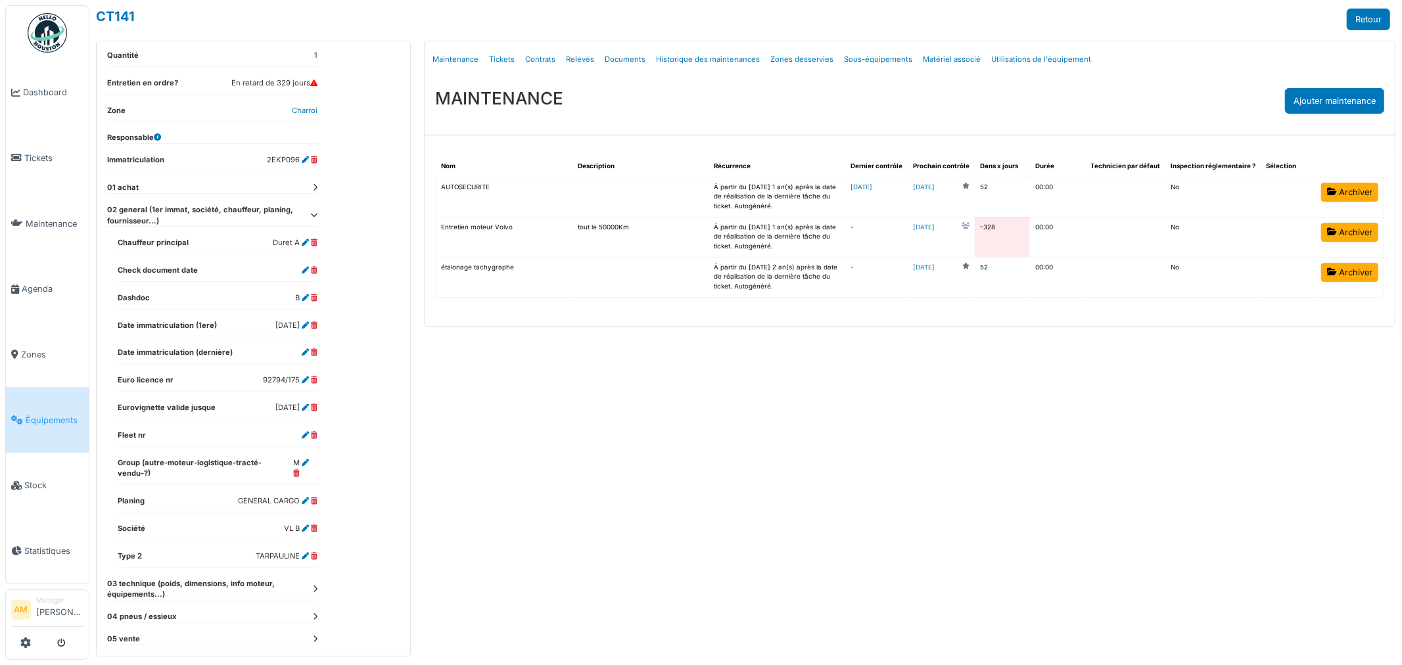
click at [313, 187] on icon at bounding box center [315, 187] width 5 height 7
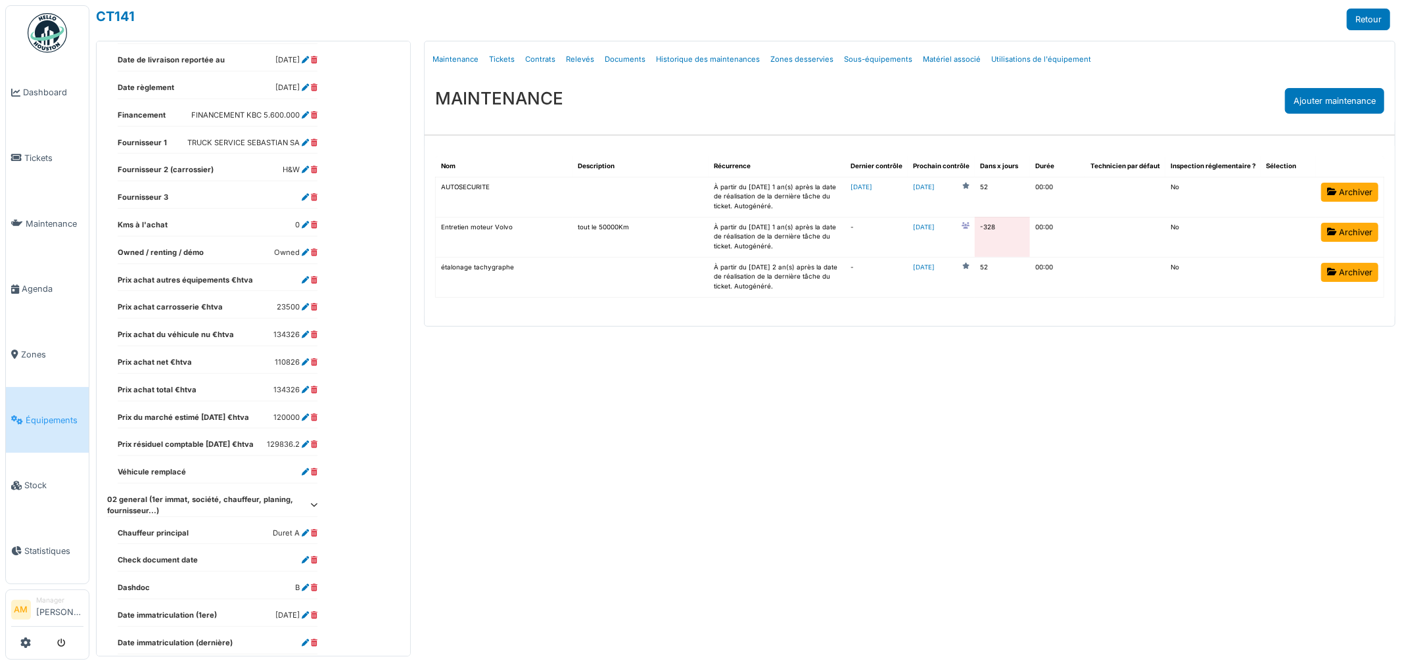
scroll to position [620, 0]
